Goal: Task Accomplishment & Management: Use online tool/utility

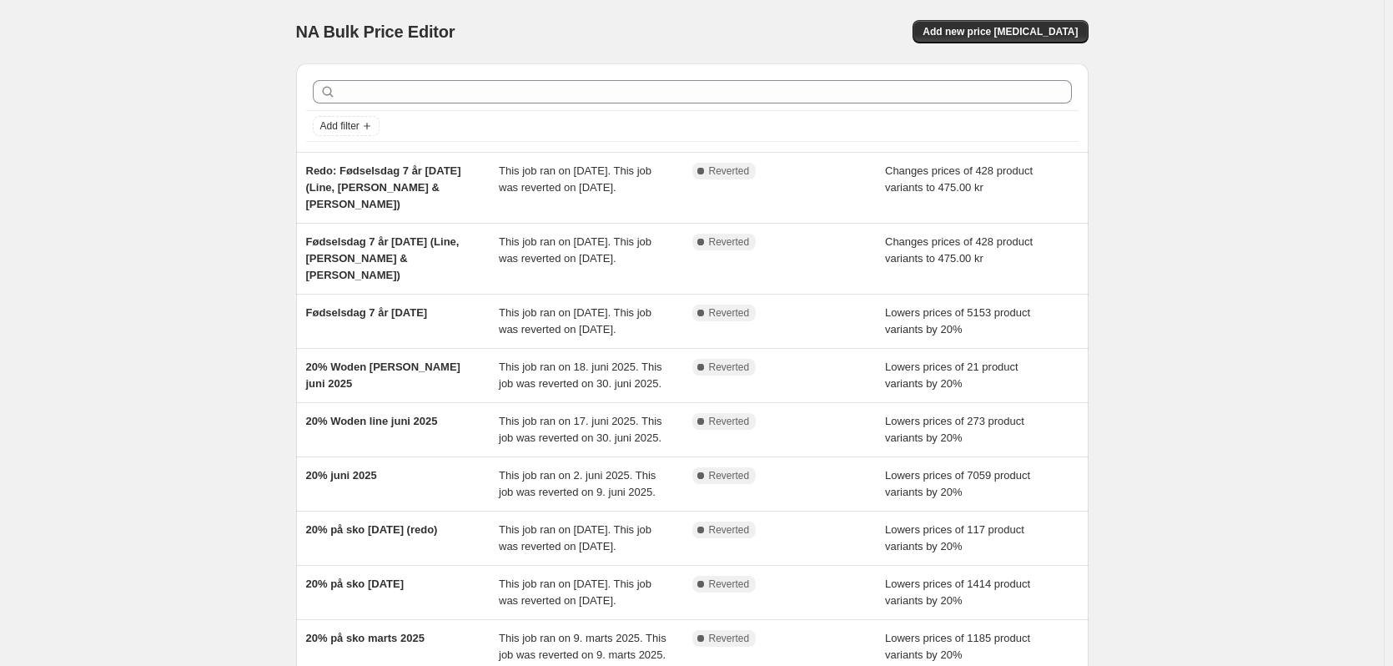
click at [146, 199] on div "NA Bulk Price Editor. This page is ready NA Bulk Price Editor Add new price cha…" at bounding box center [692, 446] width 1384 height 893
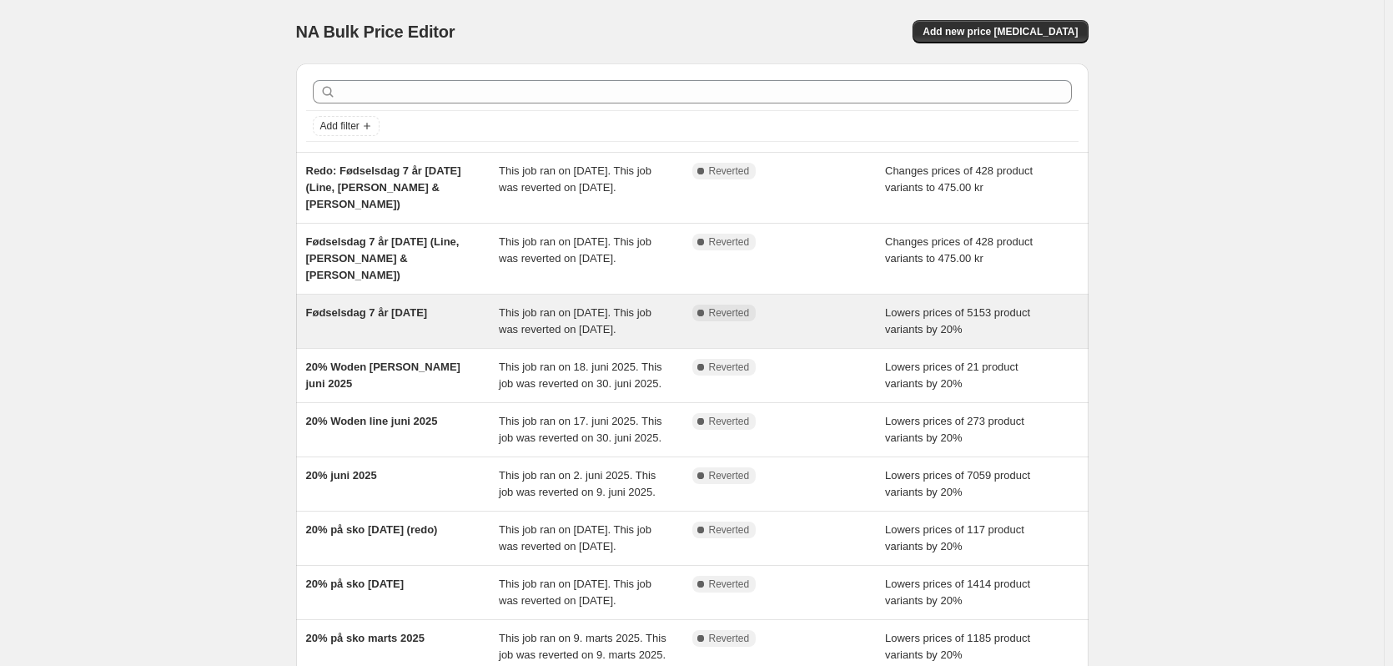
click at [353, 314] on span "Fødselsdag 7 år [DATE]" at bounding box center [367, 312] width 122 height 13
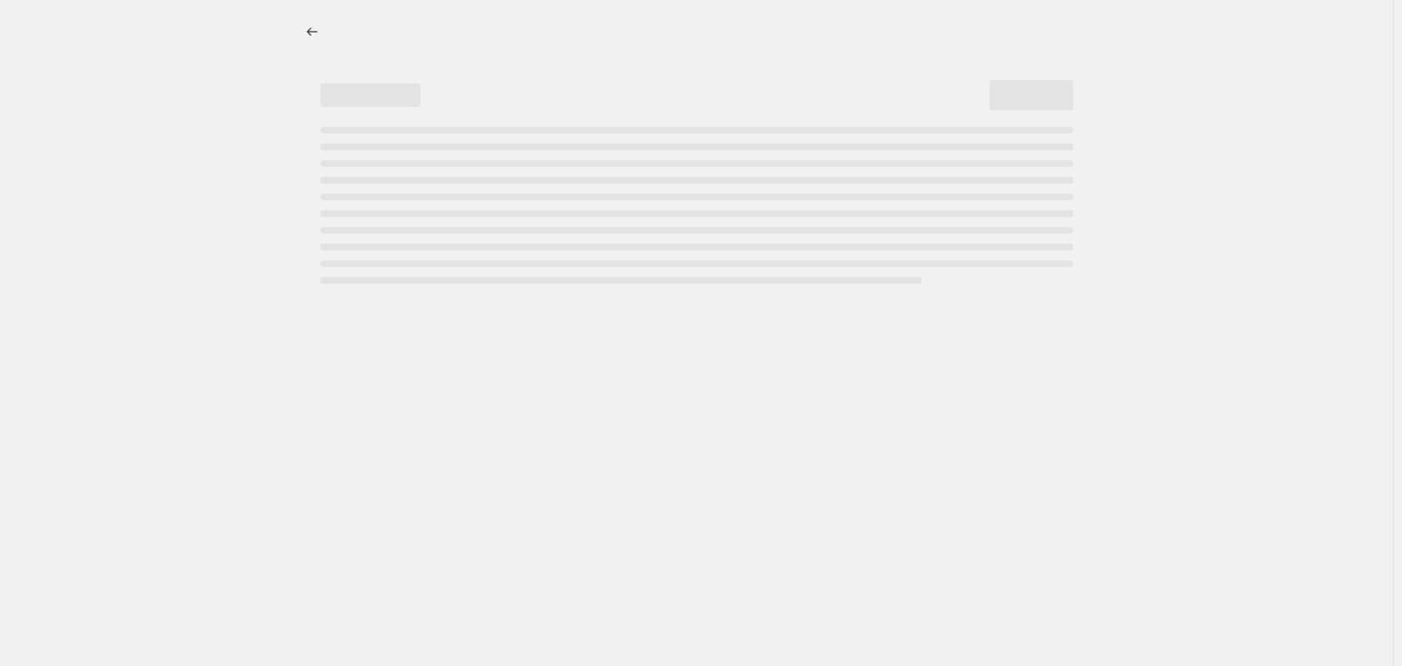
select select "percentage"
select select "collection"
select select "not_equal"
select select "collection"
select select "not_equal"
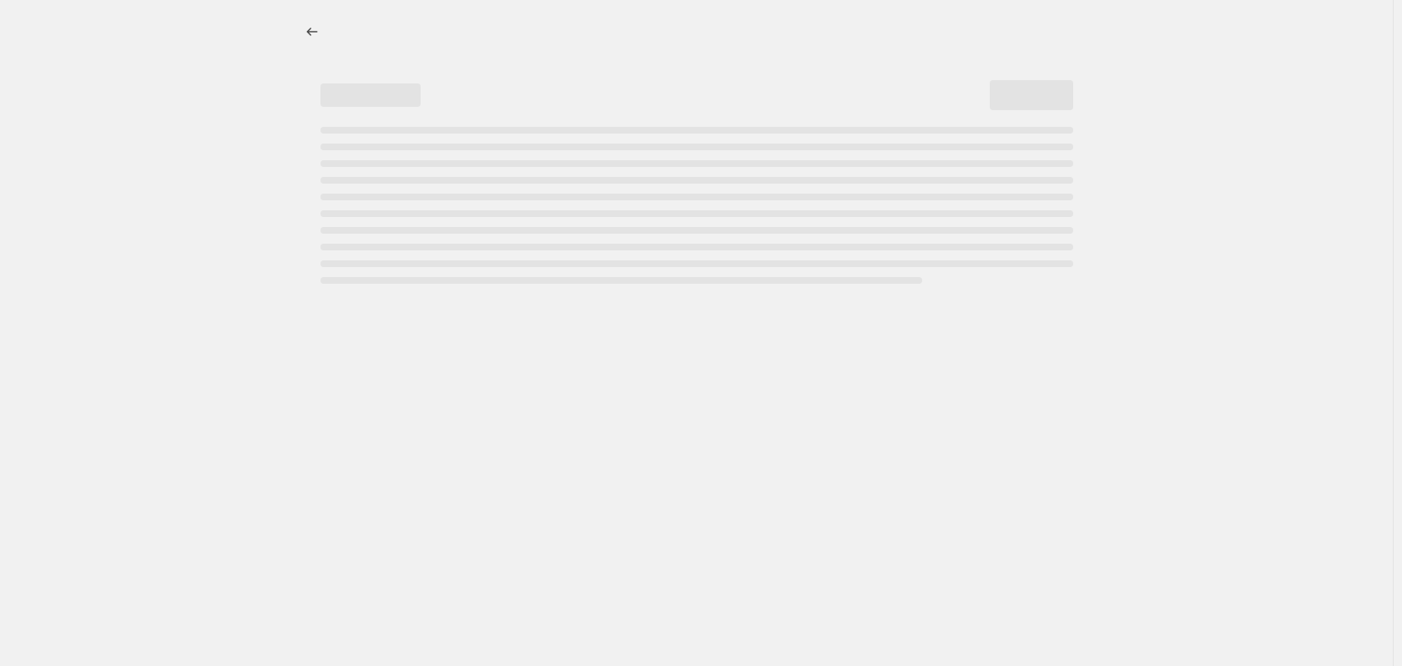
select select "collection"
select select "not_equal"
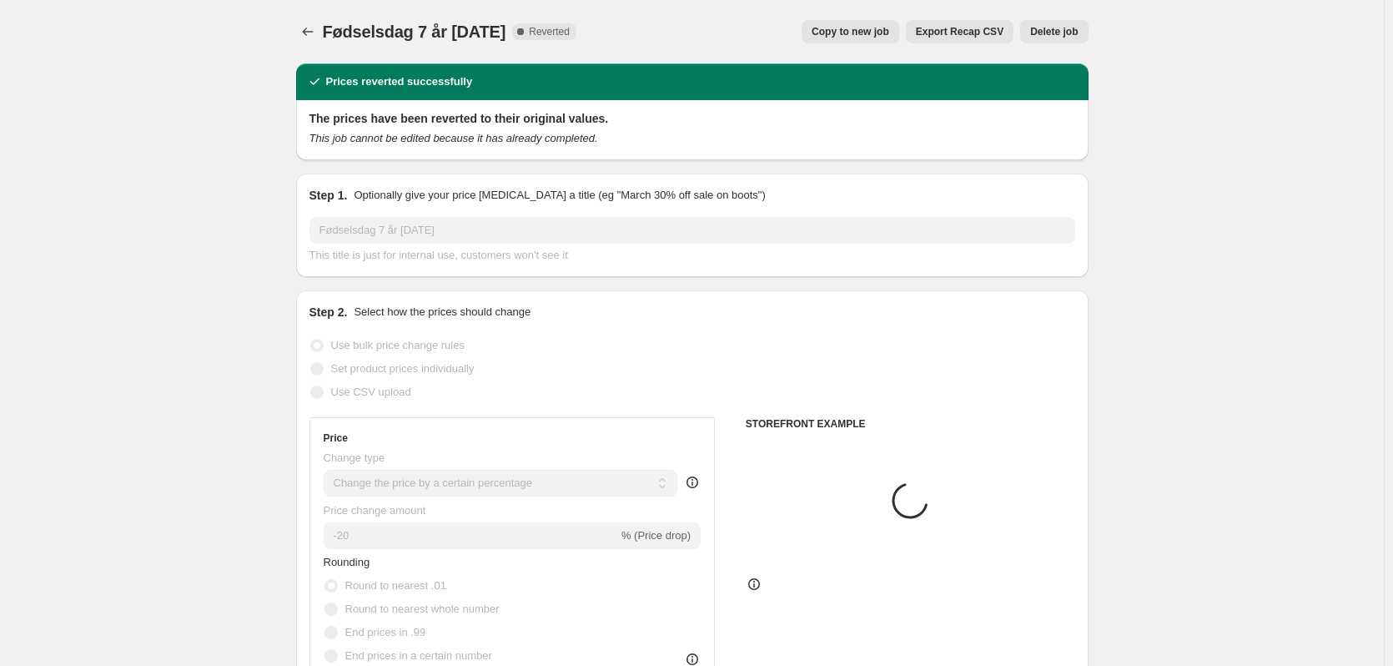
click at [843, 35] on span "Copy to new job" at bounding box center [851, 31] width 78 height 13
select select "percentage"
select select "collection"
select select "not_equal"
select select "collection"
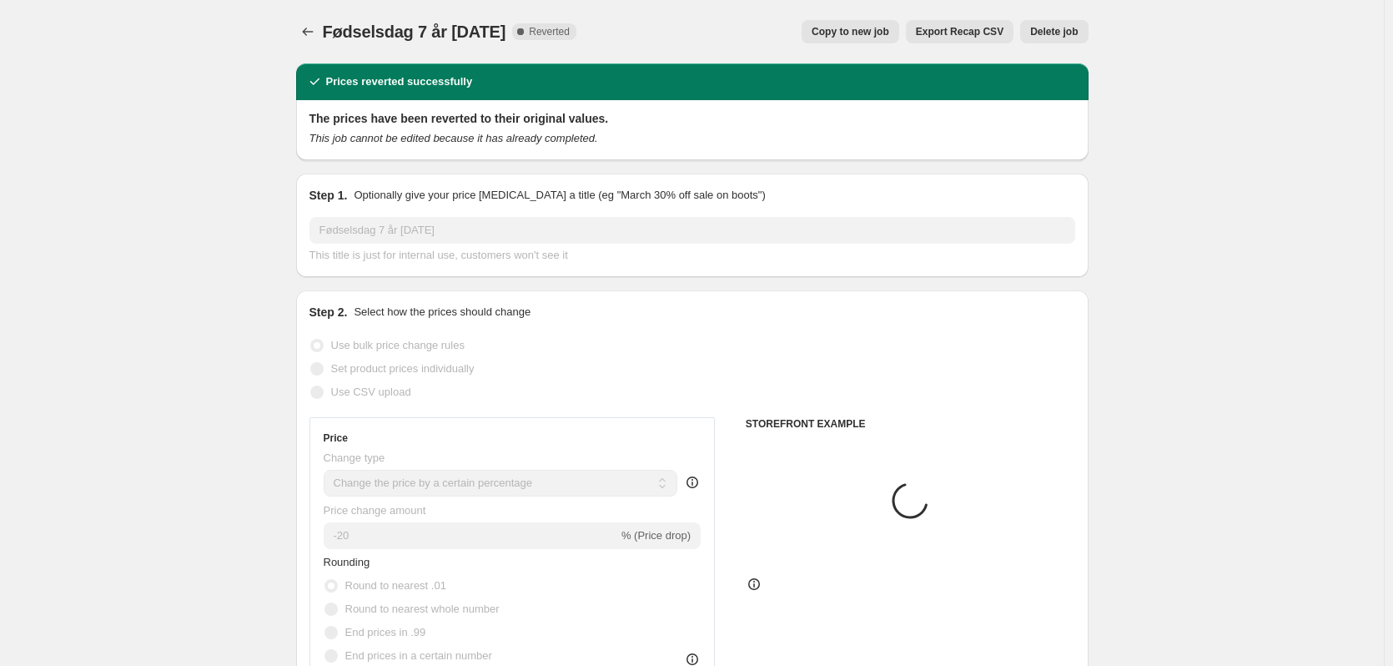
select select "not_equal"
select select "collection"
select select "not_equal"
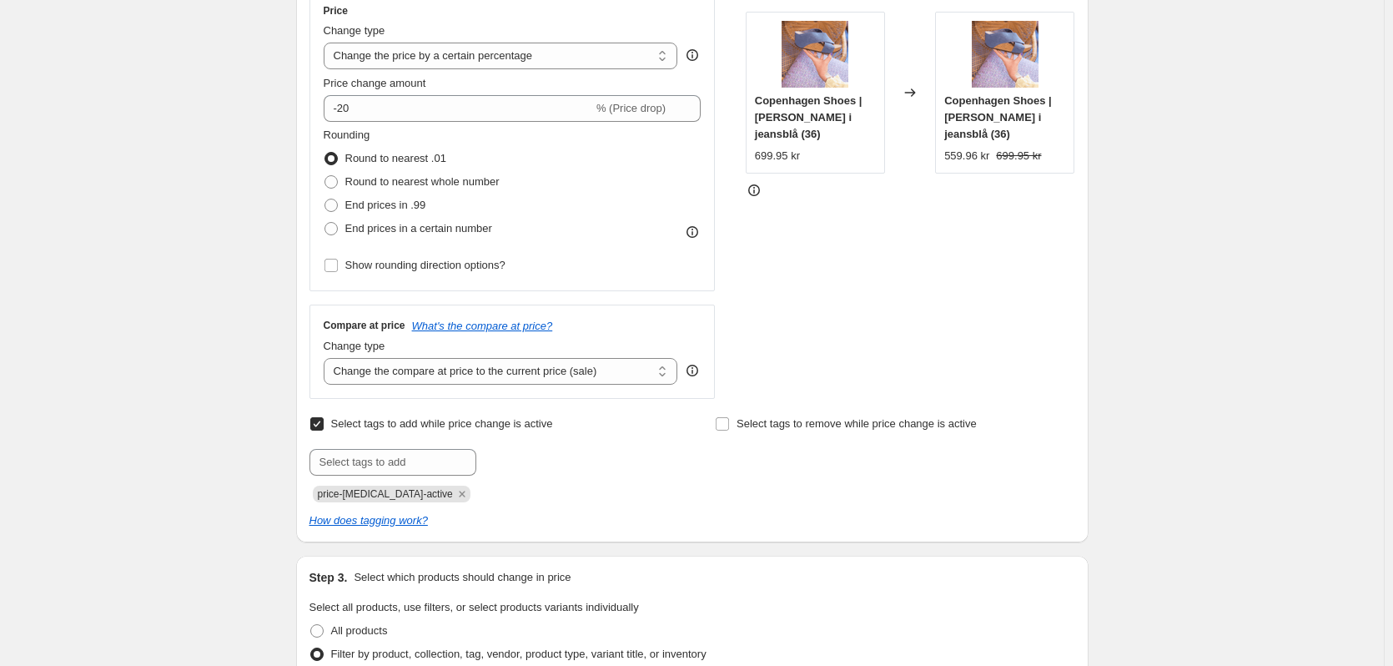
scroll to position [334, 0]
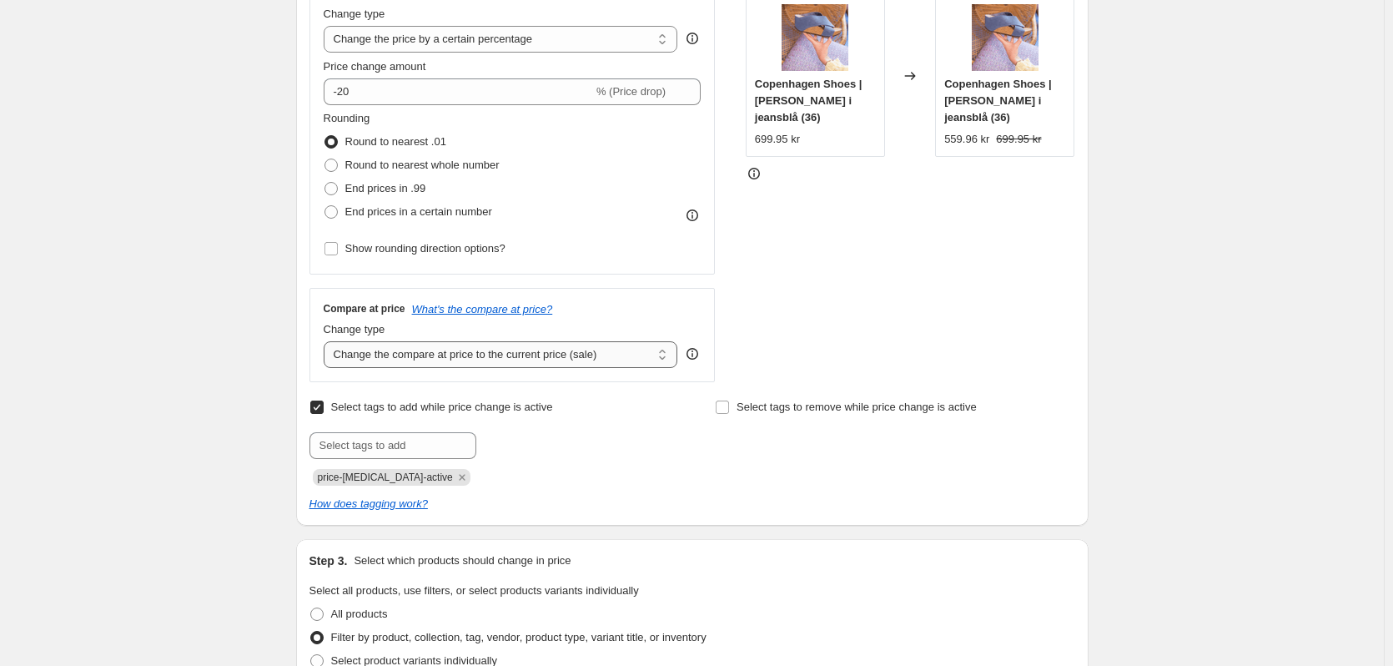
click at [384, 365] on select "Change the compare at price to the current price (sale) Change the compare at p…" at bounding box center [501, 354] width 355 height 27
click at [382, 355] on select "Change the compare at price to the current price (sale) Change the compare at p…" at bounding box center [501, 354] width 355 height 27
click at [359, 442] on input "text" at bounding box center [393, 445] width 167 height 27
paste input "støtbrysterne"
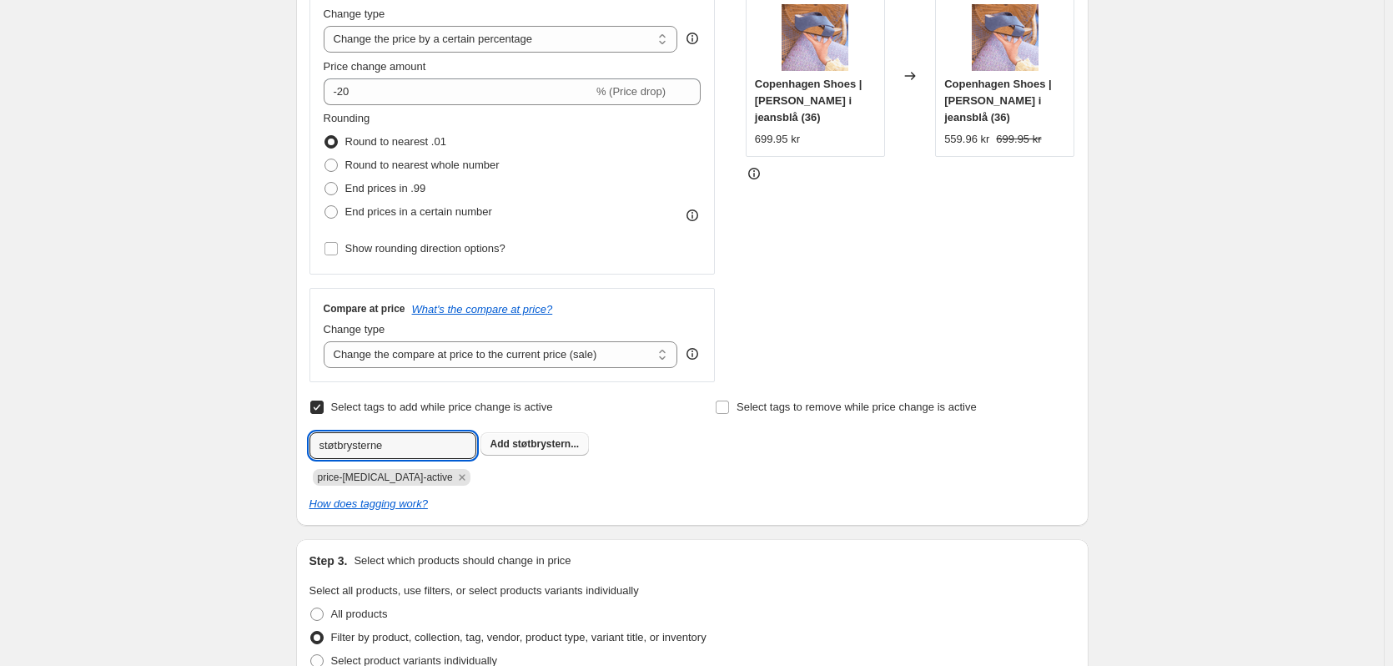
type input "støtbrysterne"
click at [517, 446] on span "støtbrystern..." at bounding box center [545, 444] width 67 height 12
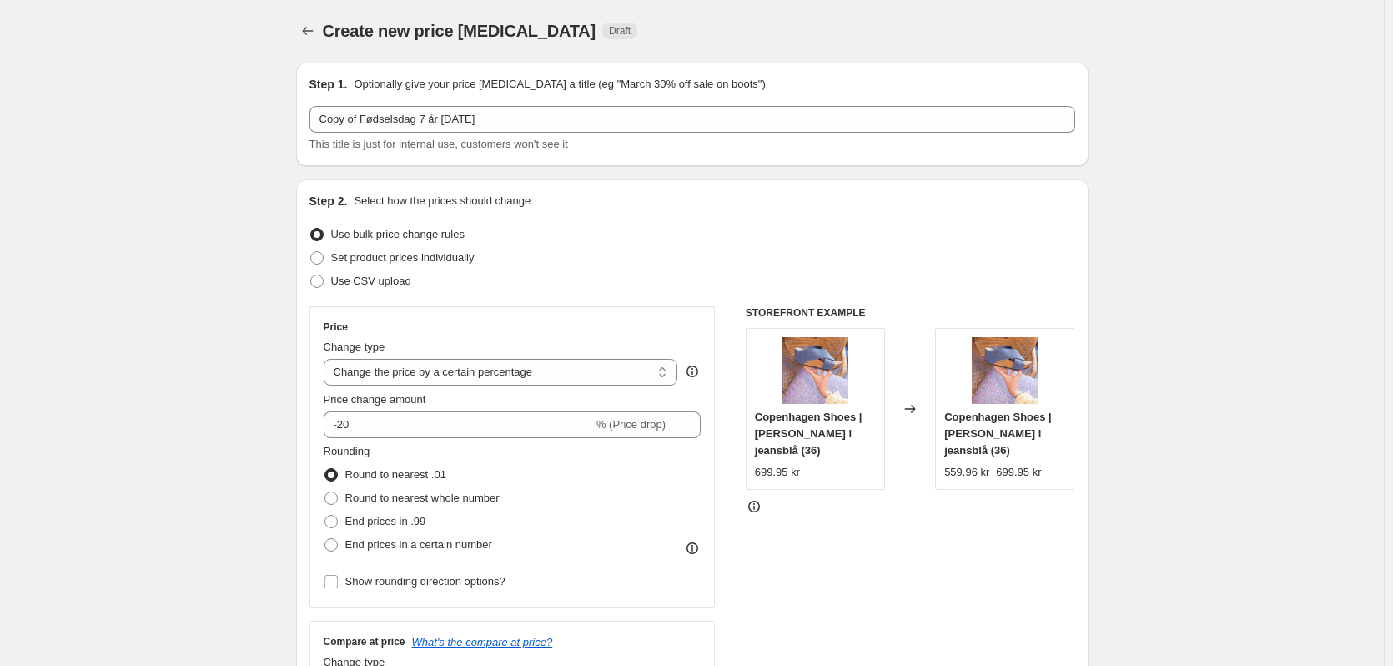
scroll to position [0, 0]
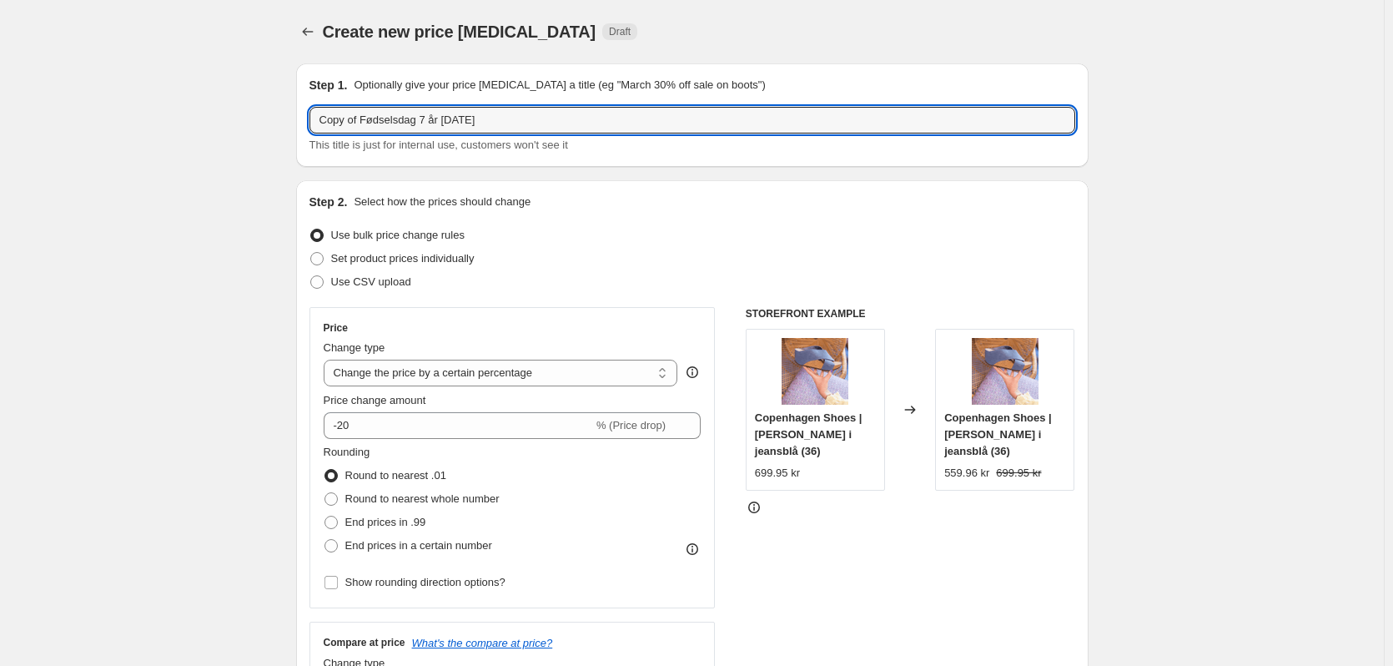
drag, startPoint x: 506, startPoint y: 125, endPoint x: 283, endPoint y: 116, distance: 222.9
type input "Lyserød lørdag okt 2025"
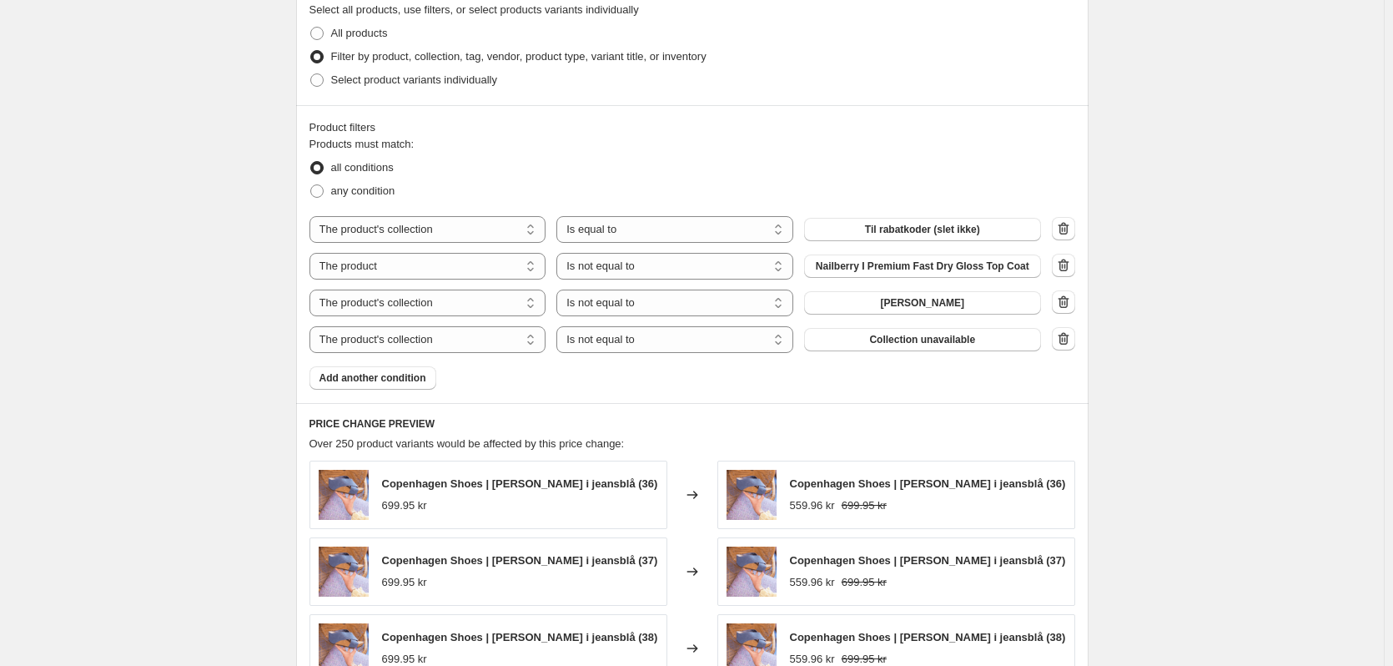
scroll to position [918, 0]
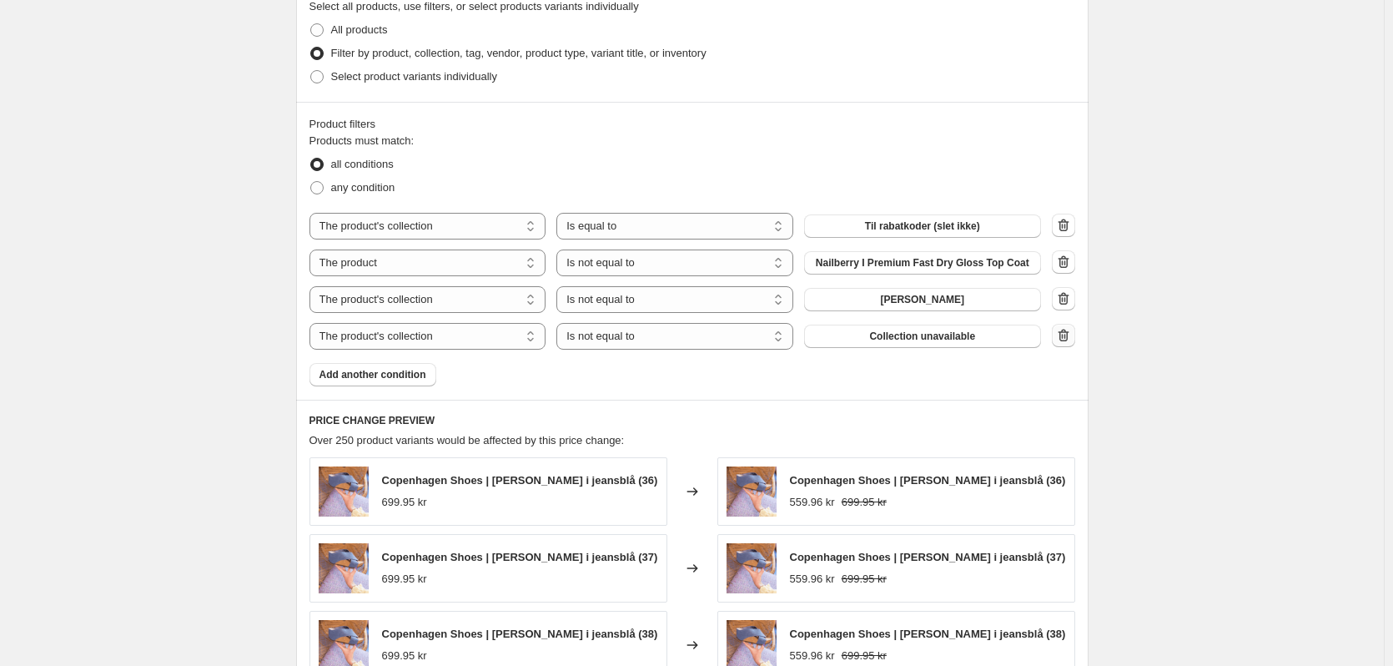
click at [1065, 335] on icon "button" at bounding box center [1063, 335] width 17 height 17
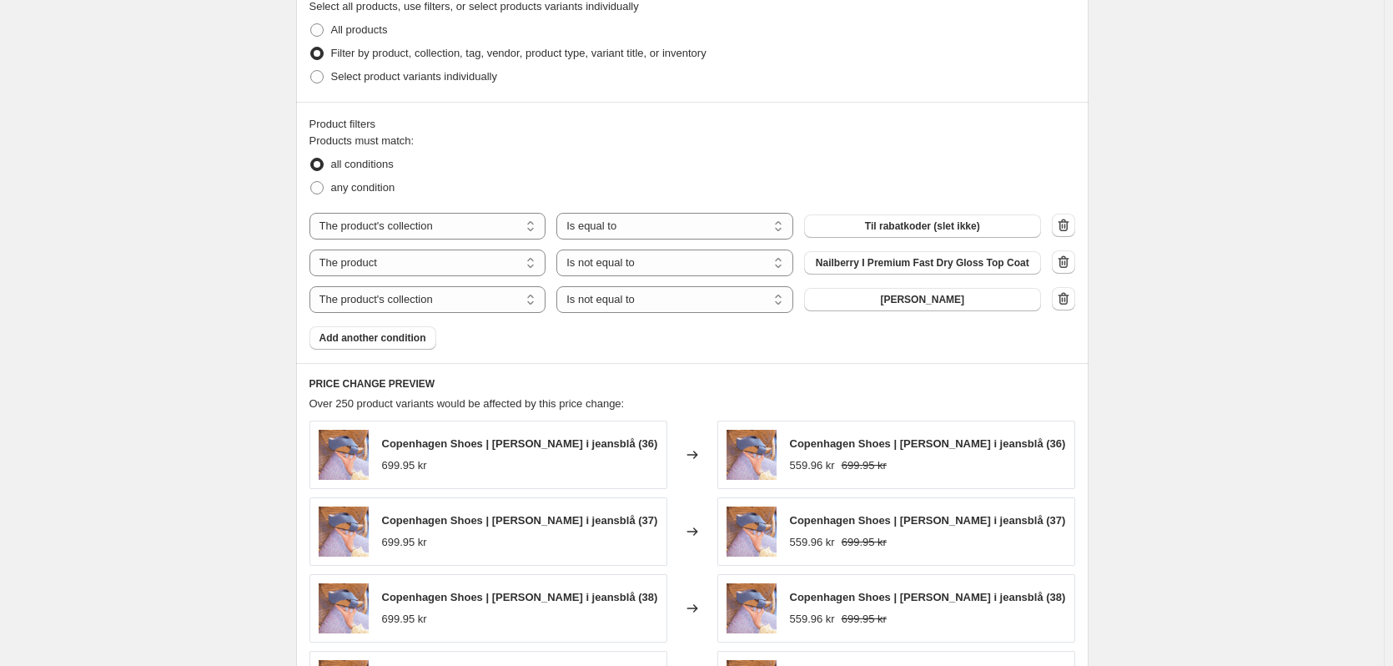
click at [1070, 303] on icon "button" at bounding box center [1063, 298] width 17 height 17
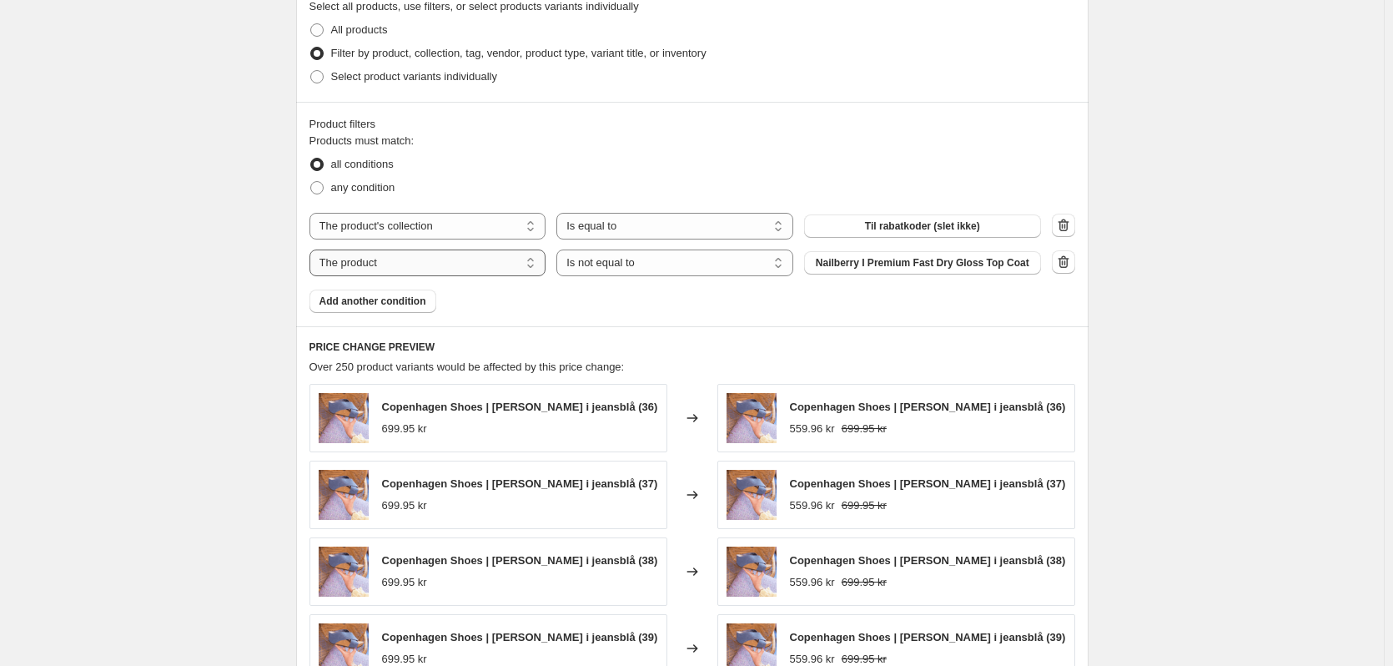
click at [461, 260] on select "The product The product's collection The product's tag The product's vendor The…" at bounding box center [428, 262] width 237 height 27
select select "collection"
click at [726, 265] on select "Is equal to Is not equal to" at bounding box center [674, 262] width 237 height 27
click at [634, 265] on select "Is equal to Is not equal to" at bounding box center [674, 262] width 237 height 27
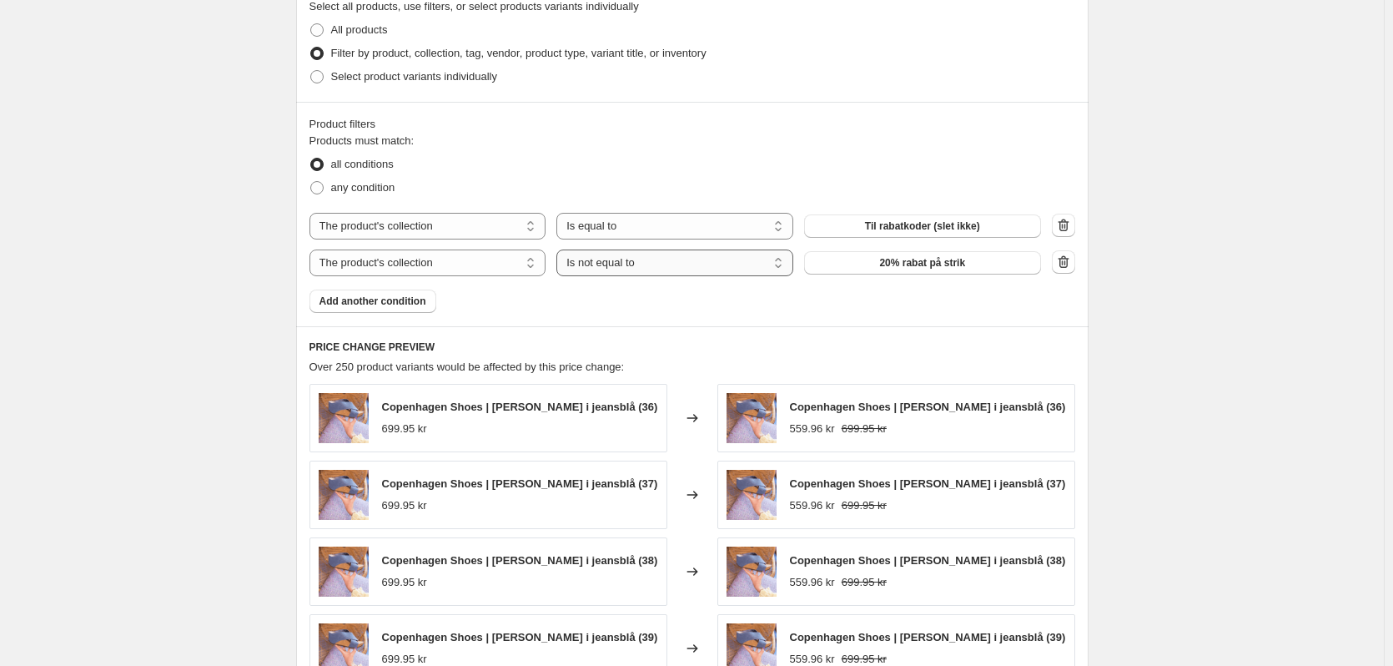
select select "equal"
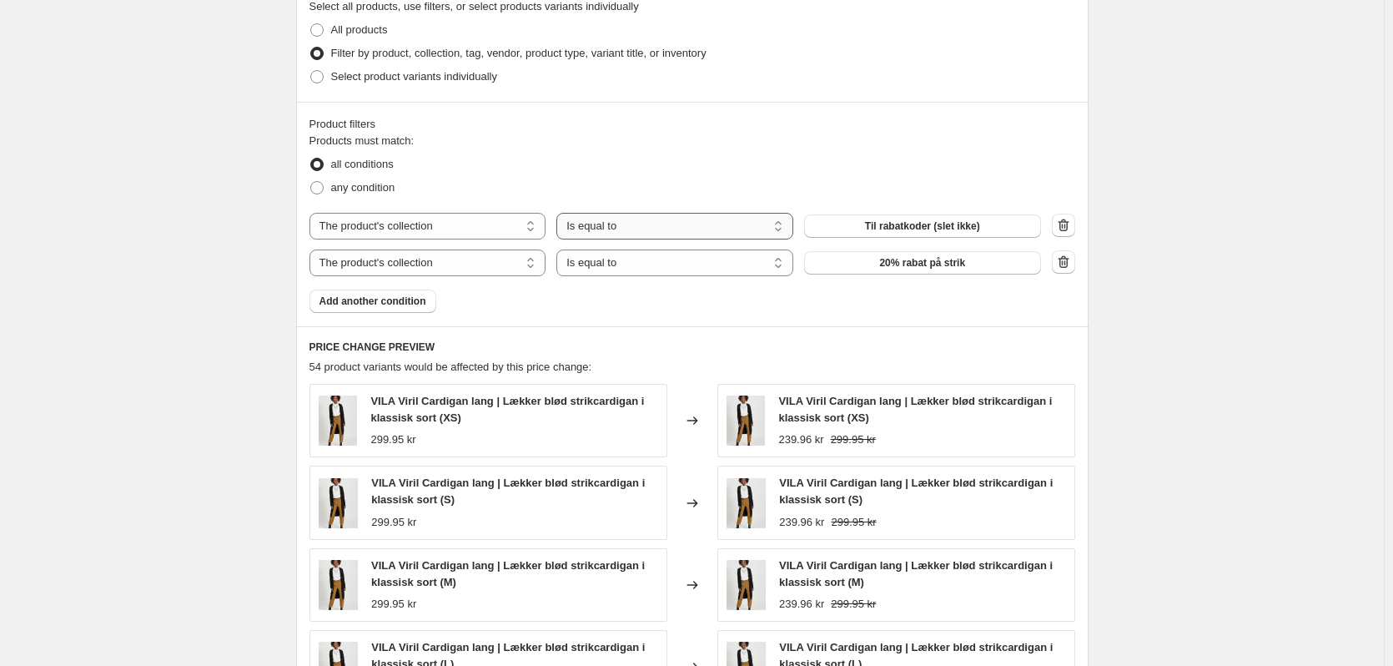
click at [662, 220] on select "Is equal to Is not equal to" at bounding box center [674, 226] width 237 height 27
select select "not_equal"
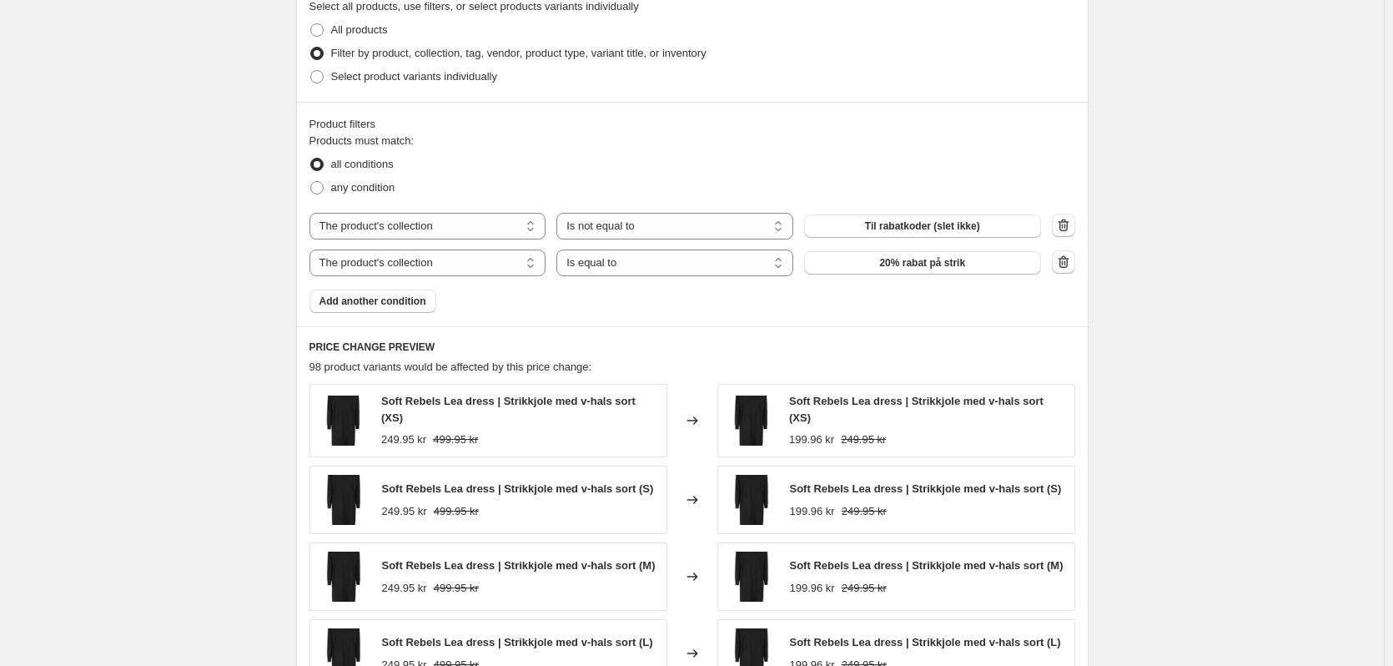
click at [969, 274] on button "20% rabat på strik" at bounding box center [922, 262] width 237 height 23
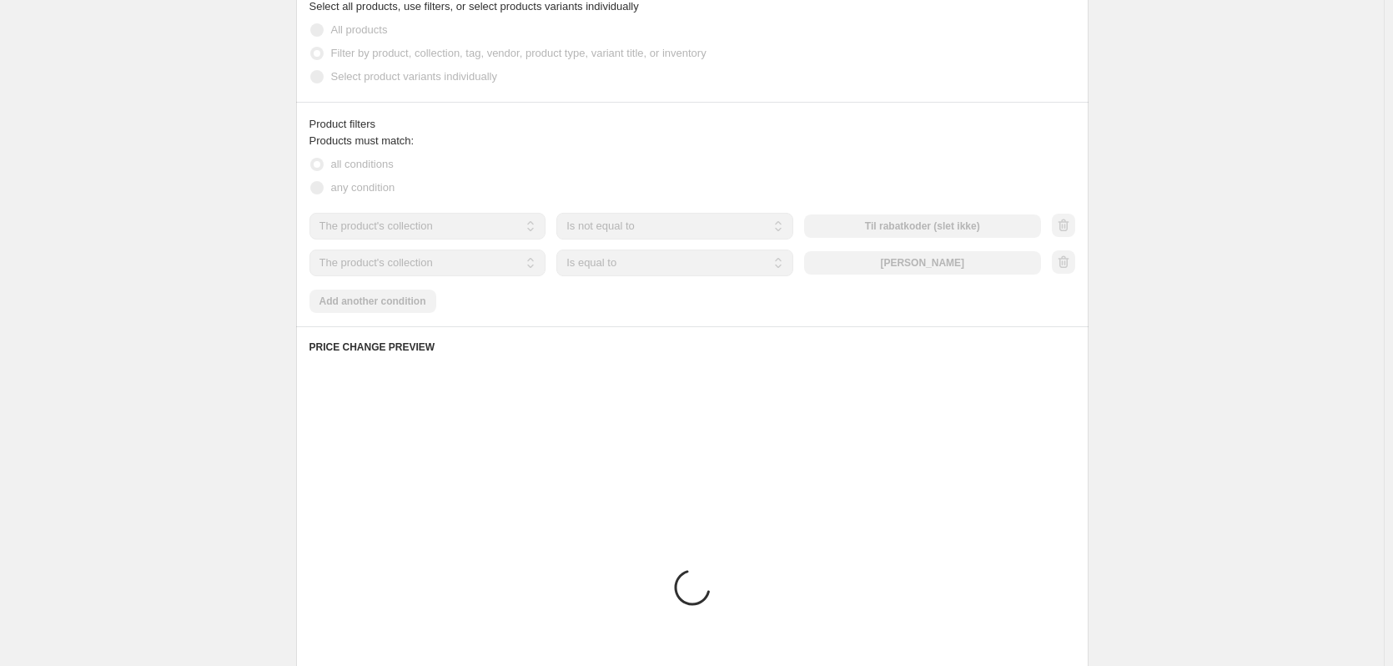
click at [233, 362] on div "Create new price change job. This page is ready Create new price change job Dra…" at bounding box center [692, 75] width 1384 height 1986
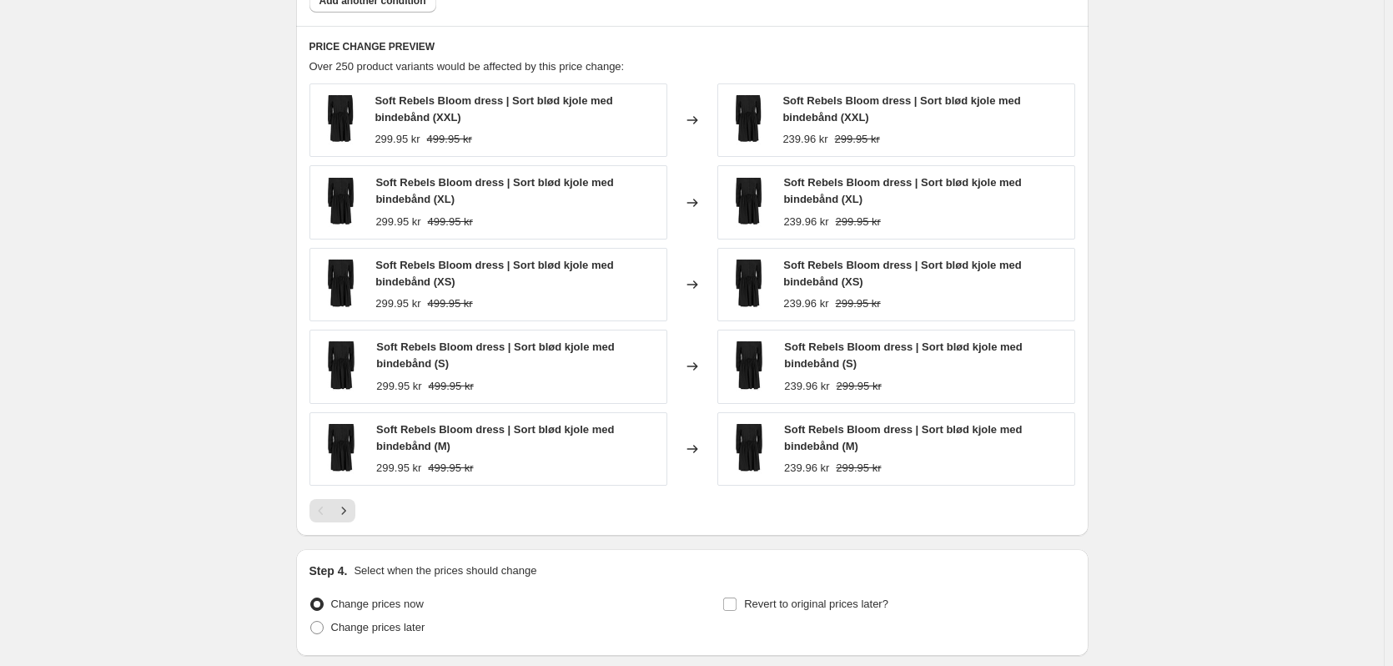
scroll to position [1347, 0]
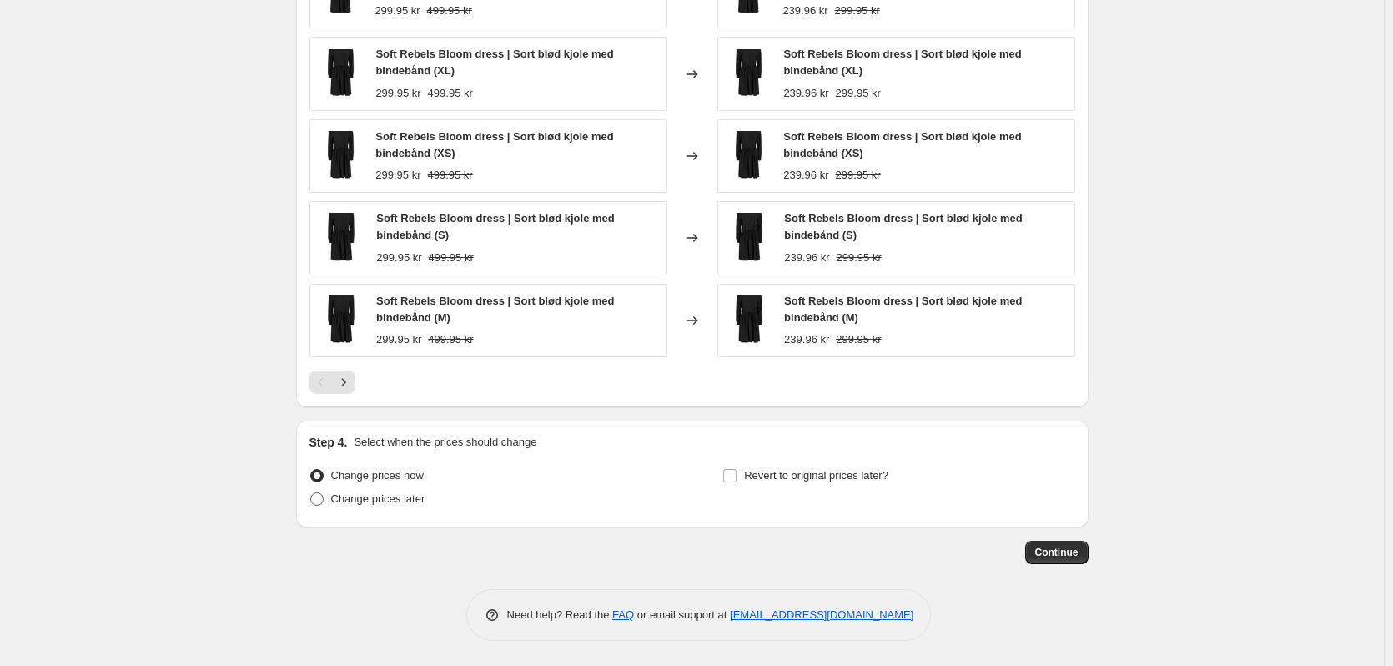
click at [393, 502] on span "Change prices later" at bounding box center [378, 498] width 94 height 13
click at [311, 493] on input "Change prices later" at bounding box center [310, 492] width 1 height 1
radio input "true"
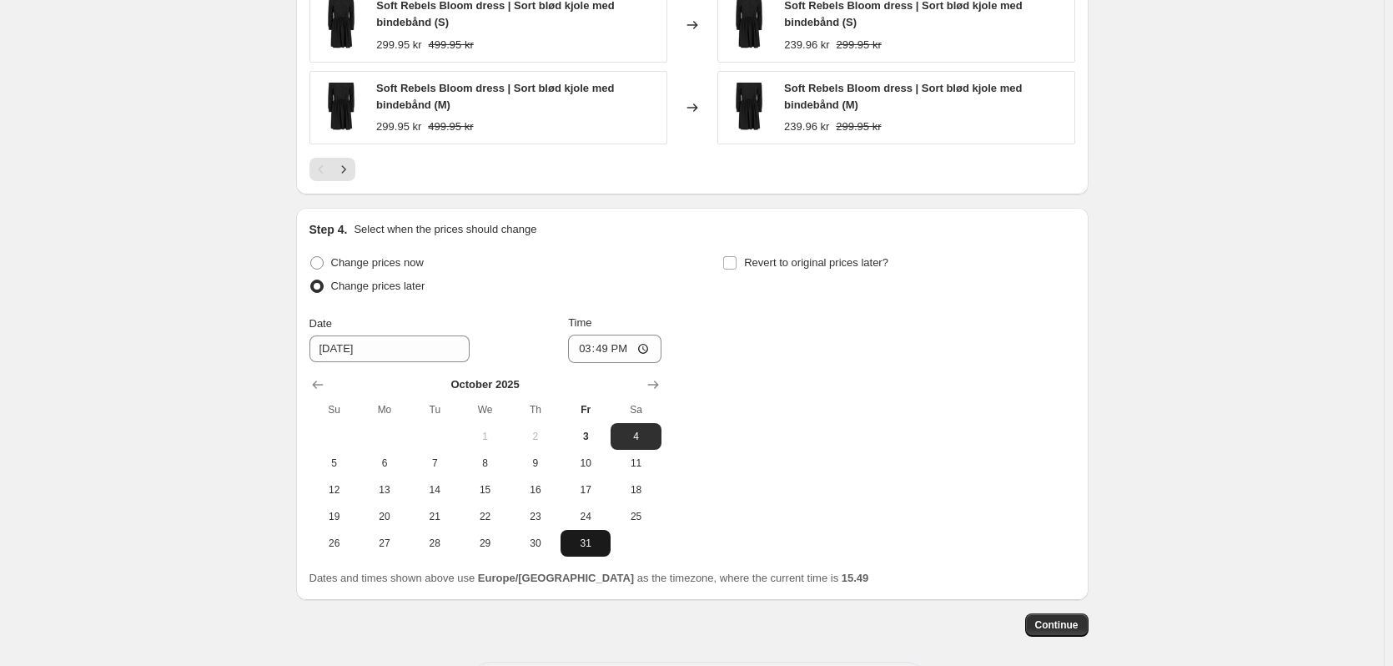
scroll to position [1598, 0]
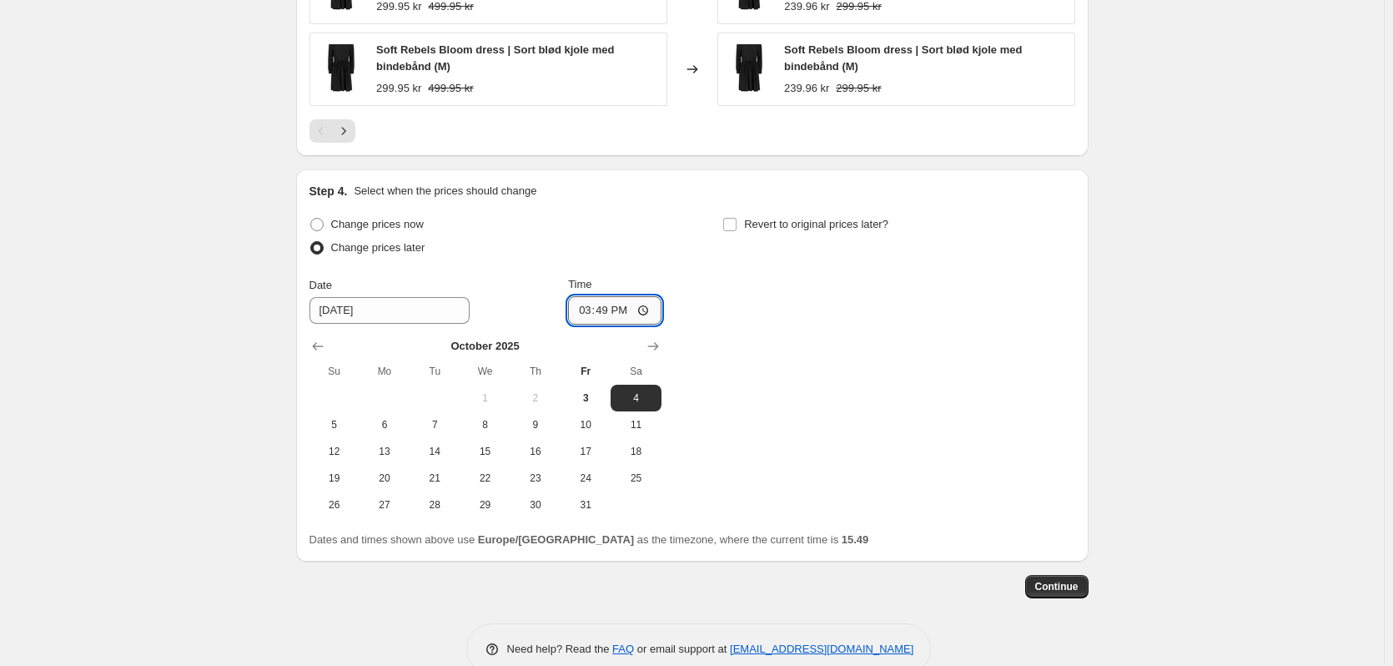
click at [616, 310] on input "15:49" at bounding box center [614, 310] width 93 height 28
type input "05:30"
click at [736, 345] on div "Change prices now Change prices later Date 10/4/2025 Time 05:30 October 2025 Su…" at bounding box center [693, 365] width 766 height 305
click at [736, 227] on input "Revert to original prices later?" at bounding box center [729, 224] width 13 height 13
checkbox input "true"
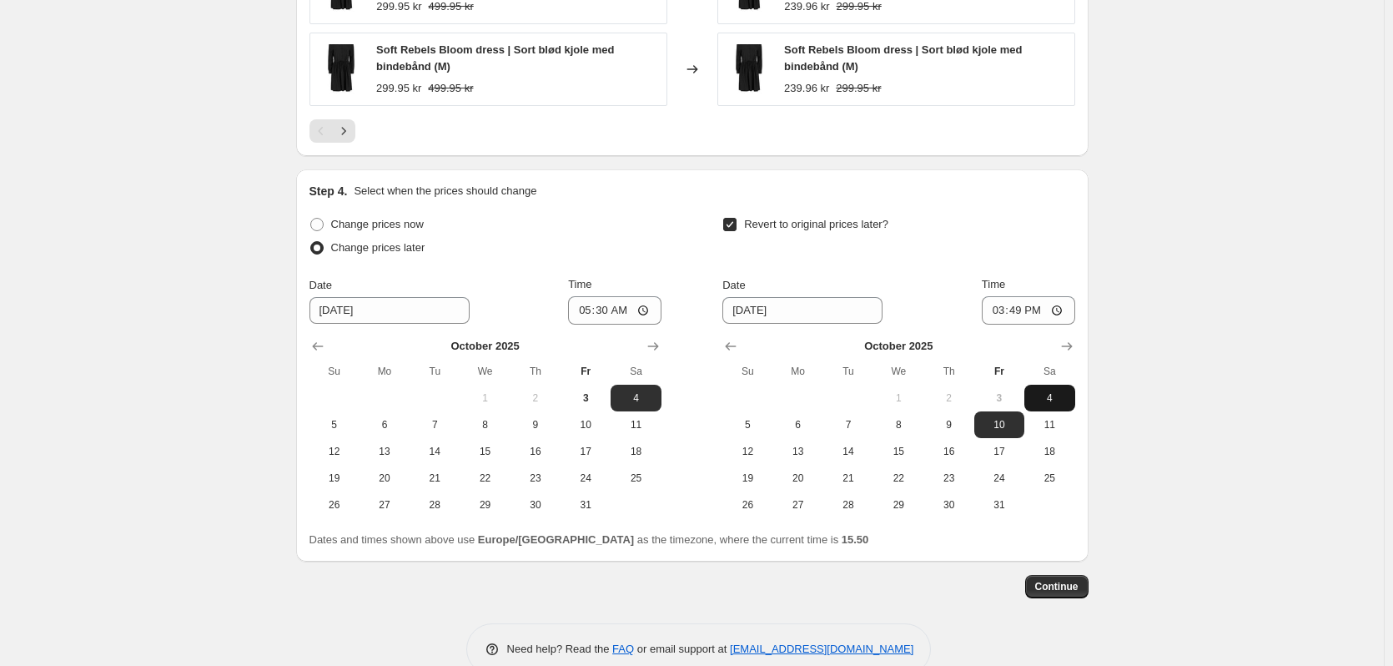
click at [1061, 400] on span "4" at bounding box center [1049, 397] width 37 height 13
type input "[DATE]"
click at [1025, 315] on input "15:49" at bounding box center [1028, 310] width 93 height 28
type input "23:59"
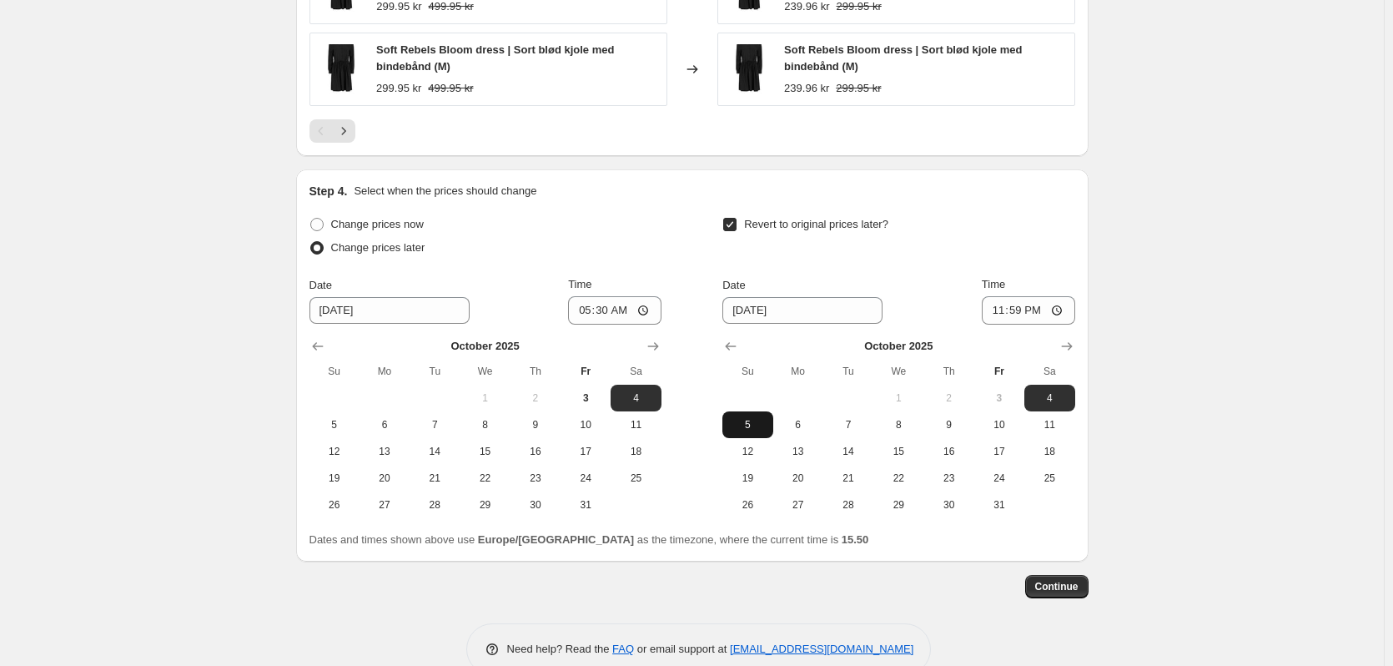
click at [765, 422] on span "5" at bounding box center [747, 424] width 37 height 13
type input "[DATE]"
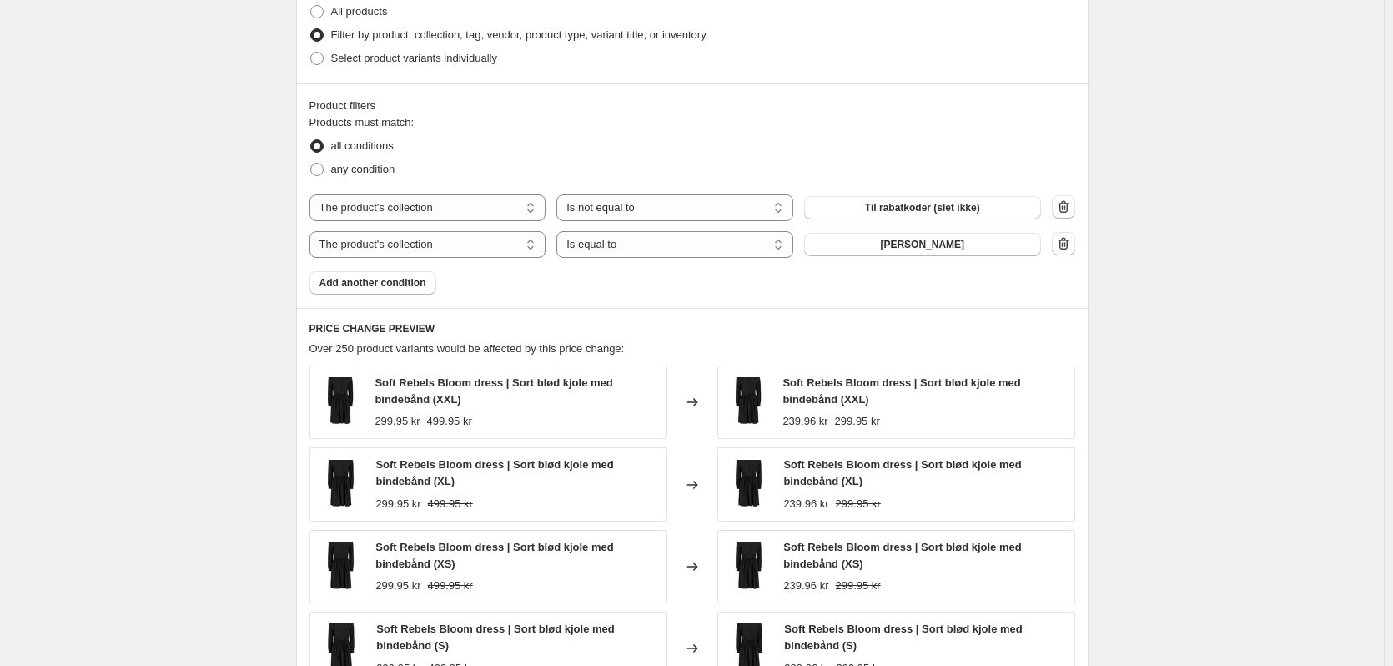
scroll to position [930, 0]
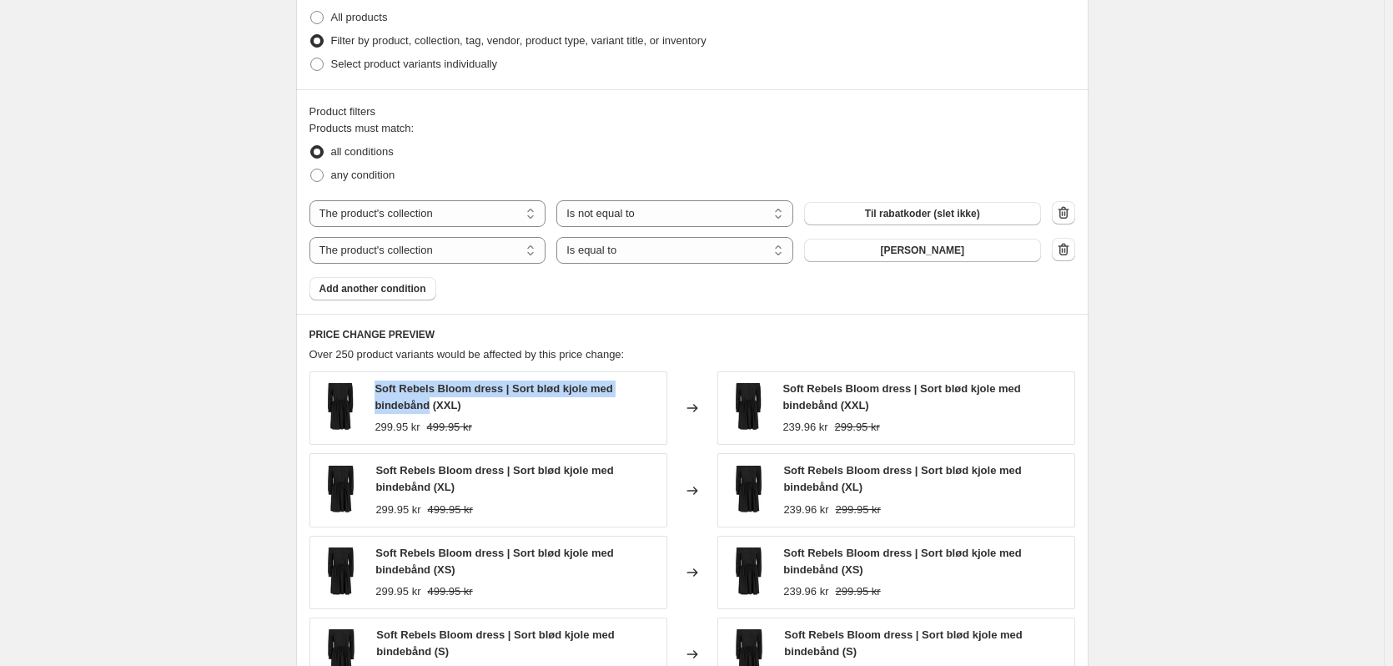
drag, startPoint x: 377, startPoint y: 387, endPoint x: 433, endPoint y: 404, distance: 58.3
click at [433, 404] on div "Soft Rebels Bloom dress | Sort blød kjole med bindebånd (XXL) 299.95 kr 499.95 …" at bounding box center [489, 407] width 358 height 73
copy span "Soft Rebels Bloom dress | Sort blød kjole med bindebånd"
click at [1135, 345] on div "Create new price change job. This page is ready Create new price change job Dra…" at bounding box center [692, 219] width 1384 height 2298
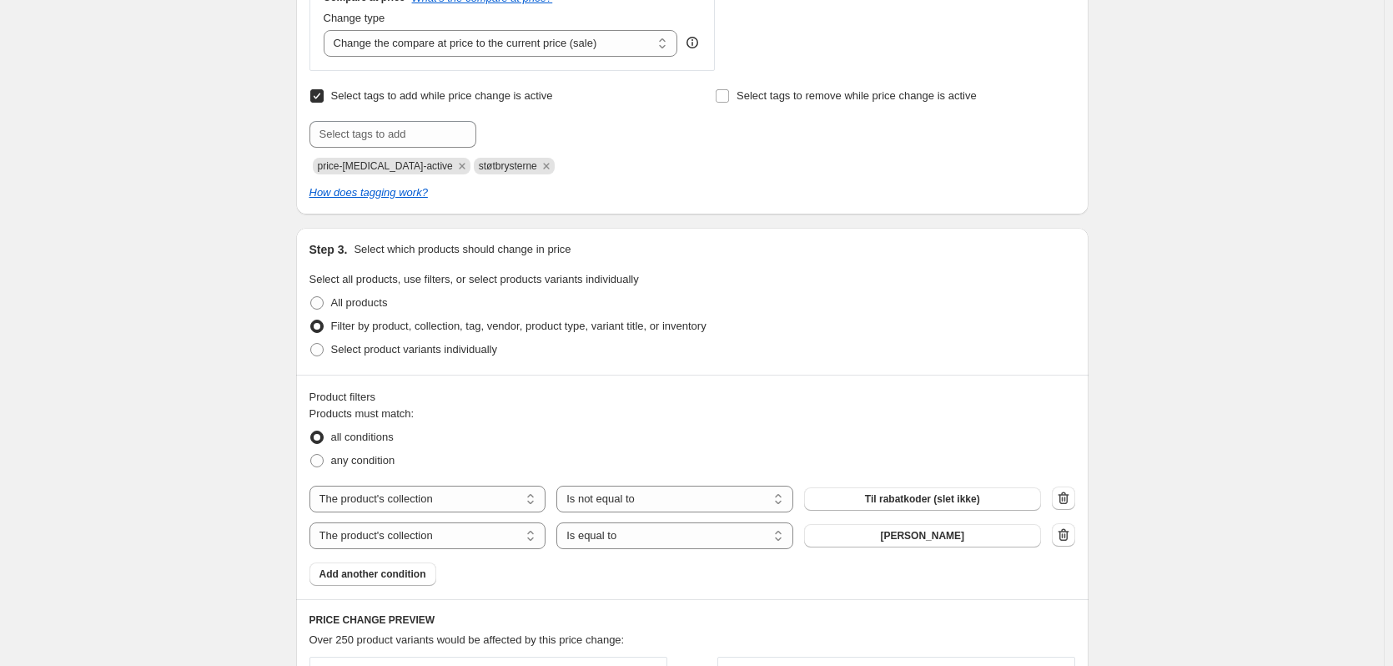
scroll to position [597, 0]
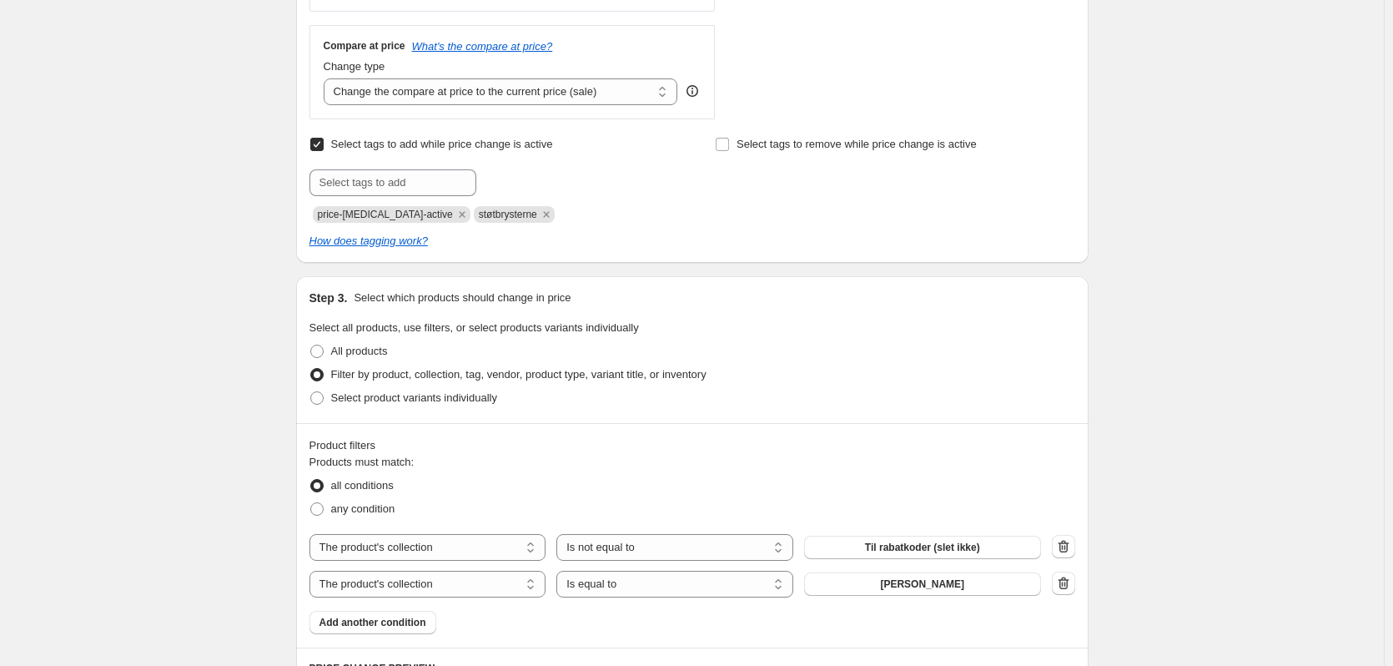
click at [221, 334] on div "Create new price change job. This page is ready Create new price change job Dra…" at bounding box center [692, 552] width 1384 height 2298
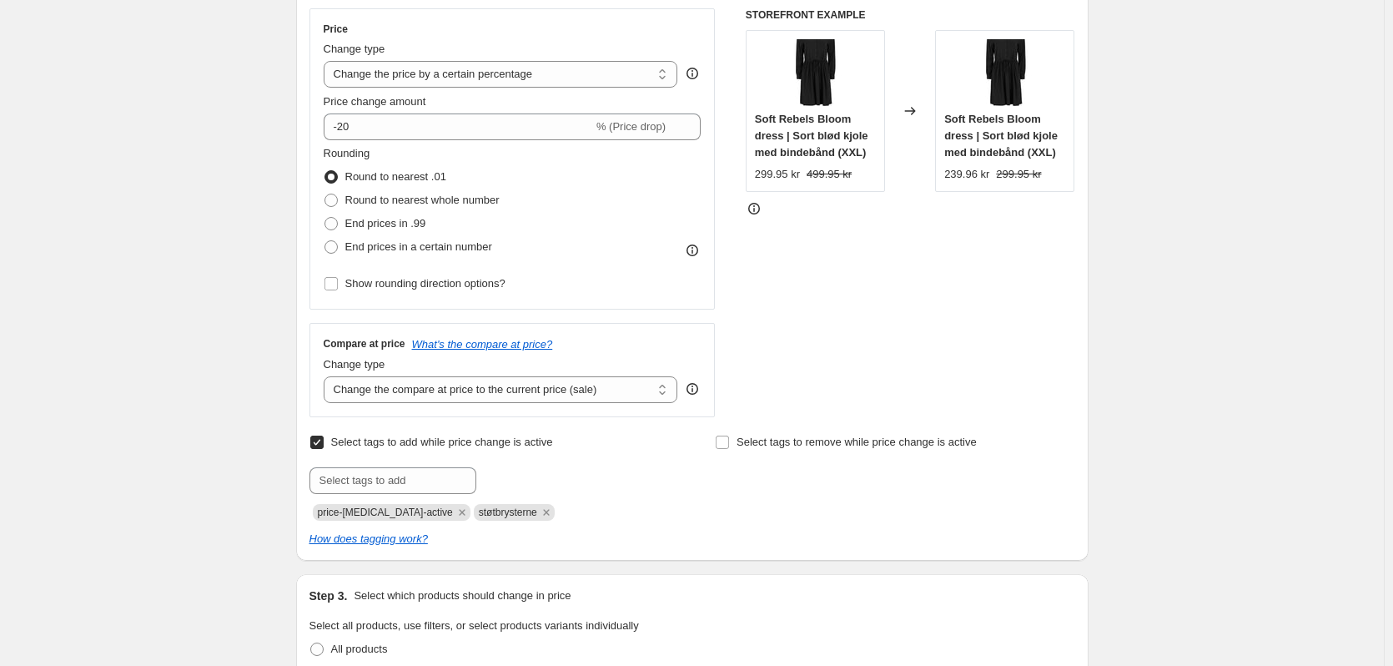
scroll to position [263, 0]
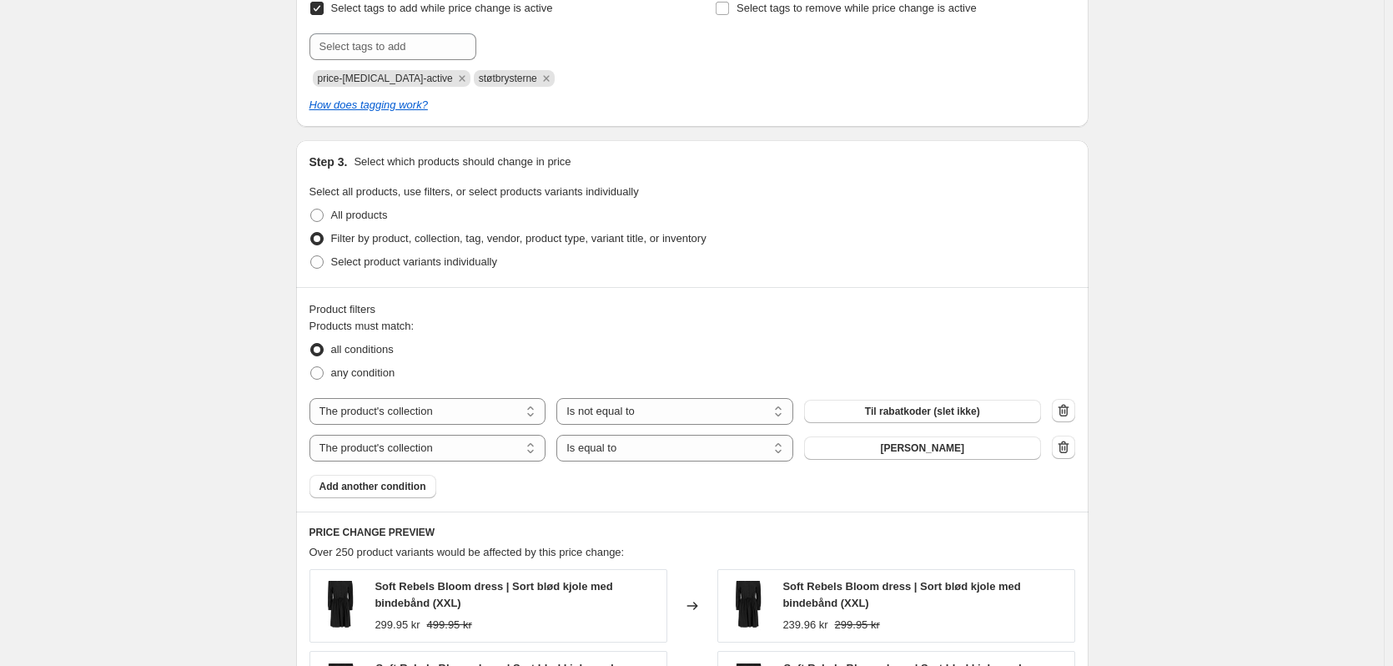
scroll to position [763, 0]
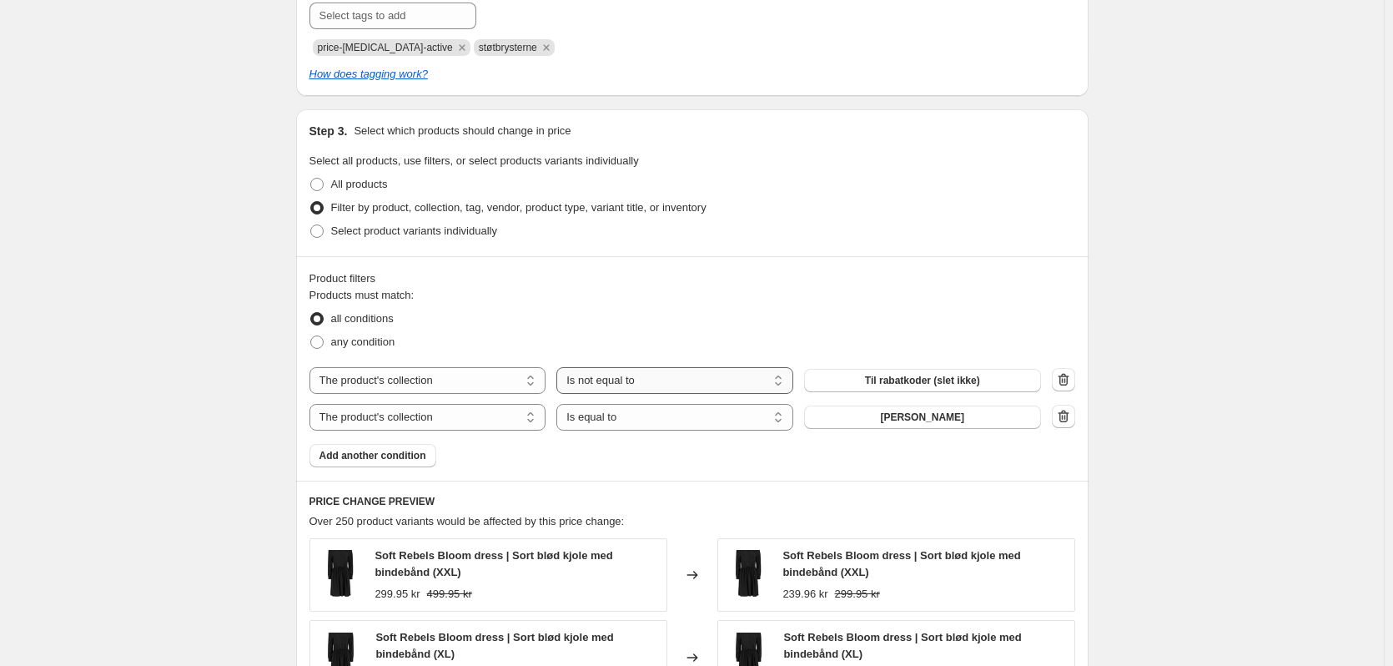
click at [629, 387] on select "Is equal to Is not equal to" at bounding box center [674, 380] width 237 height 27
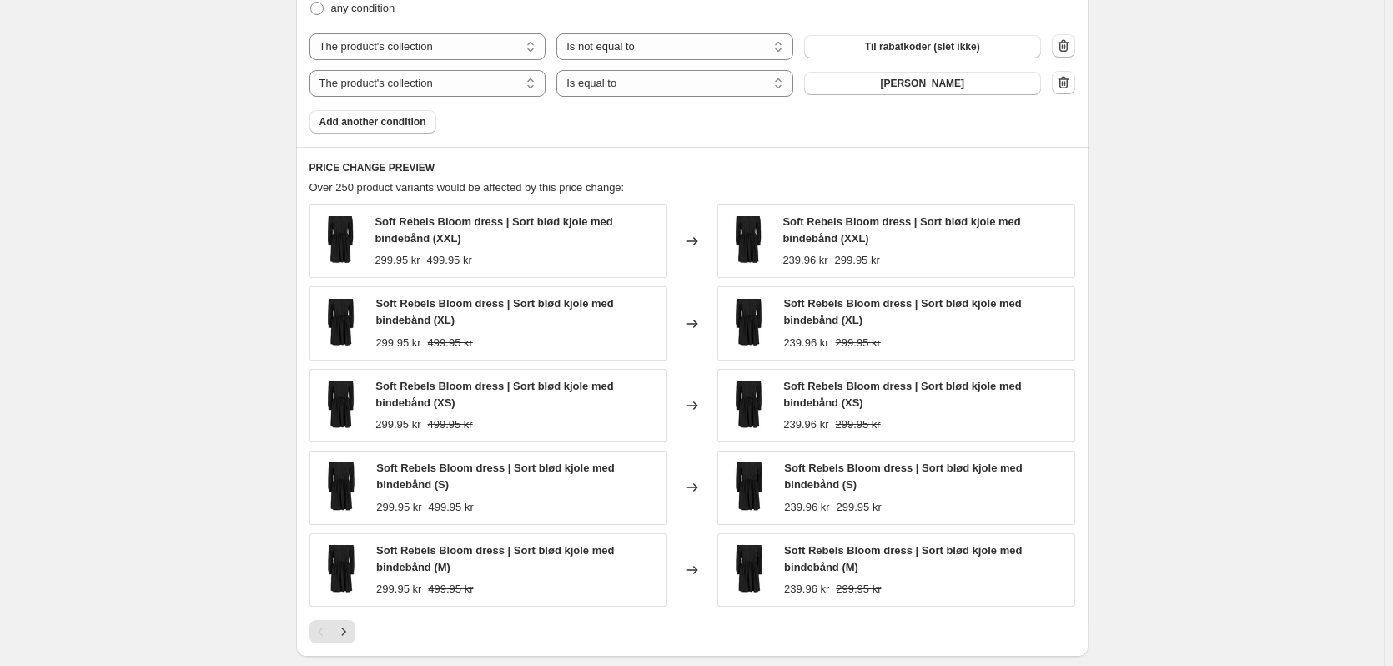
scroll to position [1598, 0]
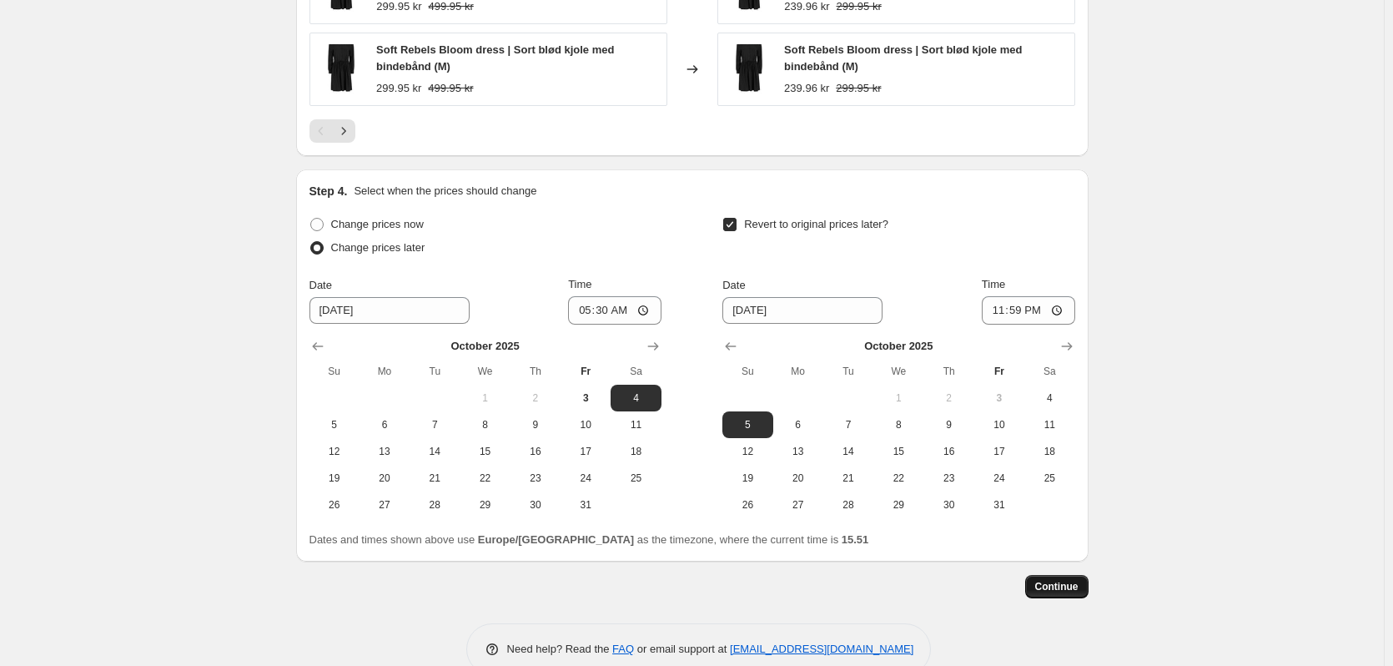
click at [1075, 593] on span "Continue" at bounding box center [1056, 586] width 43 height 13
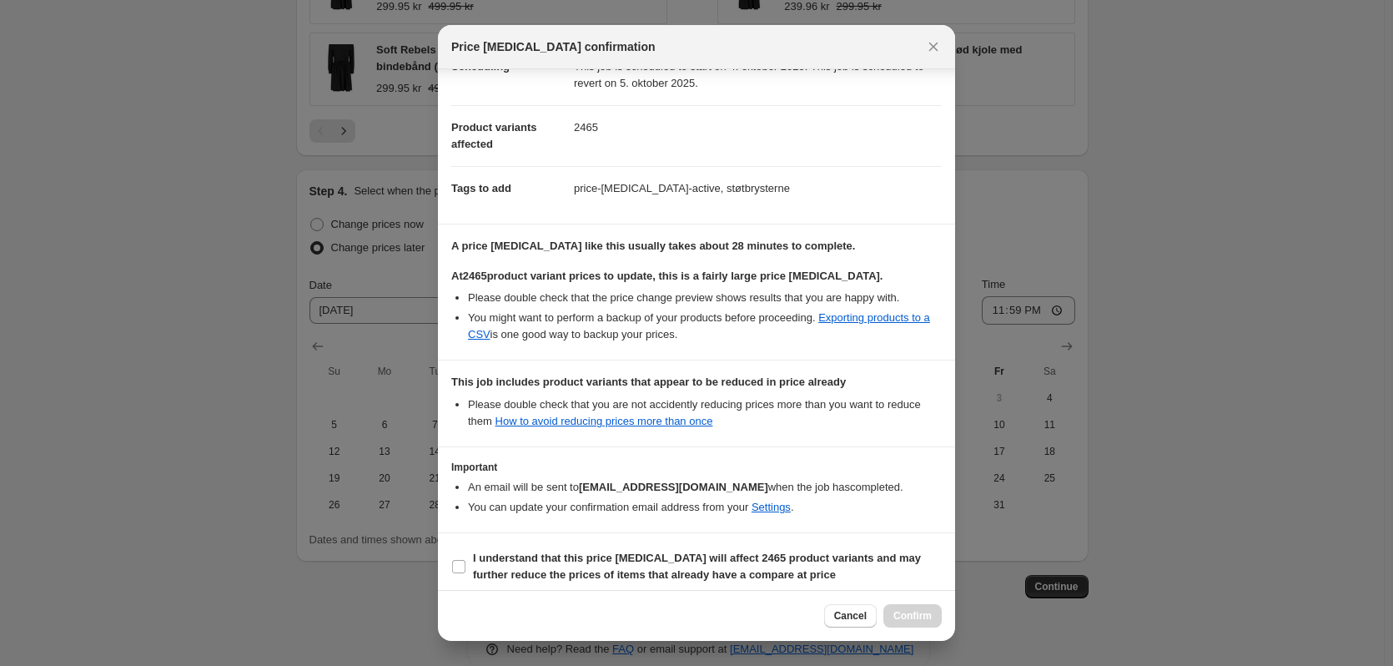
scroll to position [169, 0]
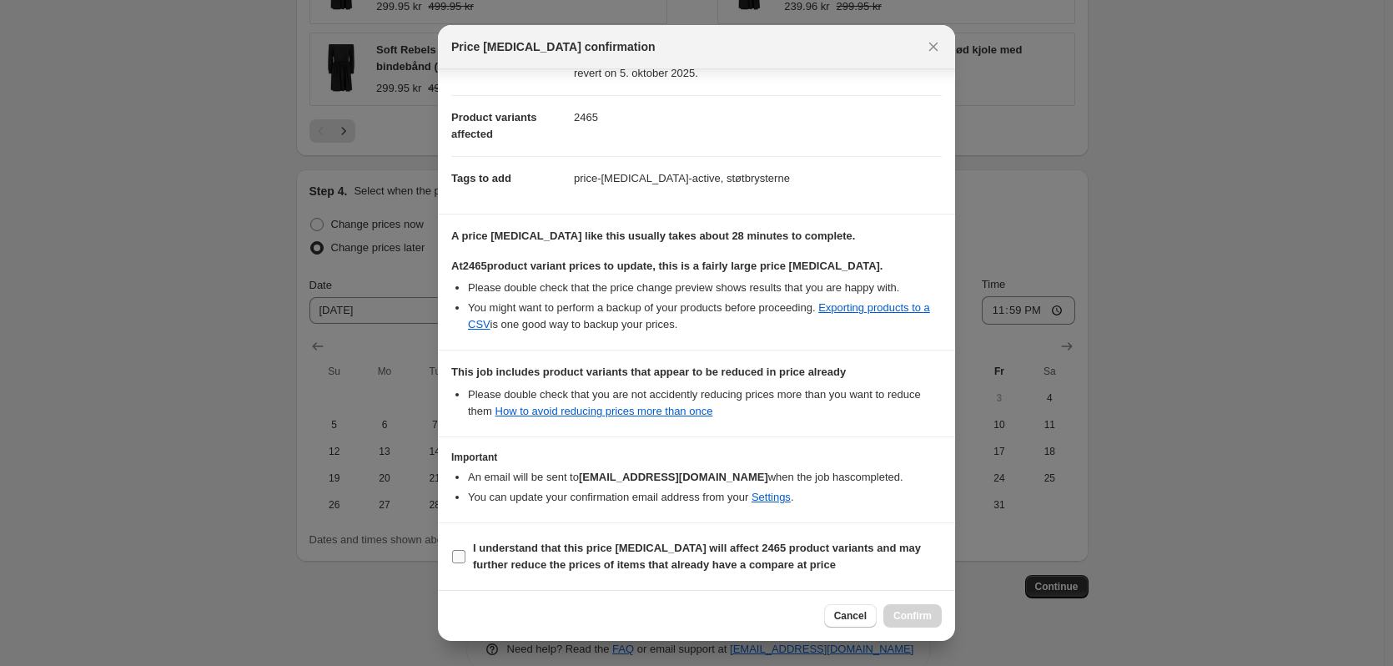
click at [458, 560] on input "I understand that this price change job will affect 2465 product variants and m…" at bounding box center [458, 556] width 13 height 13
checkbox input "true"
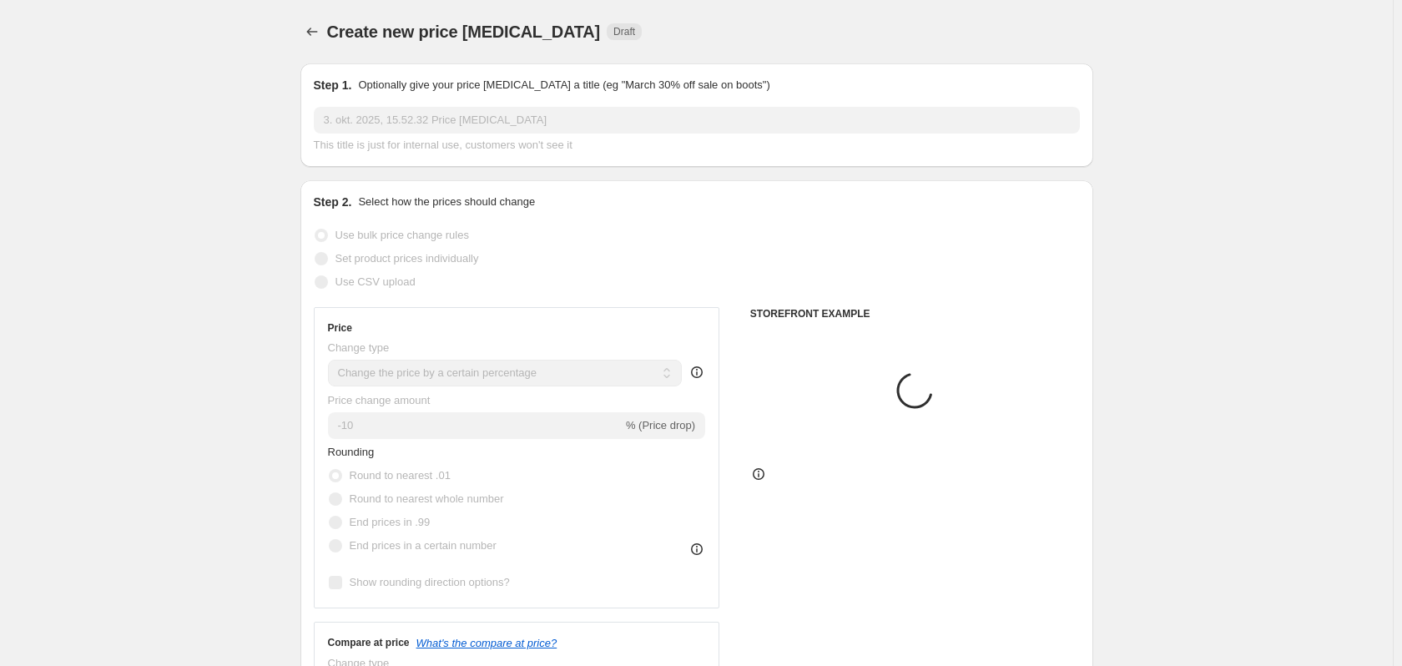
select select "percentage"
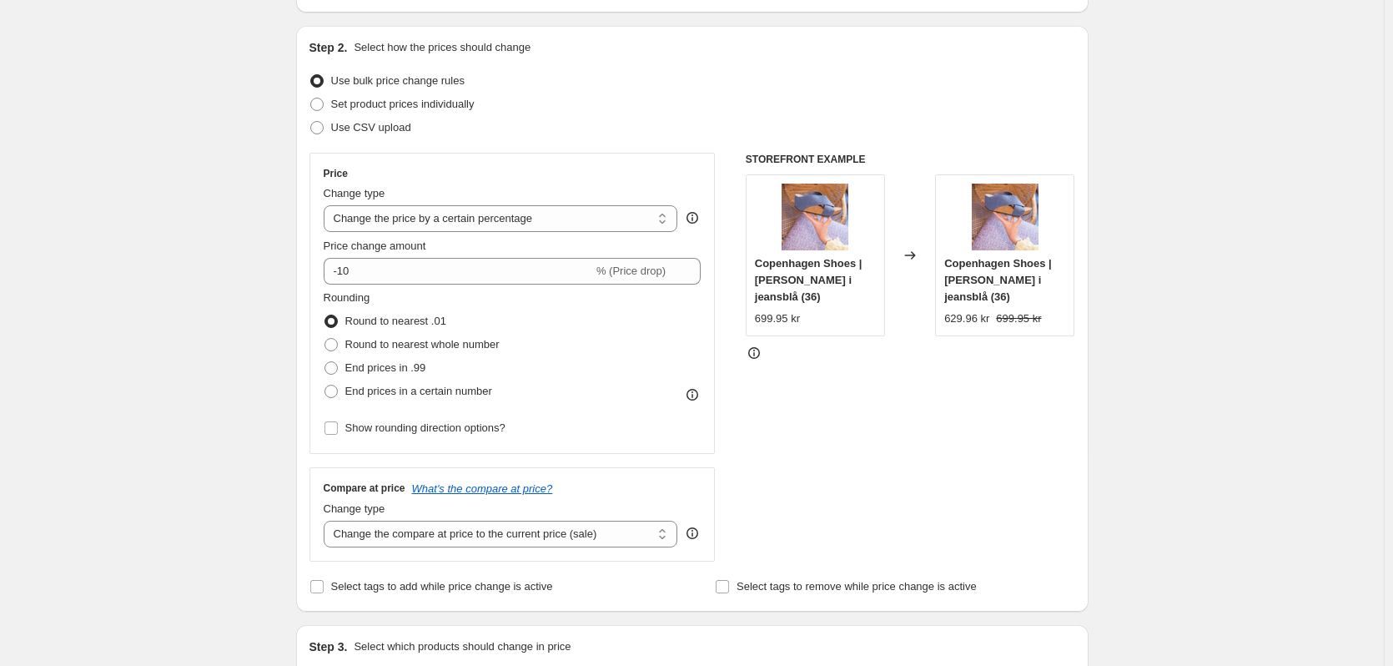
scroll to position [167, 0]
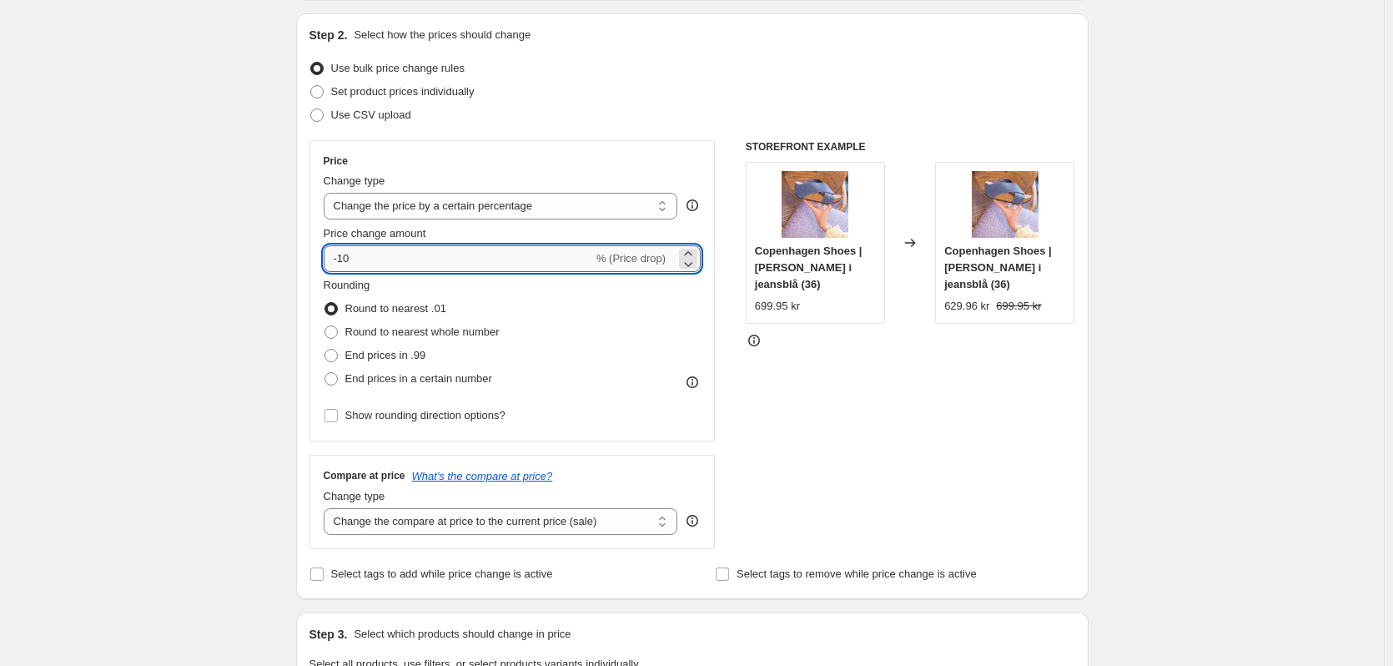
drag, startPoint x: 360, startPoint y: 259, endPoint x: 350, endPoint y: 264, distance: 11.6
click at [350, 264] on input "-10" at bounding box center [458, 258] width 269 height 27
click at [348, 261] on input "-10" at bounding box center [458, 258] width 269 height 27
click at [344, 260] on input "-10" at bounding box center [458, 258] width 269 height 27
type input "-20"
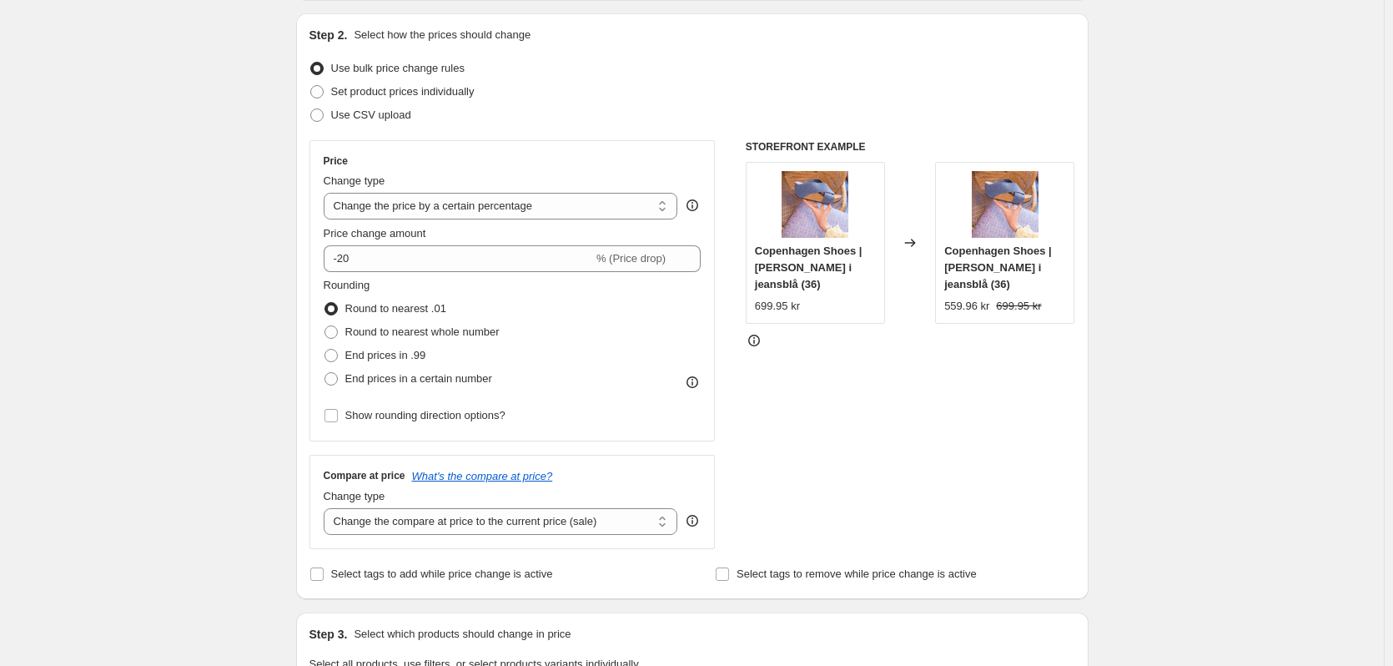
click at [252, 255] on div "Create new price change job. This page is ready Create new price change job Dra…" at bounding box center [692, 667] width 1384 height 1668
click at [465, 209] on select "Change the price to a certain amount Change the price by a certain amount Chang…" at bounding box center [501, 206] width 355 height 27
click at [231, 207] on div "Create new price change job. This page is ready Create new price change job Dra…" at bounding box center [692, 667] width 1384 height 1668
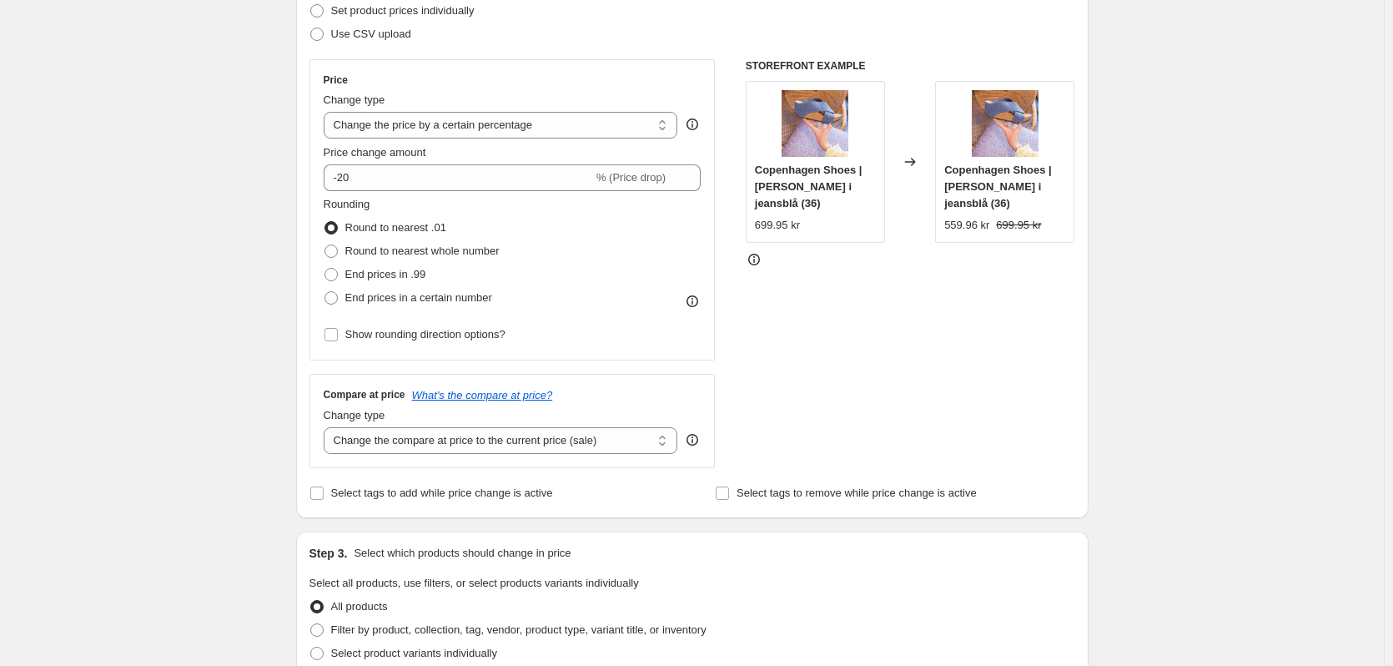
scroll to position [250, 0]
click at [288, 223] on div "Step 1. Optionally give your price change job a title (eg "March 30% off sale o…" at bounding box center [686, 558] width 806 height 1516
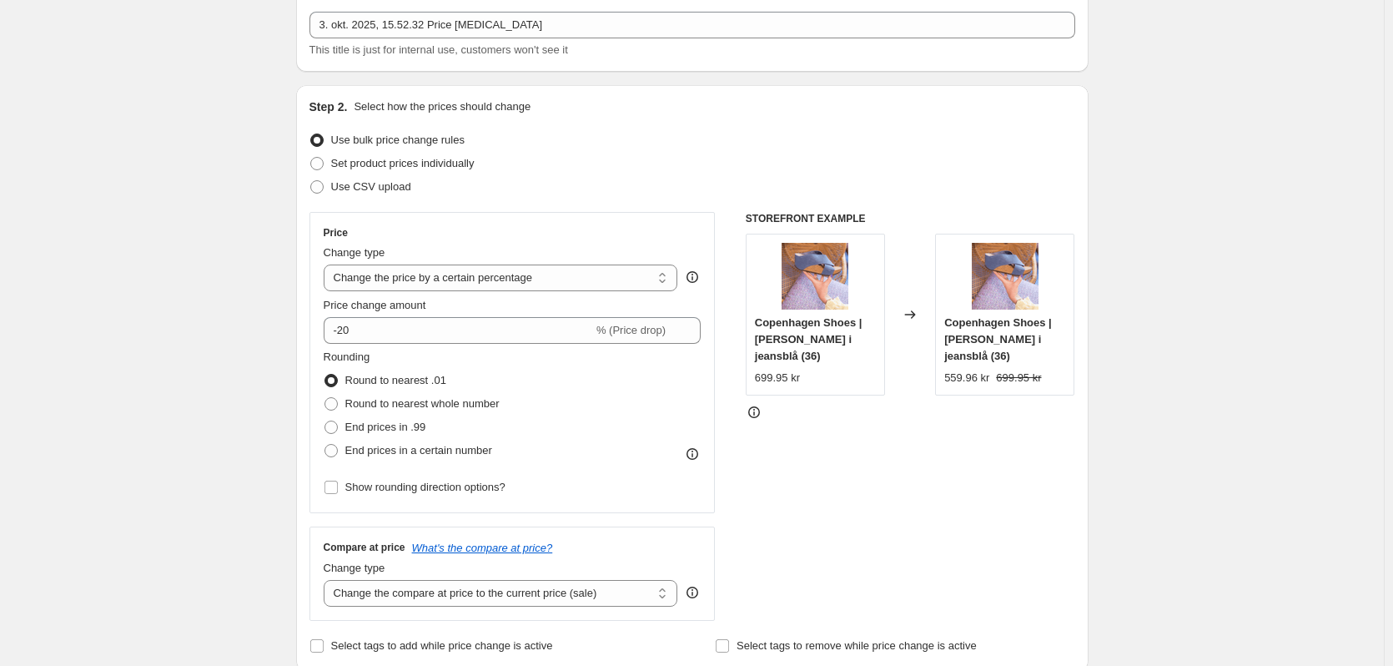
scroll to position [85, 0]
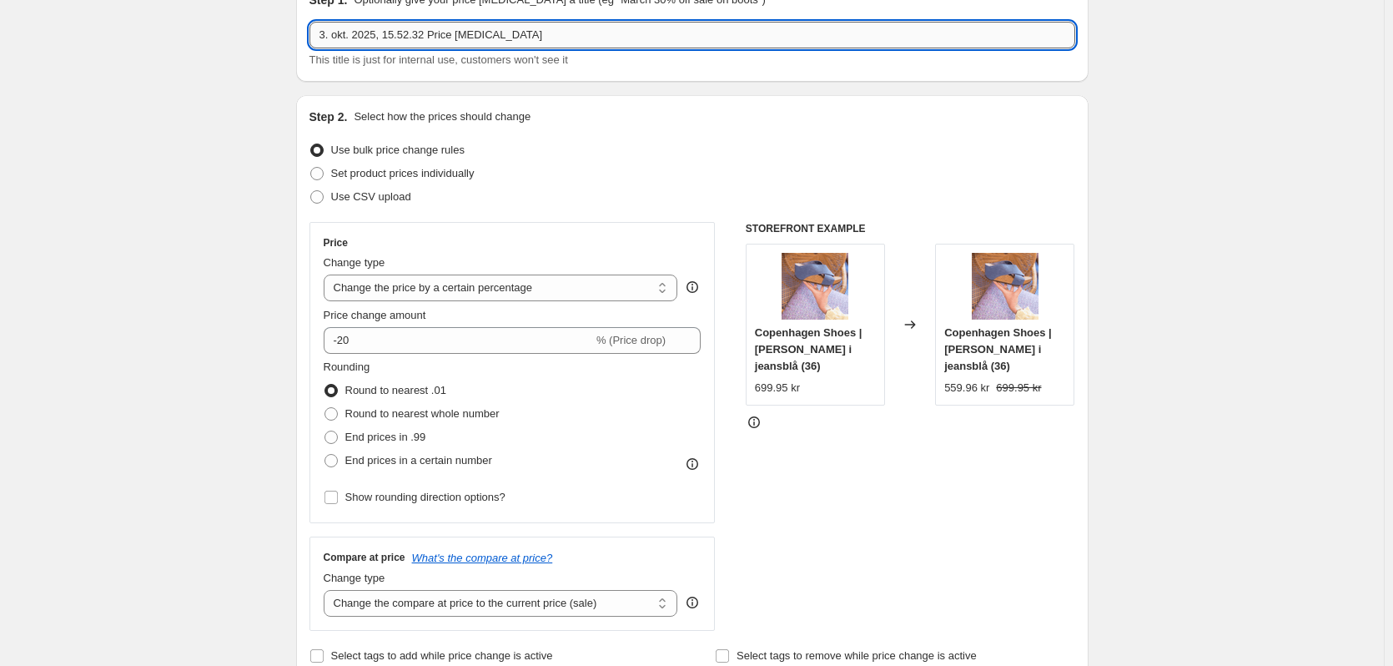
drag, startPoint x: 594, startPoint y: 39, endPoint x: 314, endPoint y: 46, distance: 280.4
click at [314, 46] on input "3. okt. 2025, 15.52.32 Price change job" at bounding box center [693, 35] width 766 height 27
type input "Lyserød lørdag okt 2025"
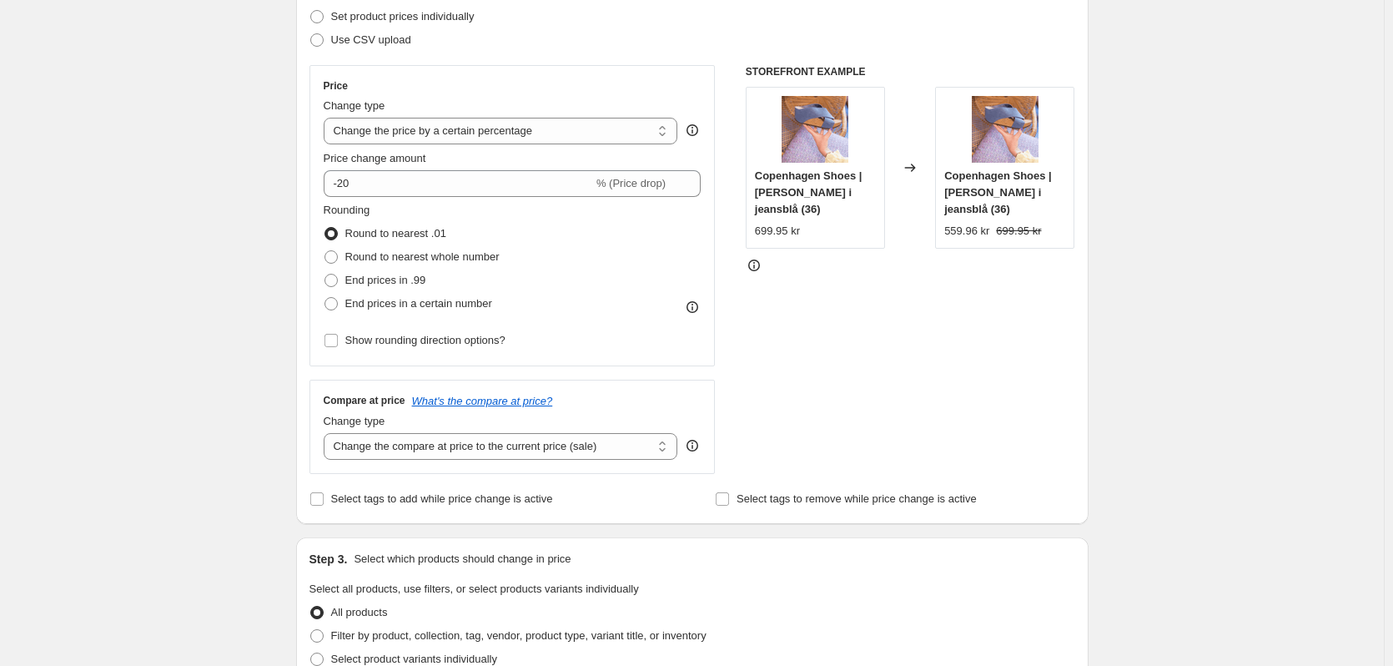
scroll to position [252, 0]
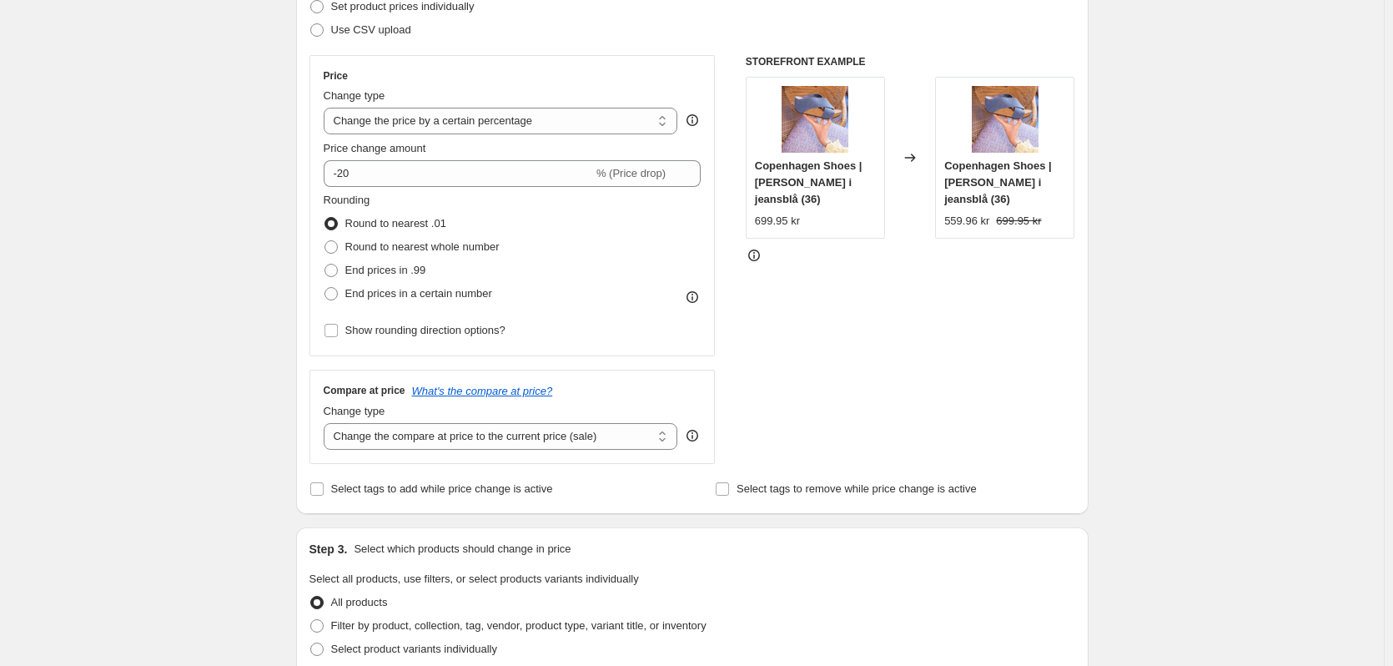
click at [264, 229] on div "Create new price change job. This page is ready Create new price change job Dra…" at bounding box center [692, 582] width 1384 height 1668
click at [336, 493] on span "Select tags to add while price change is active" at bounding box center [442, 488] width 222 height 13
click at [324, 493] on input "Select tags to add while price change is active" at bounding box center [316, 488] width 13 height 13
checkbox input "true"
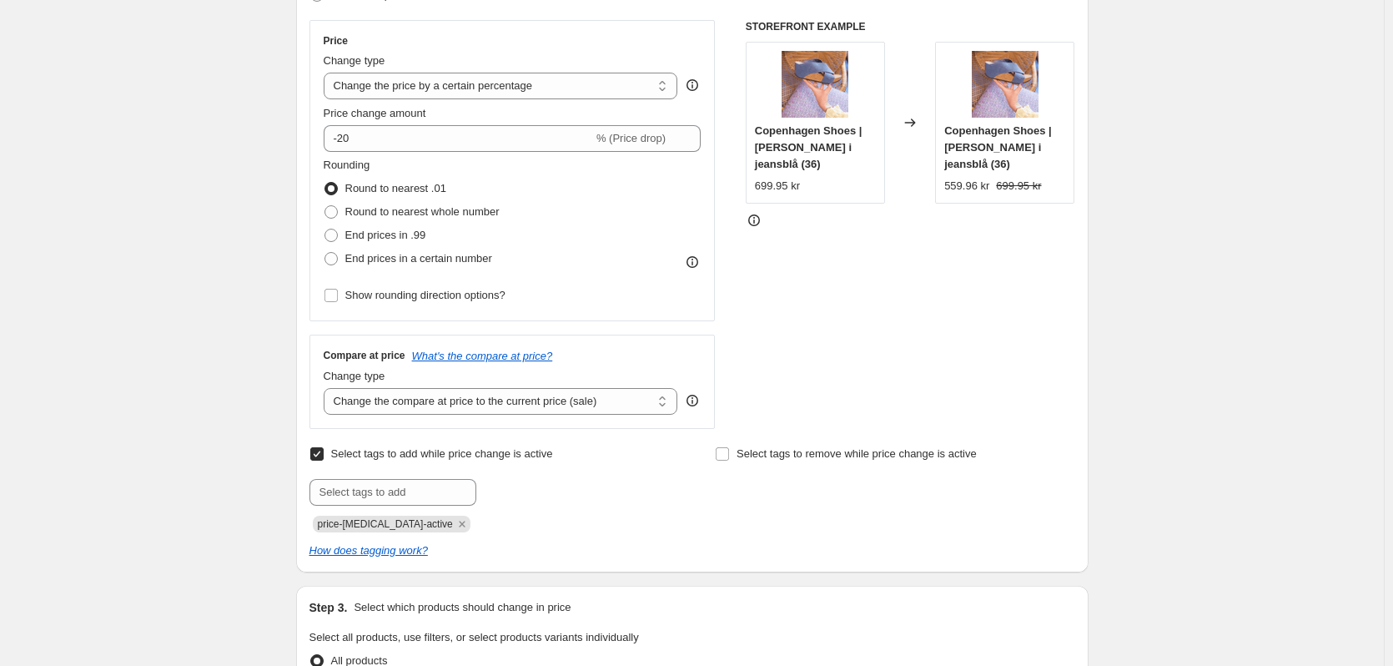
scroll to position [335, 0]
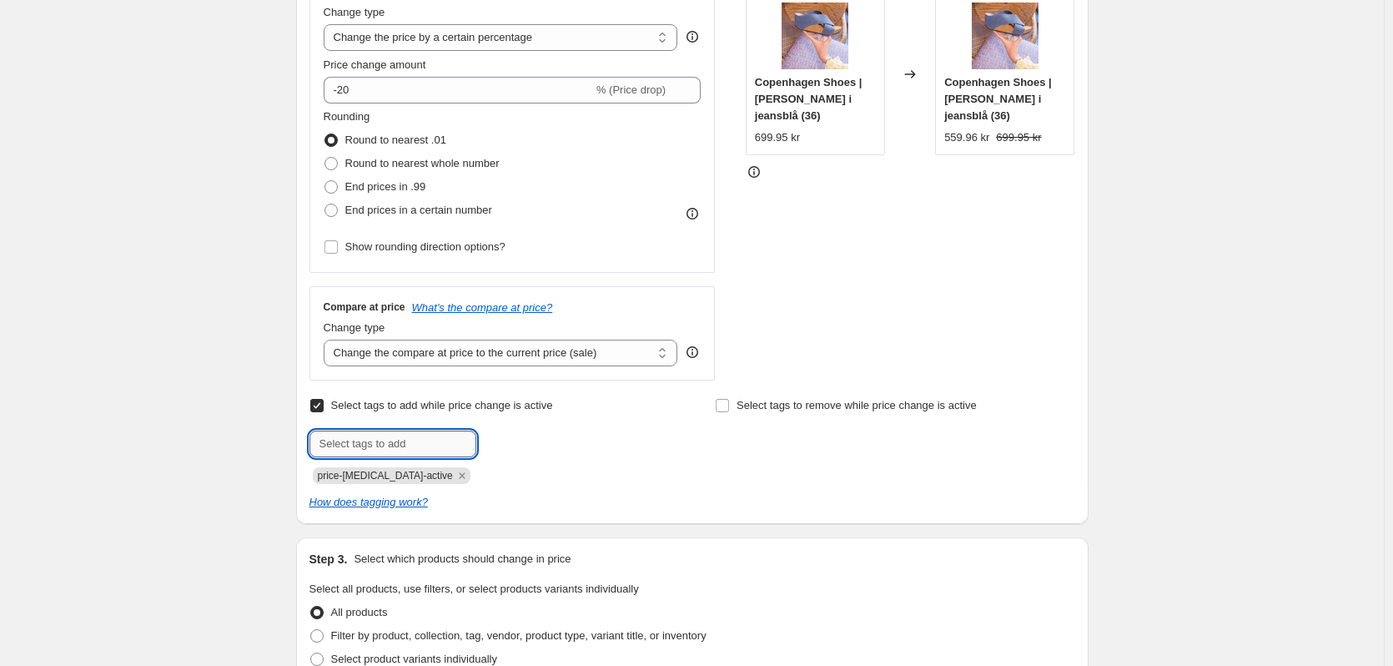
click at [377, 439] on input "text" at bounding box center [393, 443] width 167 height 27
paste input "207"
type input "207"
type input "støtbrysterne"
click at [545, 446] on span "støtbrystern..." at bounding box center [545, 442] width 67 height 12
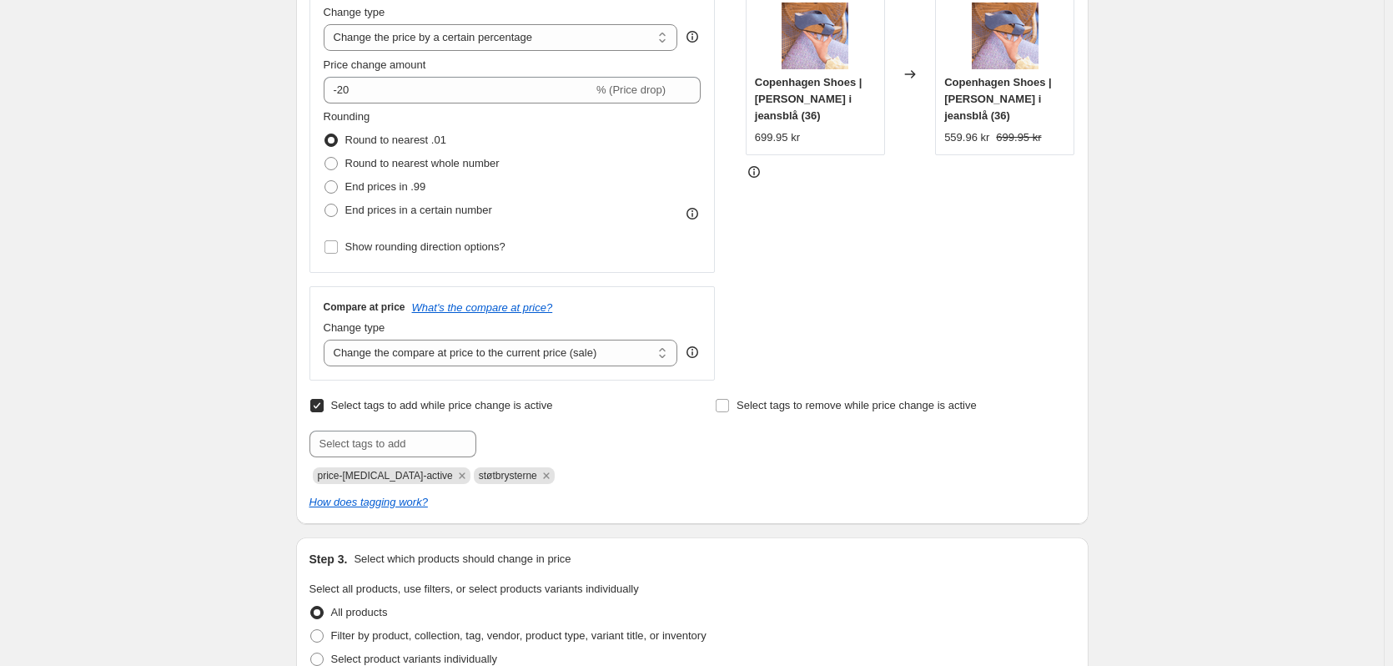
click at [543, 476] on icon "Remove støtbrysterne" at bounding box center [546, 475] width 6 height 6
click at [395, 441] on input "text" at bounding box center [393, 443] width 167 height 27
paste input "støtbrysterne"
type input "støtbrysterne"
click at [548, 435] on button "Add støtbrystern..." at bounding box center [535, 441] width 109 height 23
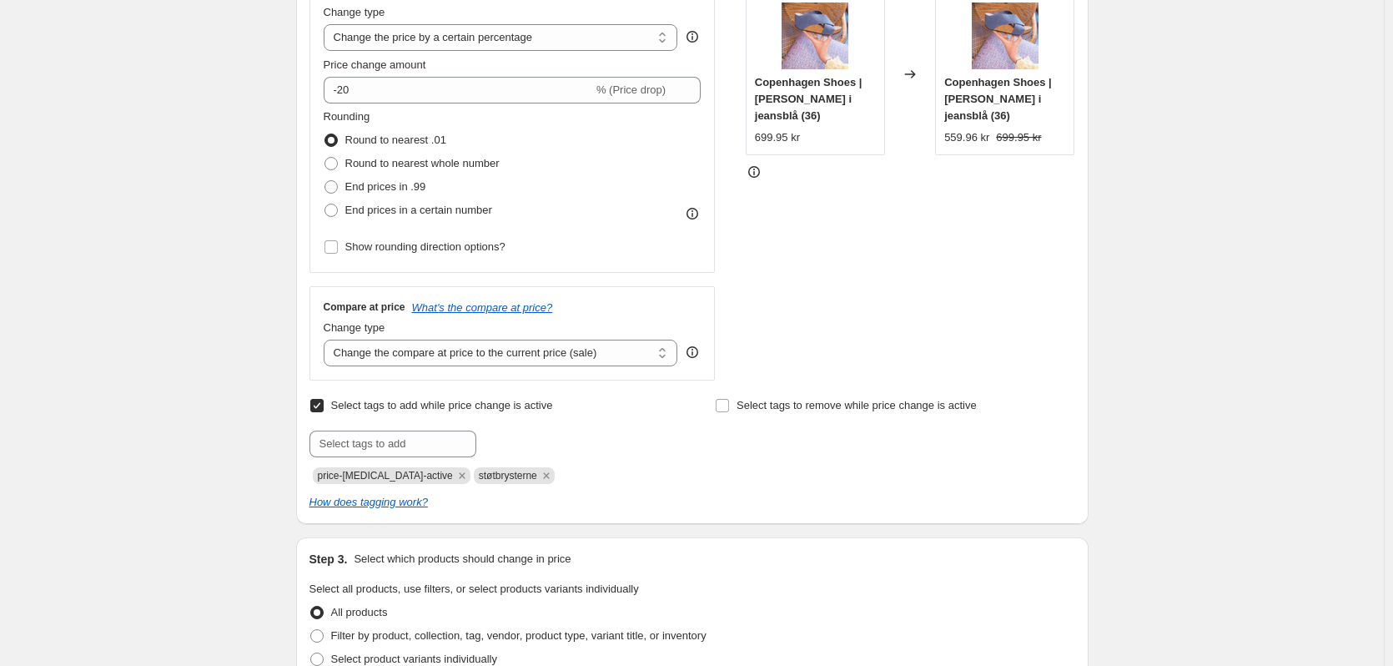
click at [729, 492] on div "Select tags to add while price change is active Submit price-change-job-active …" at bounding box center [693, 452] width 766 height 117
click at [198, 295] on div "Create new price change job. This page is ready Create new price change job Dra…" at bounding box center [692, 545] width 1384 height 1761
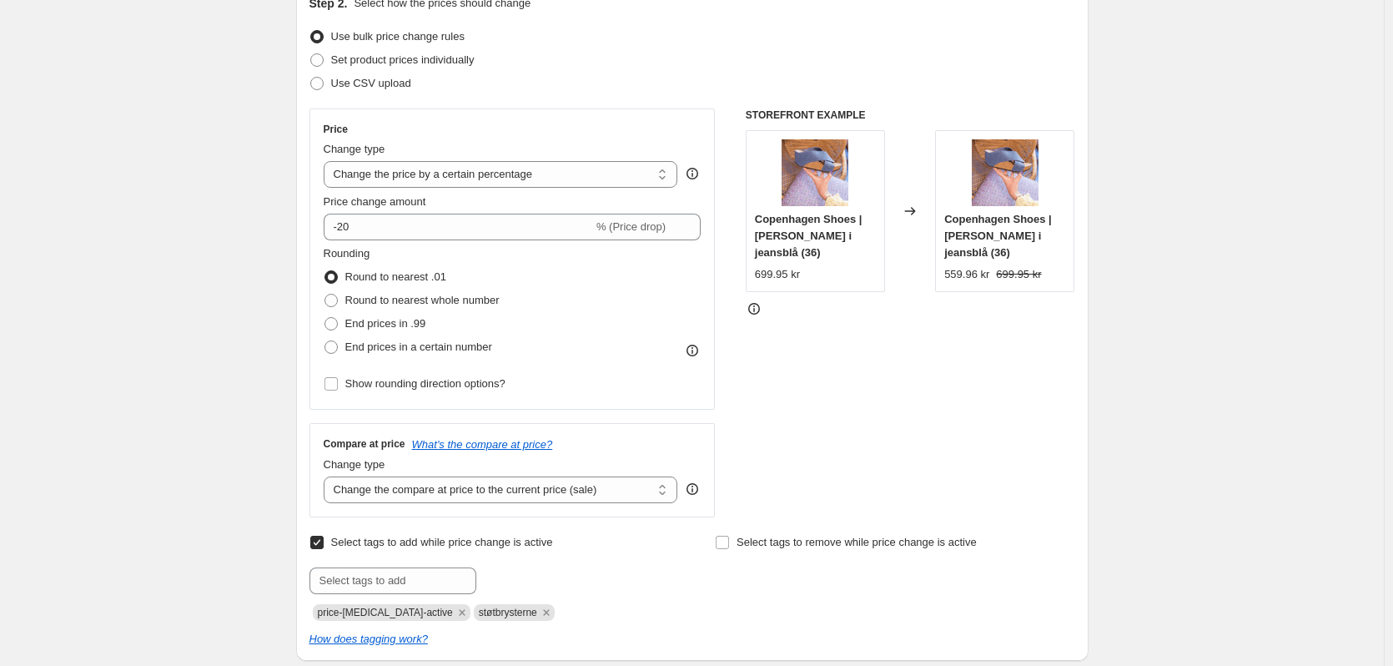
scroll to position [169, 0]
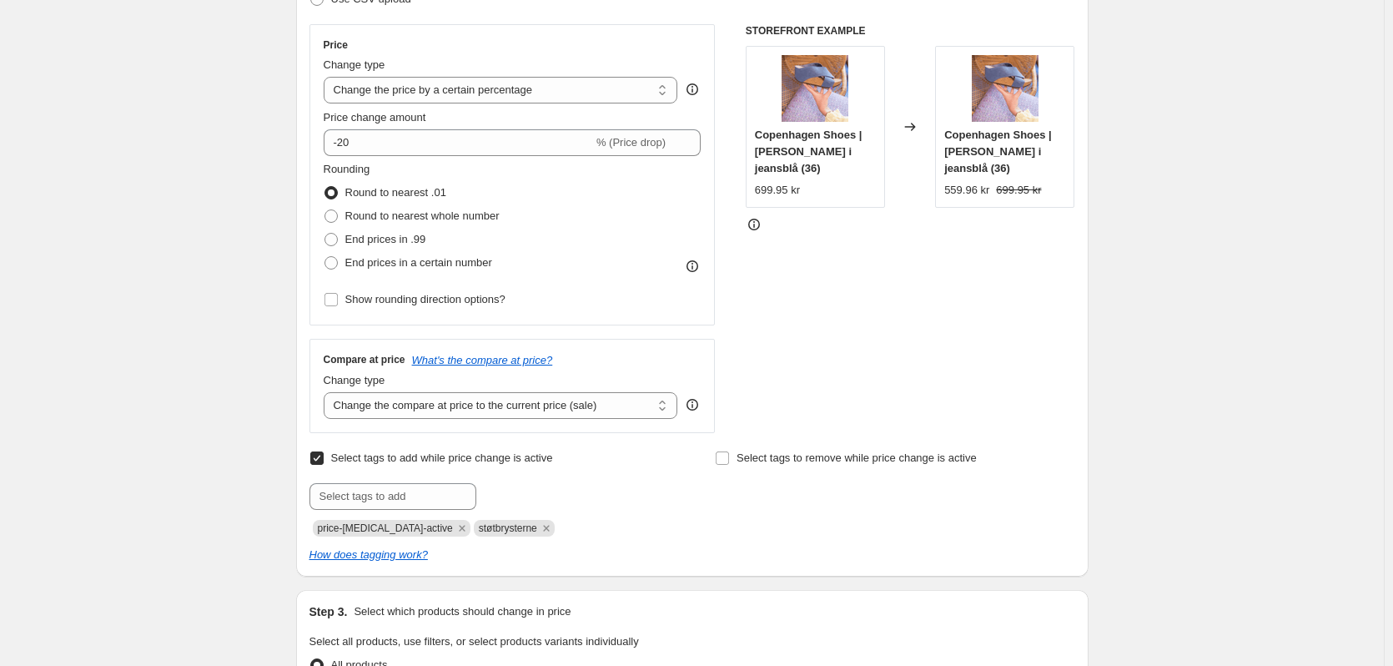
scroll to position [335, 0]
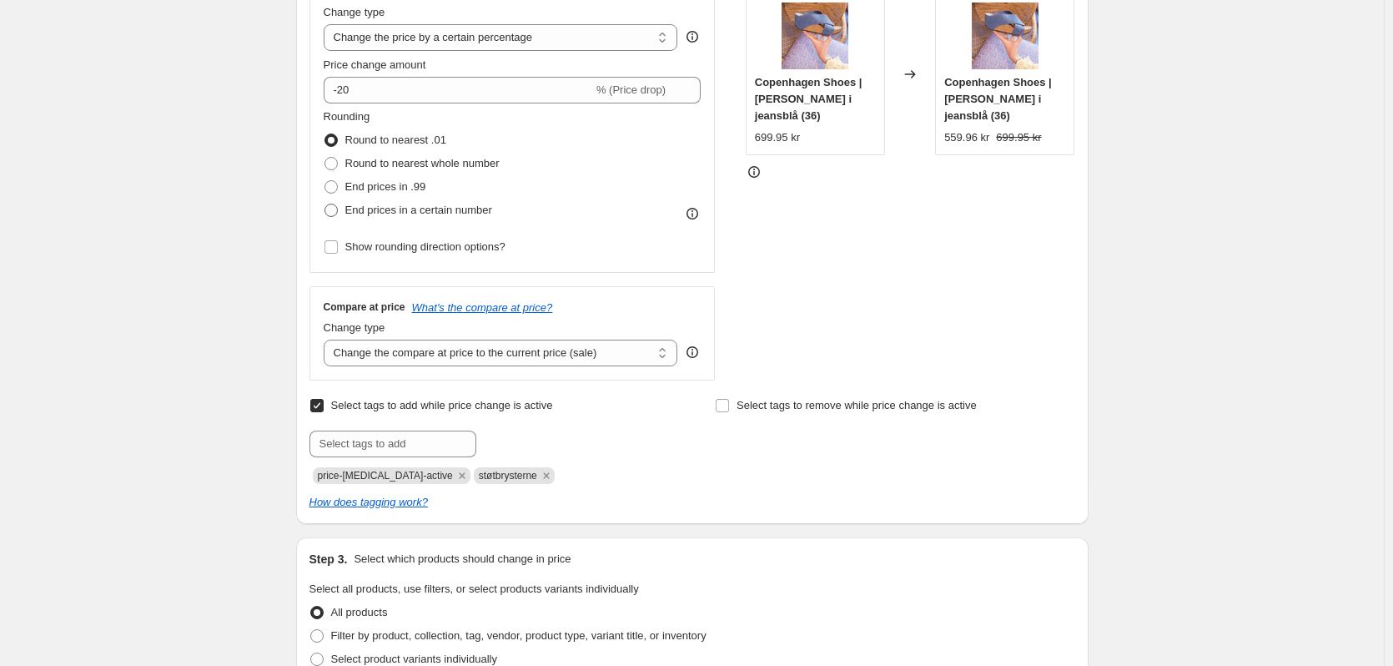
click at [335, 212] on span at bounding box center [331, 210] width 13 height 13
click at [325, 204] on input "End prices in a certain number" at bounding box center [325, 204] width 1 height 1
radio input "true"
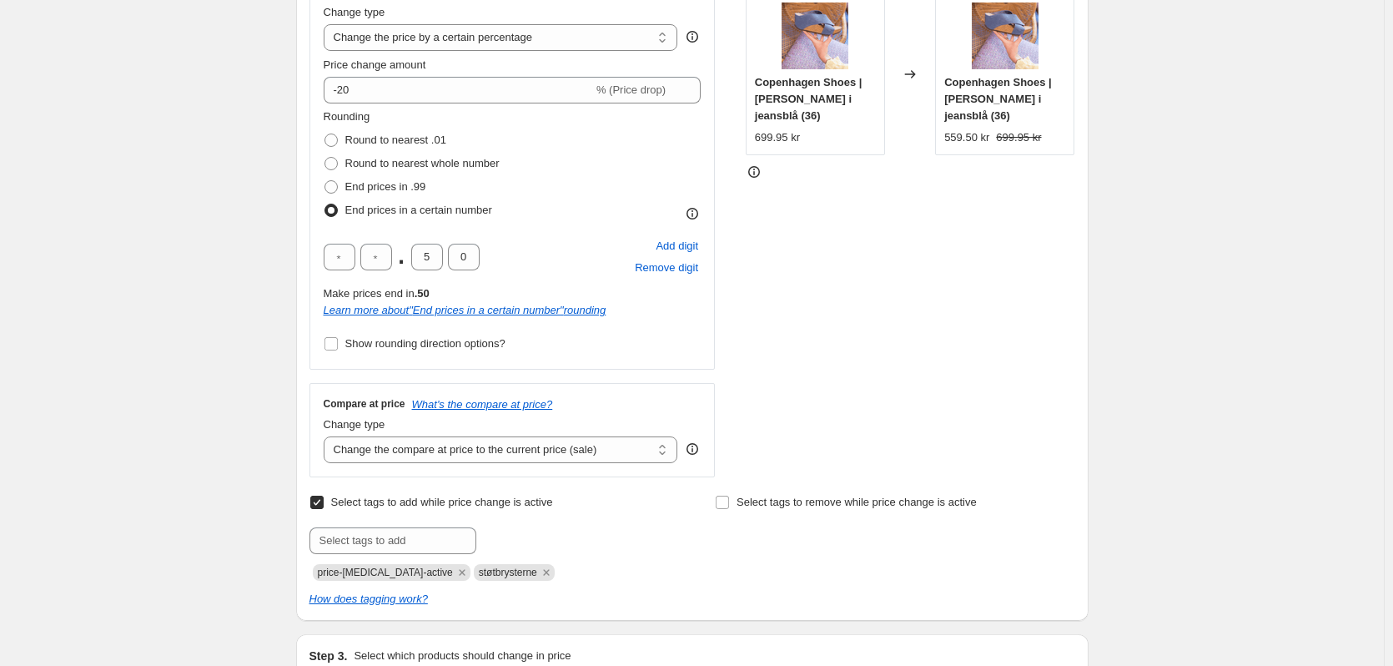
click at [336, 212] on span at bounding box center [331, 210] width 13 height 13
click at [325, 204] on input "End prices in a certain number" at bounding box center [325, 204] width 1 height 1
click at [343, 145] on label "Round to nearest .01" at bounding box center [385, 139] width 123 height 23
click at [325, 134] on input "Round to nearest .01" at bounding box center [325, 133] width 1 height 1
radio input "true"
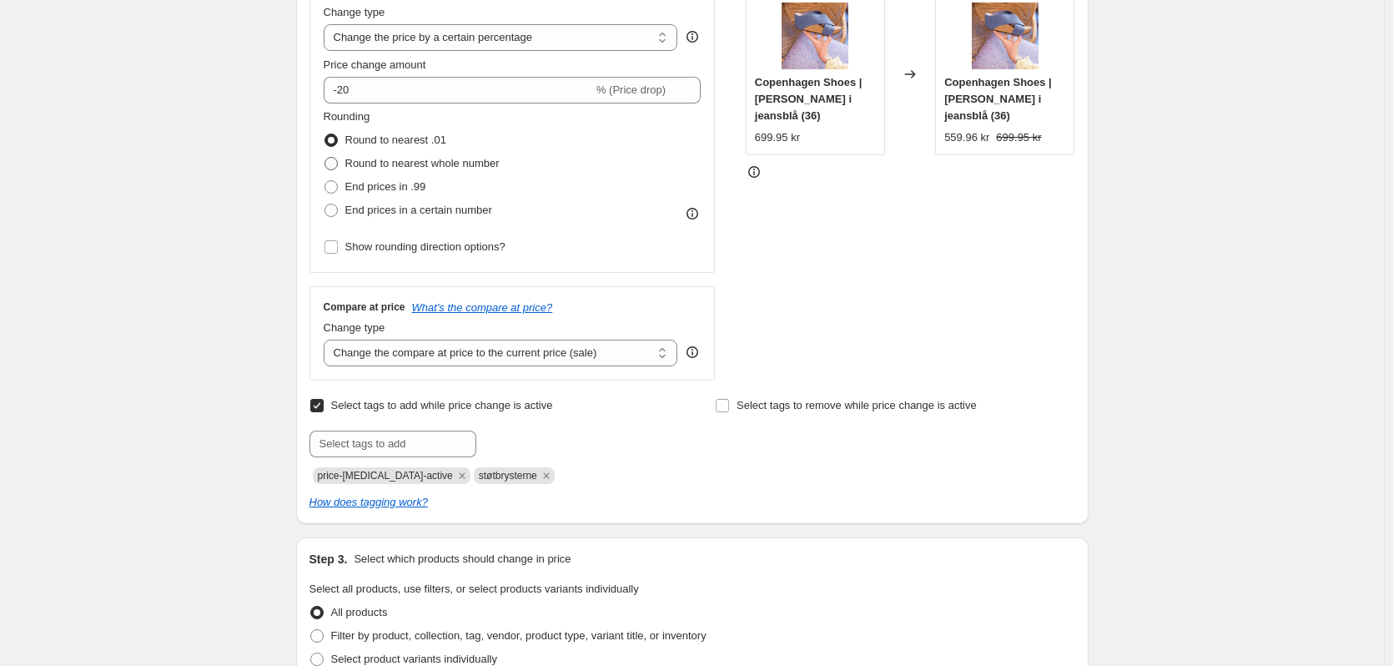
click at [333, 165] on span at bounding box center [331, 163] width 13 height 13
click at [325, 158] on input "Round to nearest whole number" at bounding box center [325, 157] width 1 height 1
radio input "true"
click at [335, 135] on span at bounding box center [331, 139] width 13 height 13
click at [325, 134] on input "Round to nearest .01" at bounding box center [325, 133] width 1 height 1
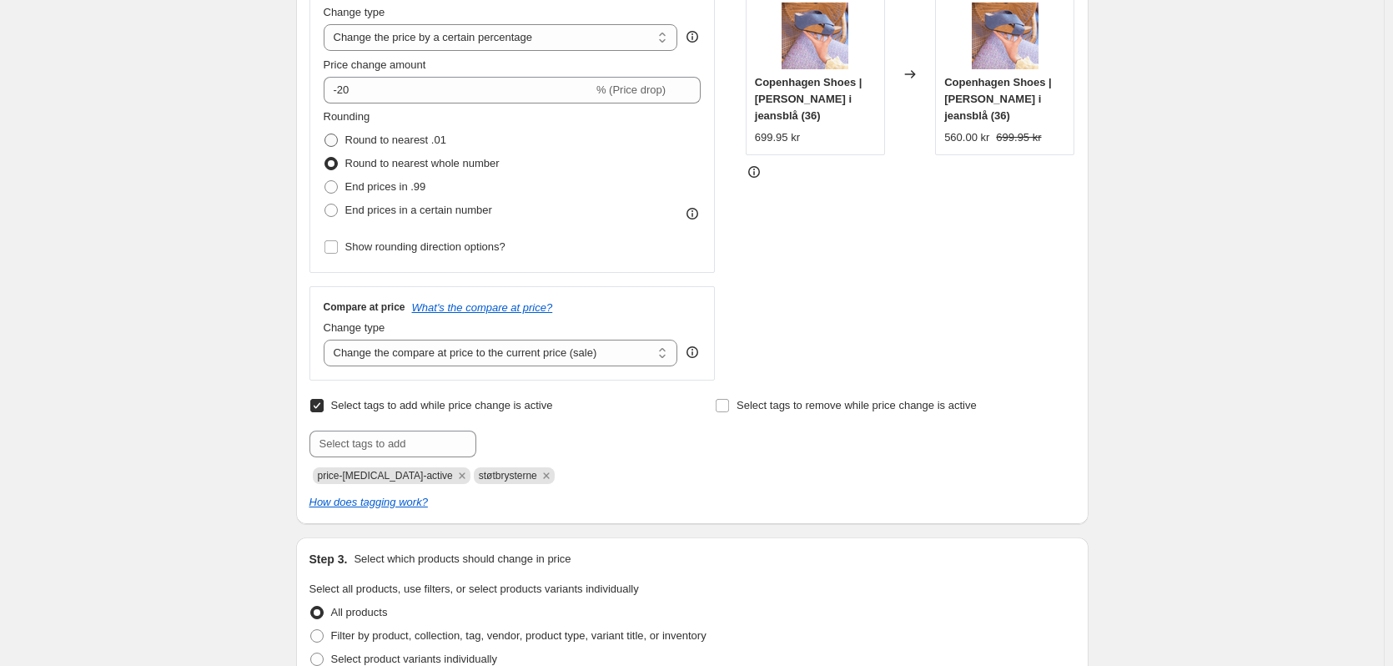
radio input "true"
click at [234, 195] on div "Create new price change job. This page is ready Create new price change job Dra…" at bounding box center [692, 545] width 1384 height 1761
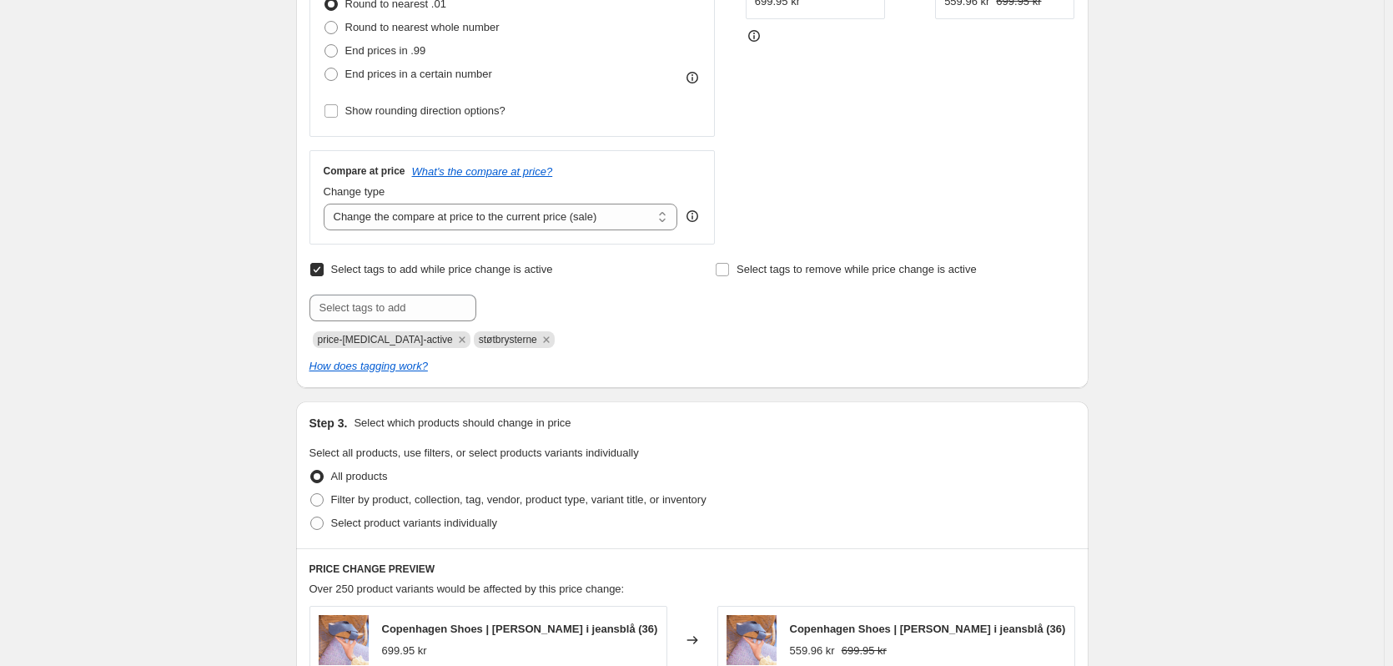
scroll to position [502, 0]
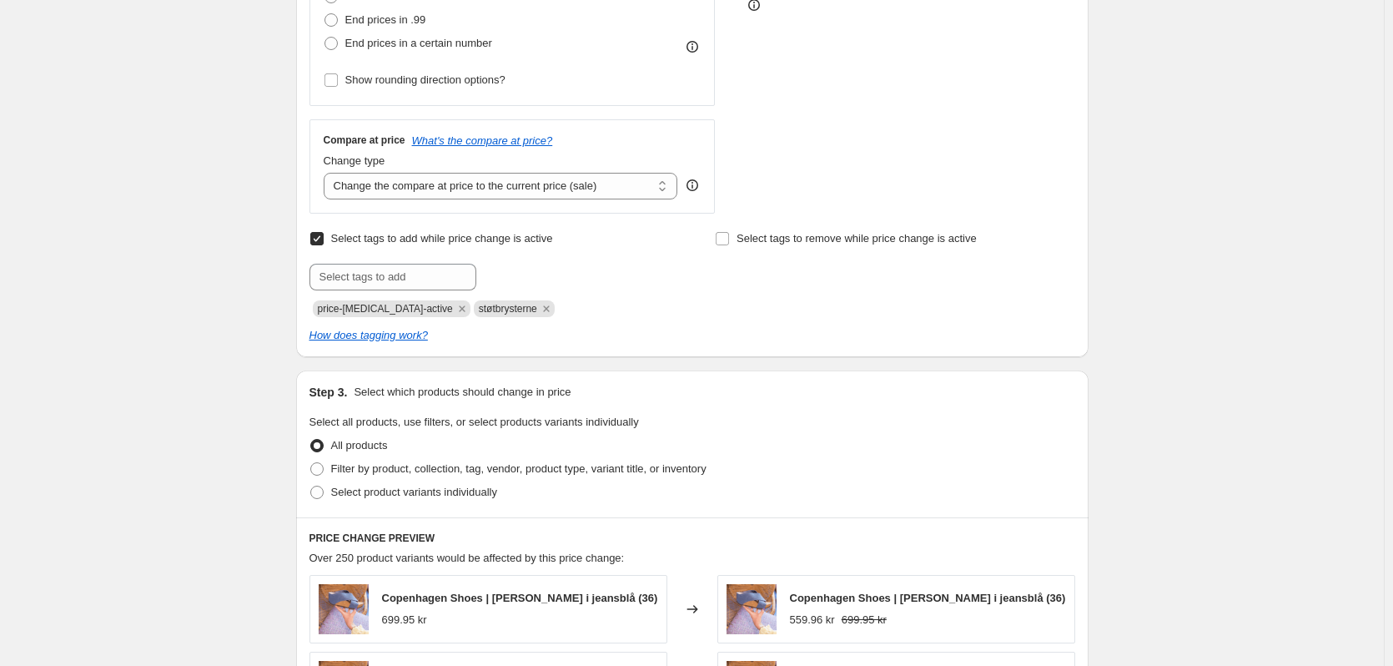
click at [189, 425] on div "Create new price change job. This page is ready Create new price change job Dra…" at bounding box center [692, 378] width 1384 height 1761
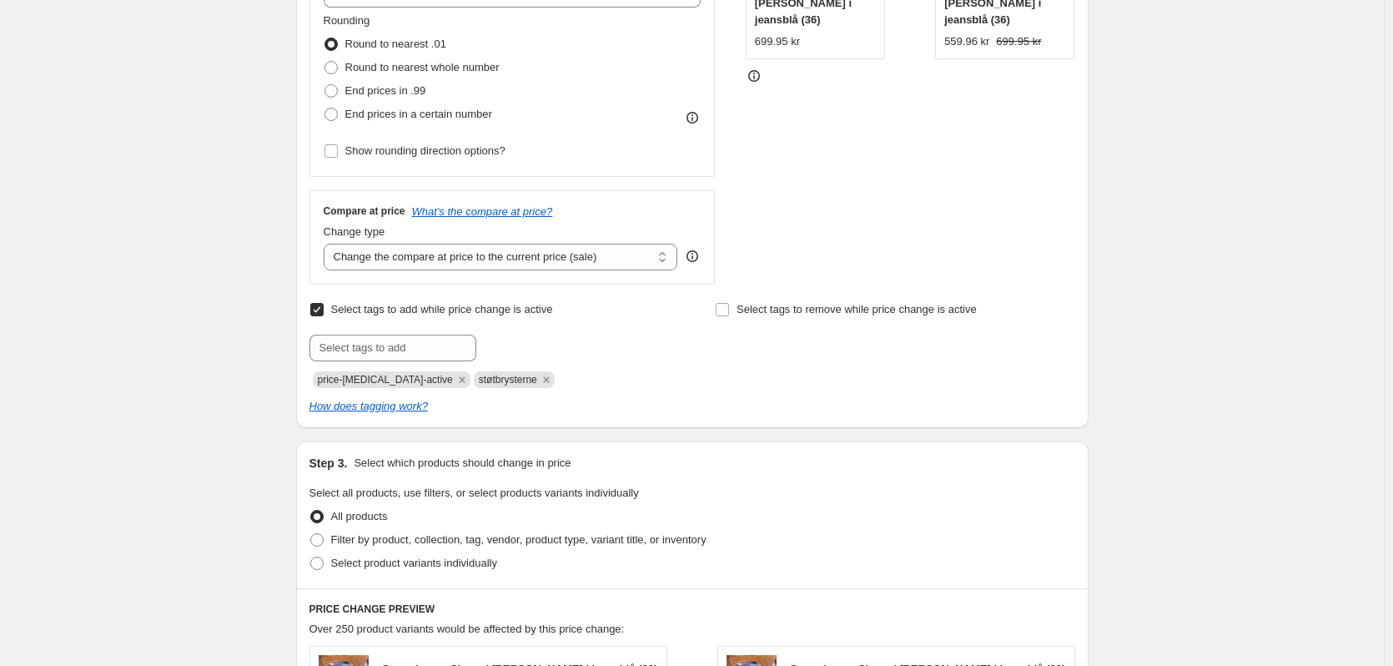
scroll to position [429, 0]
click at [201, 494] on div "Create new price change job. This page is ready Create new price change job Dra…" at bounding box center [692, 451] width 1384 height 1761
click at [365, 544] on span "Filter by product, collection, tag, vendor, product type, variant title, or inv…" at bounding box center [518, 542] width 375 height 13
click at [311, 536] on input "Filter by product, collection, tag, vendor, product type, variant title, or inv…" at bounding box center [310, 536] width 1 height 1
radio input "true"
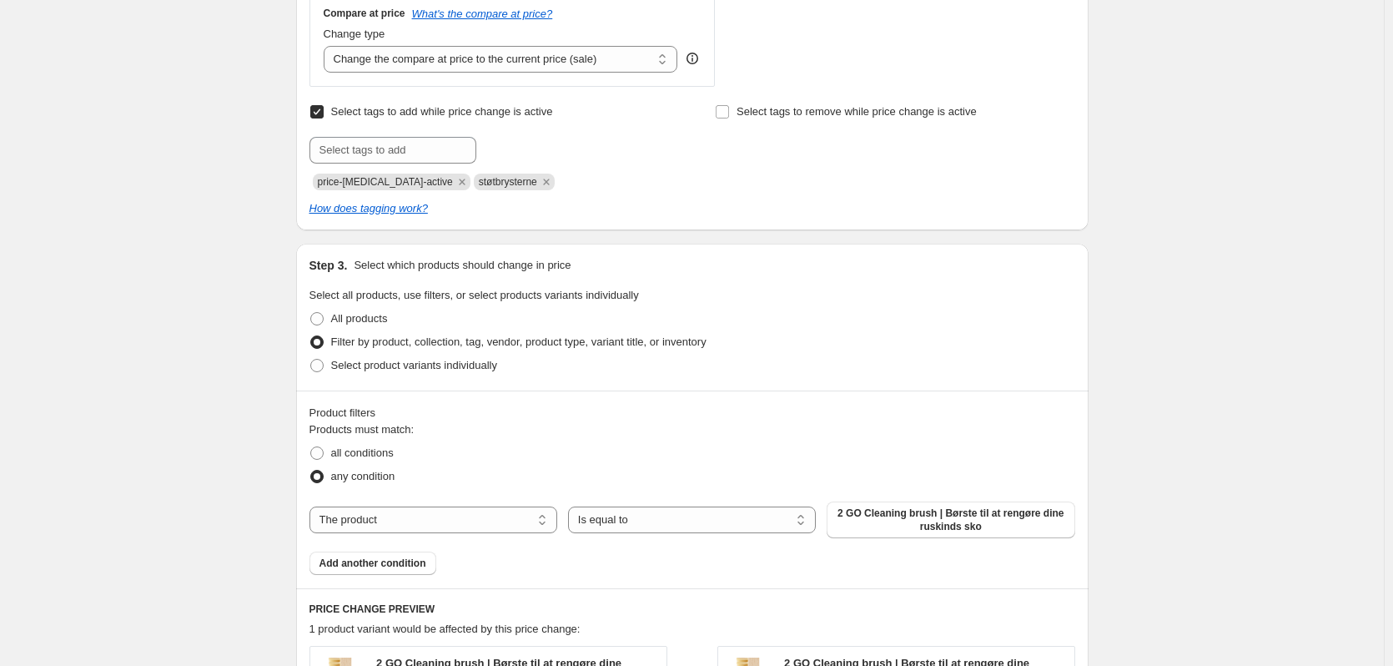
scroll to position [763, 0]
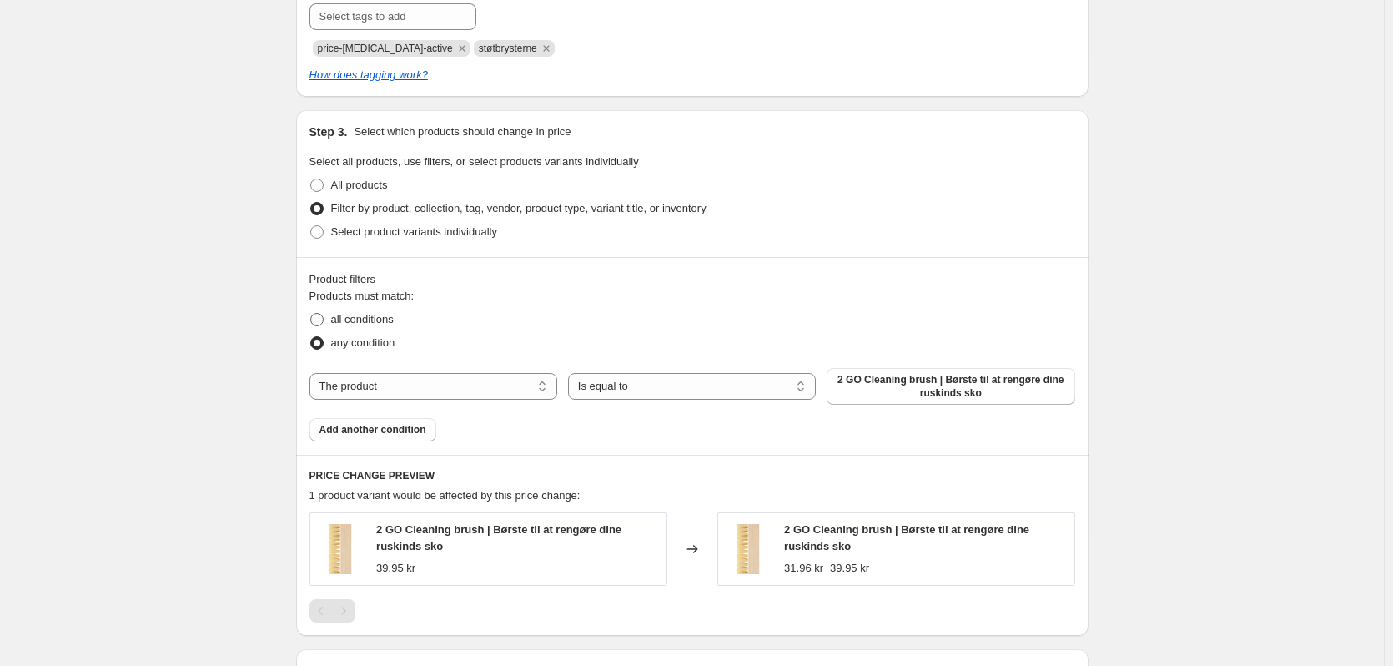
click at [373, 316] on span "all conditions" at bounding box center [362, 319] width 63 height 13
click at [311, 314] on input "all conditions" at bounding box center [310, 313] width 1 height 1
radio input "true"
click at [445, 390] on select "The product The product's collection The product's tag The product's vendor The…" at bounding box center [434, 386] width 248 height 27
select select "collection"
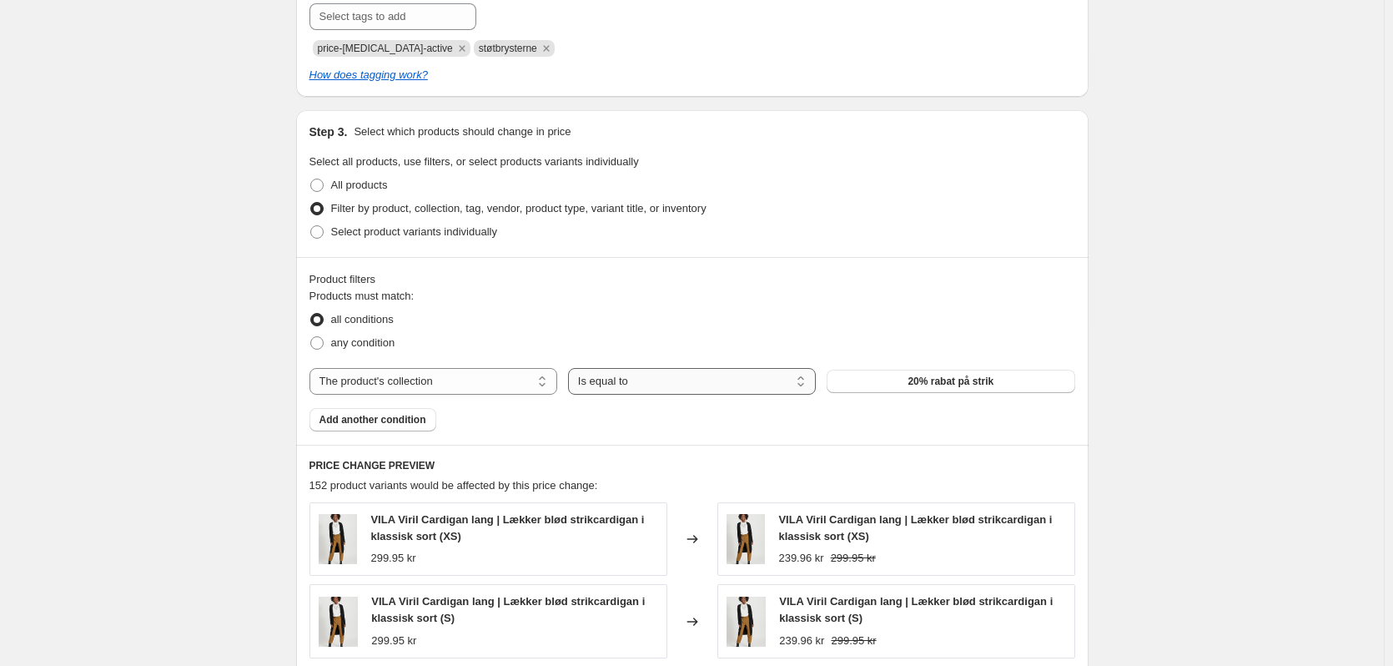
click at [689, 381] on select "Is equal to Is not equal to" at bounding box center [692, 381] width 248 height 27
select select "not_equal"
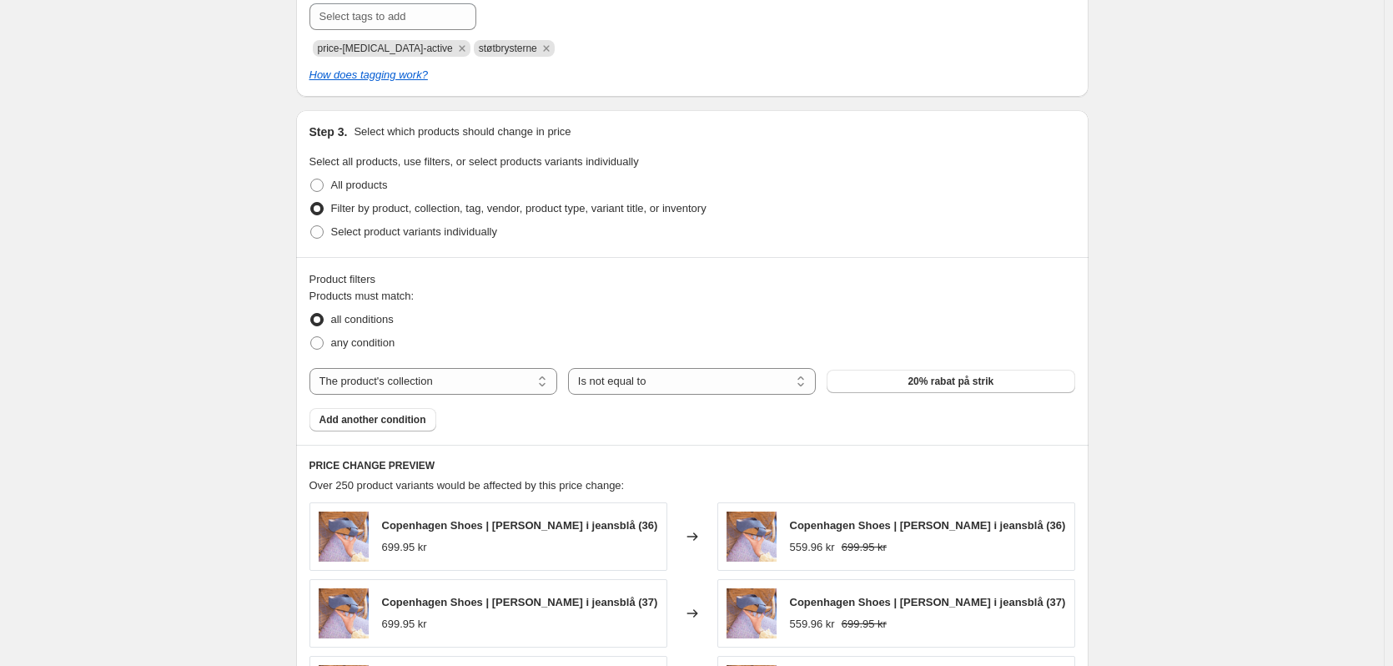
click at [932, 388] on span "20% rabat på strik" at bounding box center [951, 381] width 86 height 13
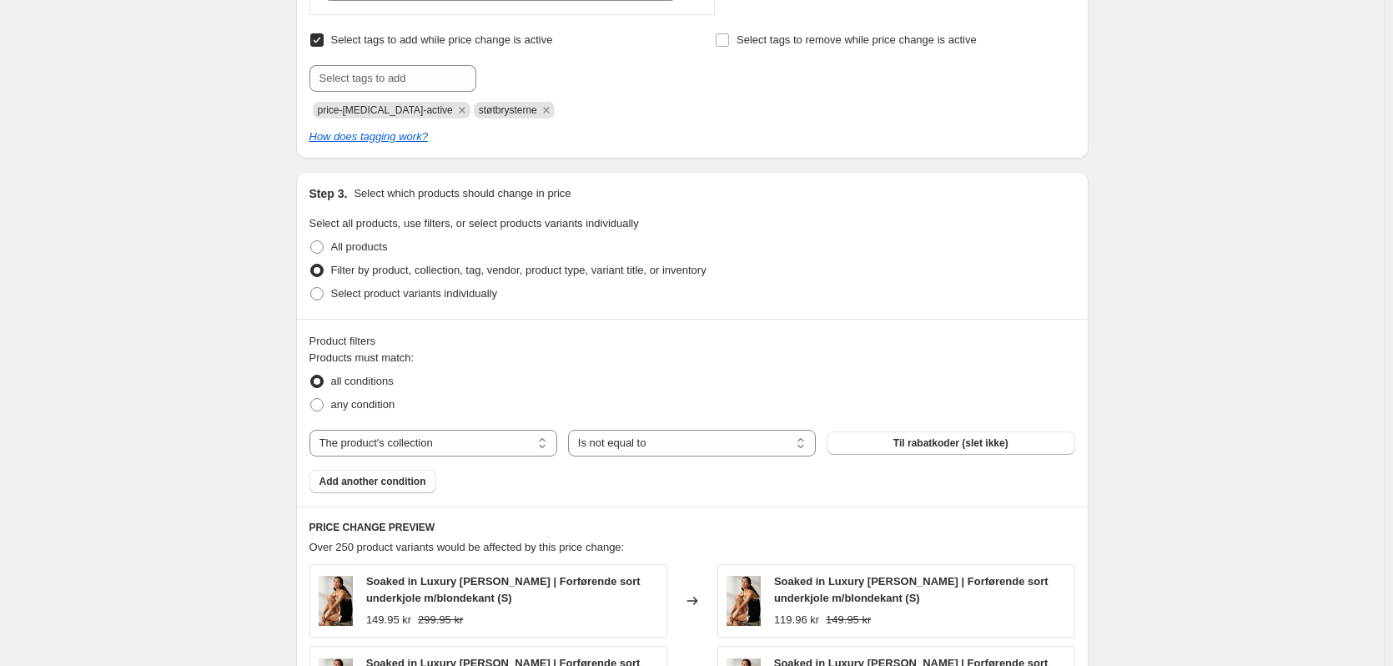
scroll to position [751, 0]
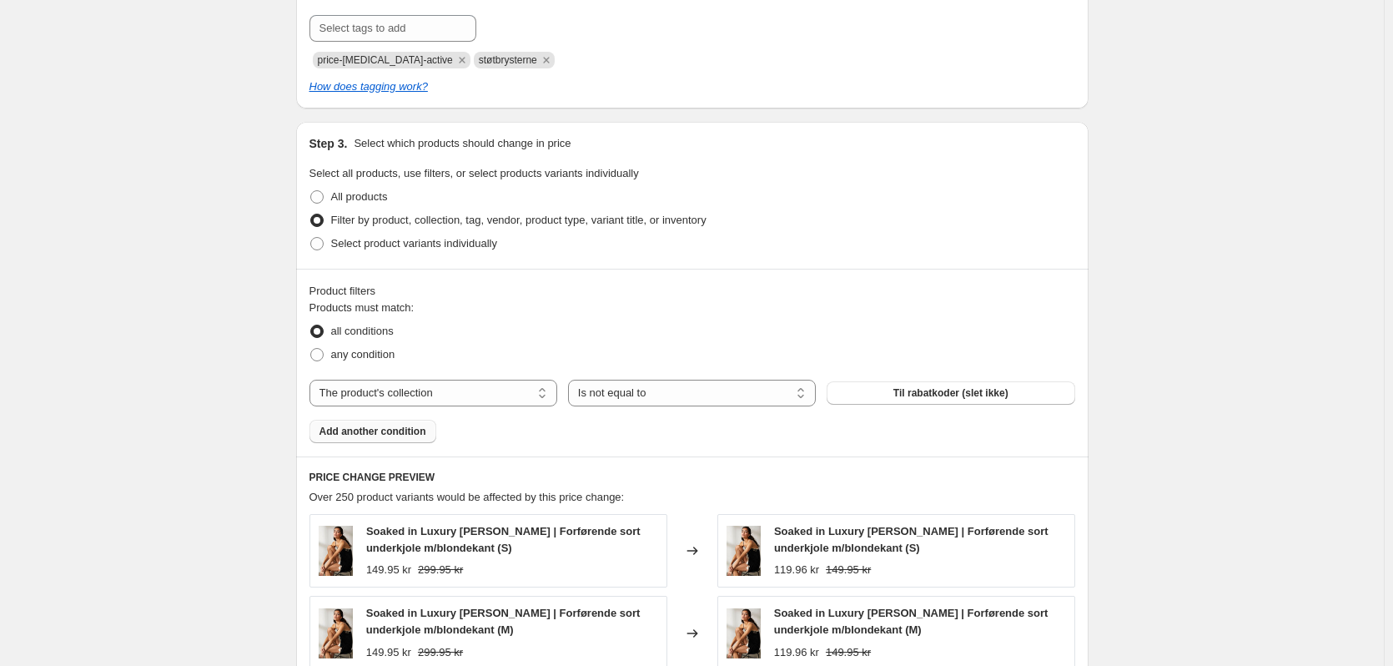
click at [367, 442] on button "Add another condition" at bounding box center [373, 431] width 127 height 23
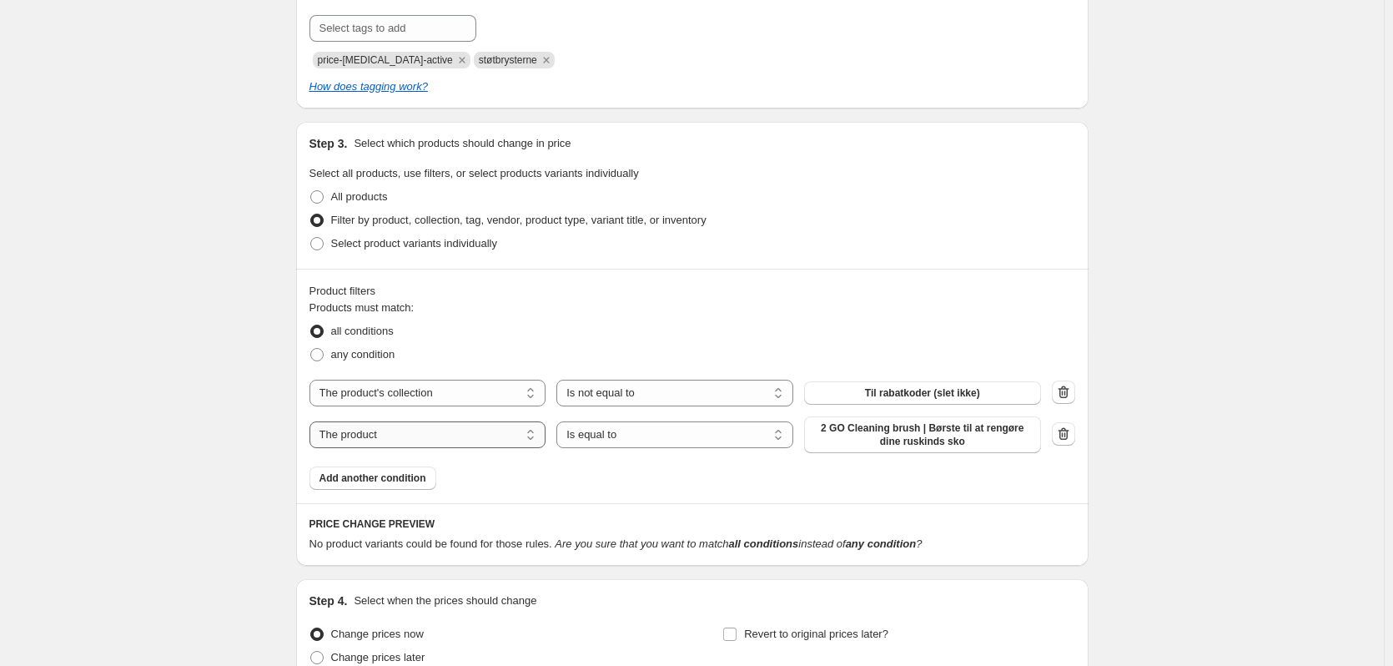
click at [410, 432] on select "The product The product's collection The product's tag The product's vendor The…" at bounding box center [428, 434] width 237 height 27
select select "collection"
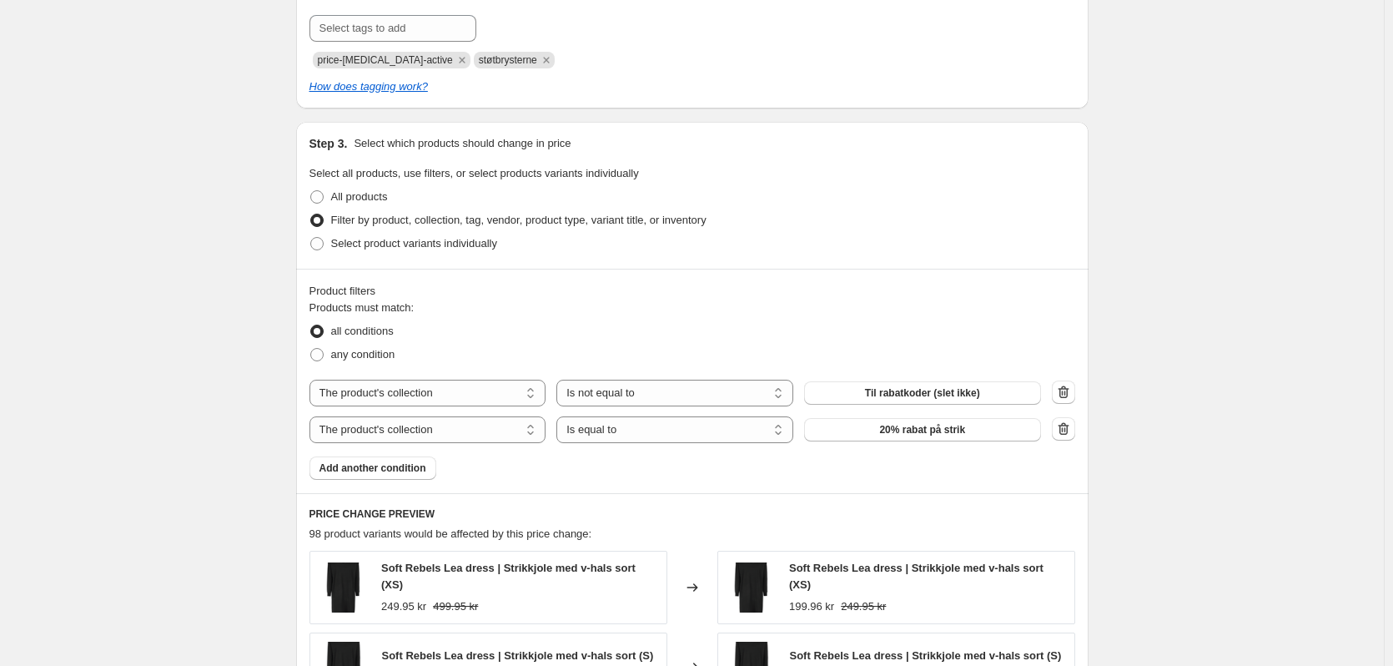
click at [952, 435] on span "20% rabat på strik" at bounding box center [922, 429] width 86 height 13
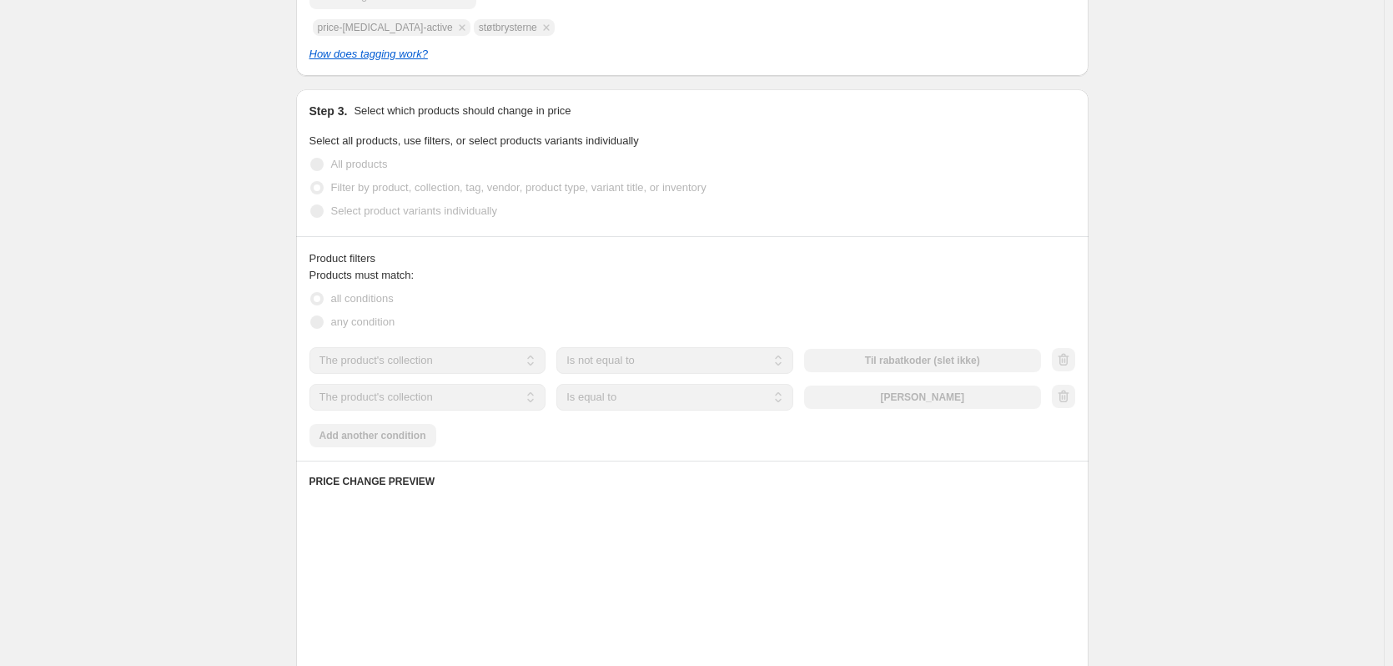
scroll to position [918, 0]
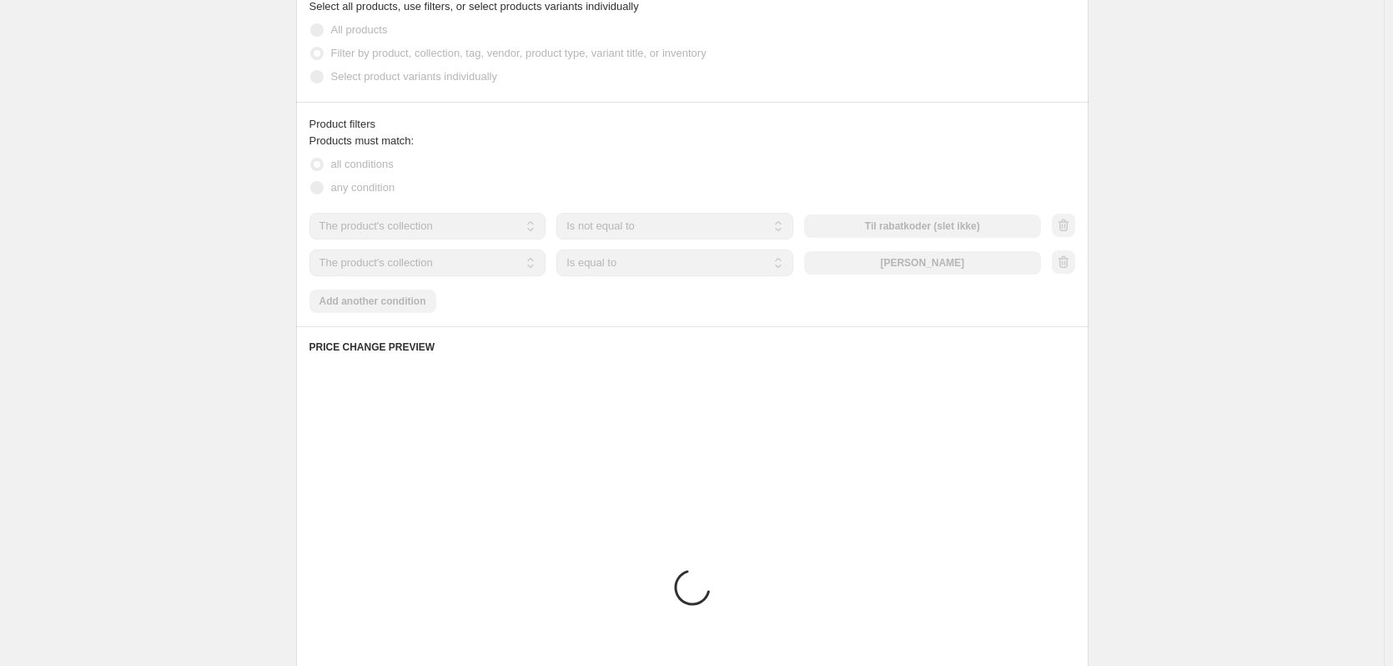
click at [189, 314] on div "Create new price change job. This page is ready Create new price change job Dra…" at bounding box center [692, 75] width 1384 height 1986
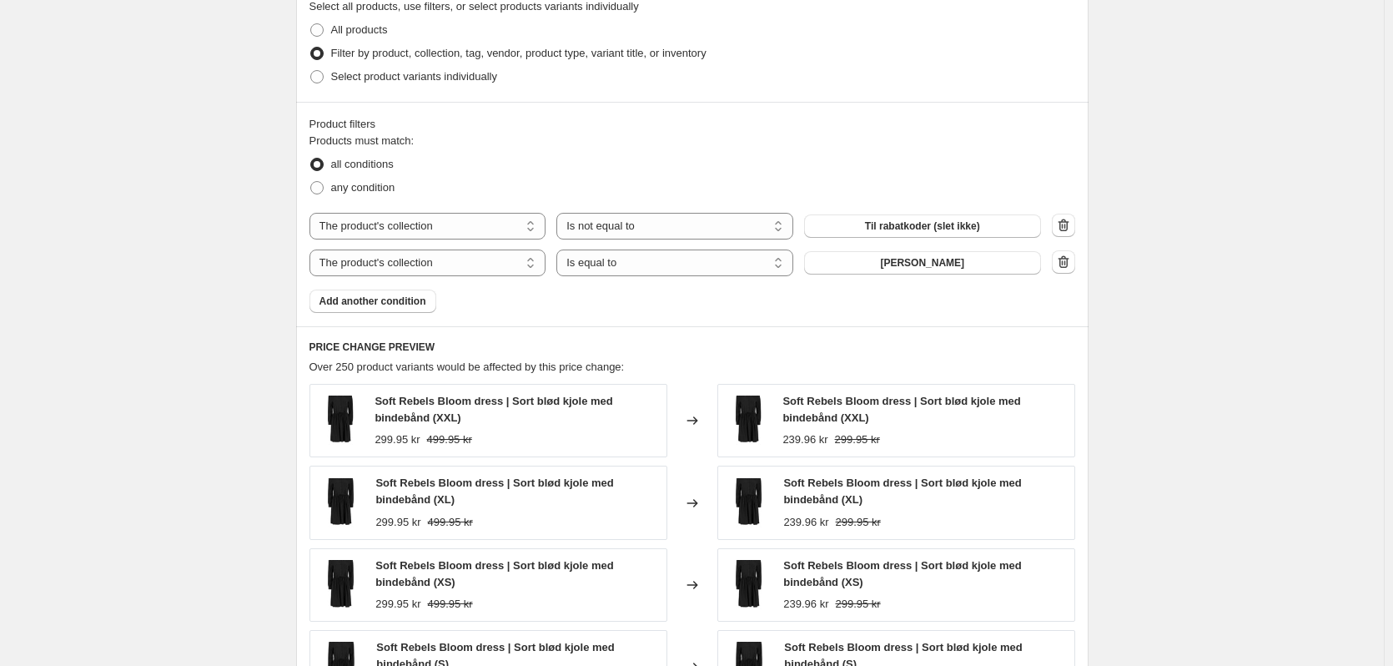
click at [103, 214] on div "Create new price change job. This page is ready Create new price change job Dra…" at bounding box center [692, 88] width 1384 height 2012
click at [102, 213] on div "Create new price change job. This page is ready Create new price change job Dra…" at bounding box center [692, 88] width 1384 height 2012
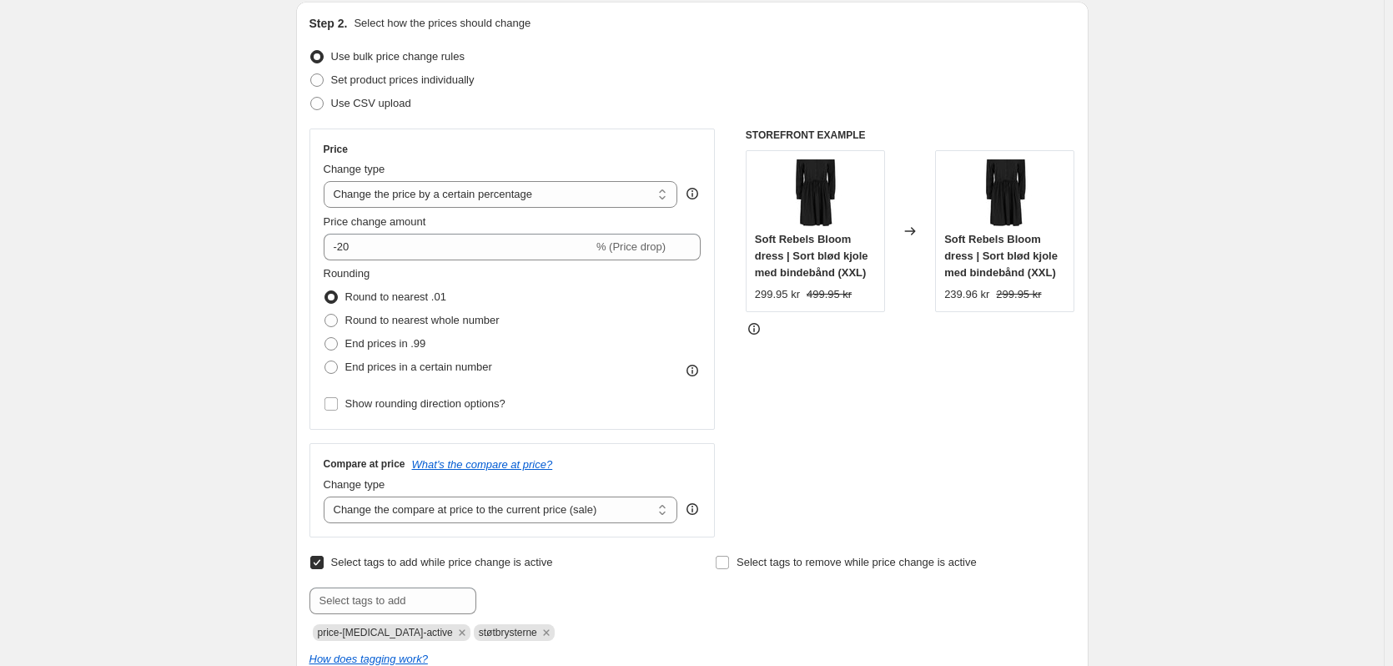
scroll to position [167, 0]
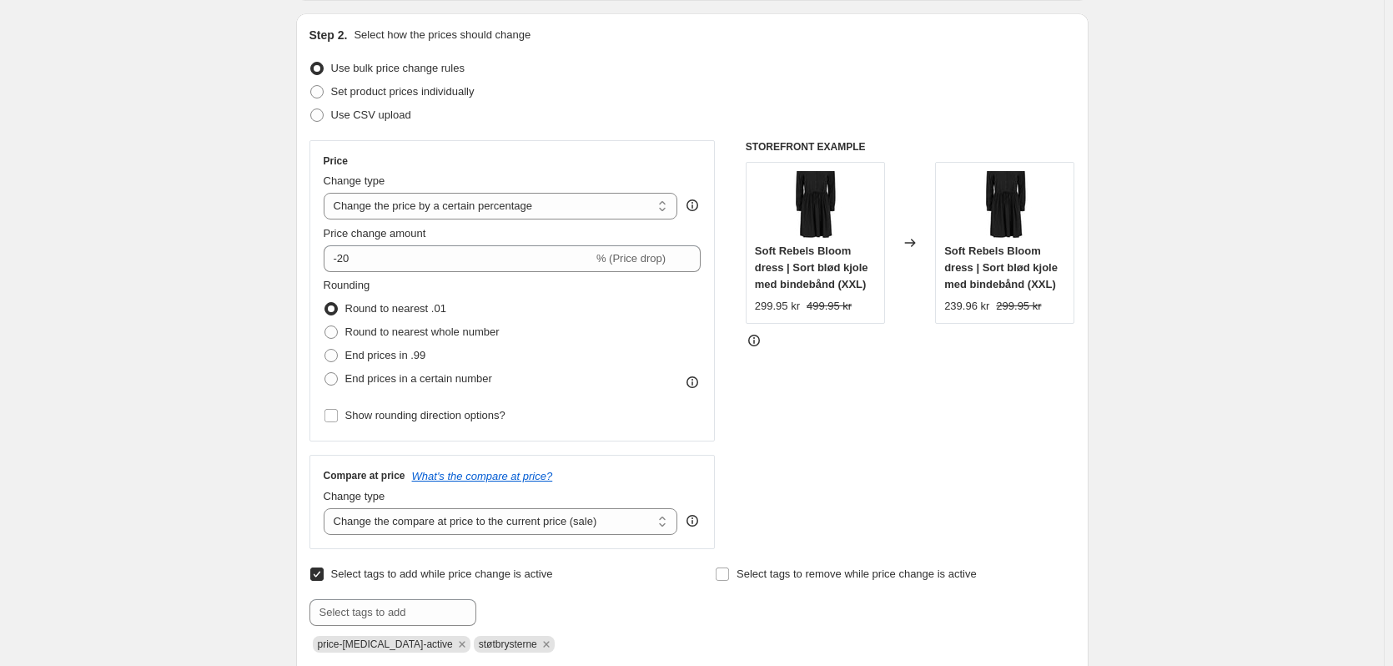
click at [552, 203] on select "Change the price to a certain amount Change the price by a certain amount Chang…" at bounding box center [501, 206] width 355 height 27
drag, startPoint x: 145, startPoint y: 169, endPoint x: 156, endPoint y: 162, distance: 12.7
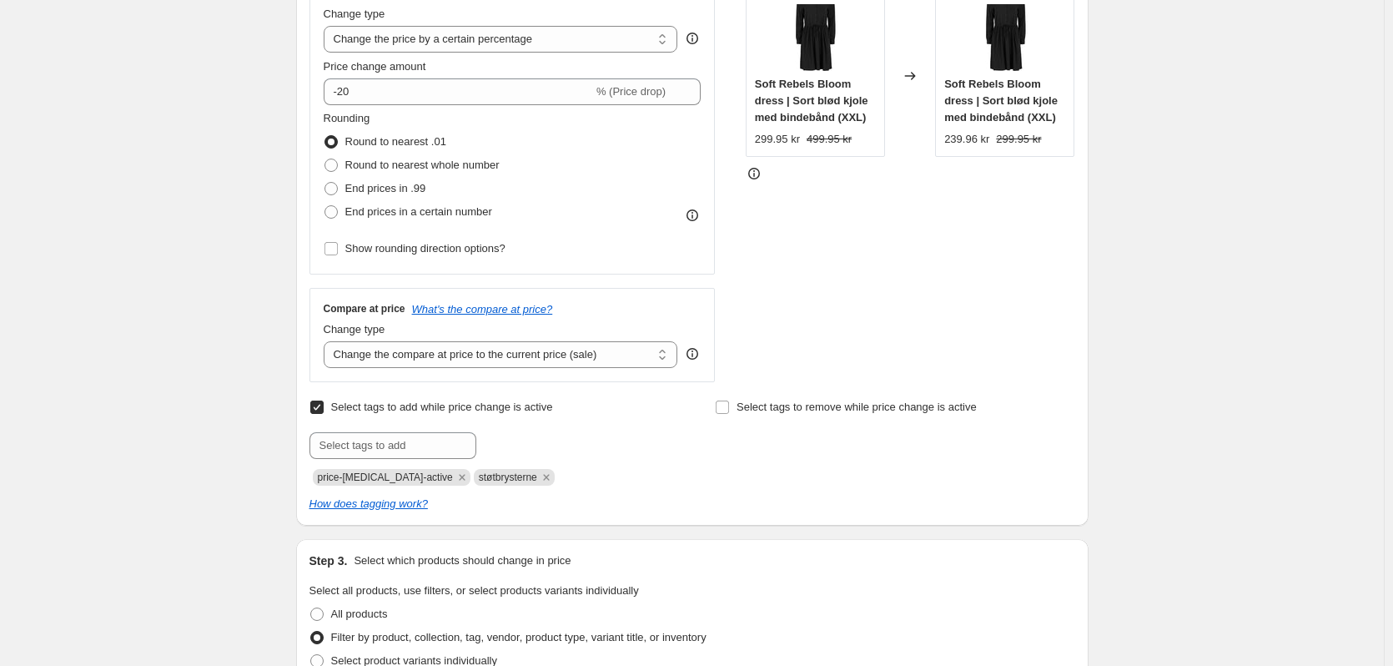
click at [70, 332] on div "Create new price change job. This page is ready Create new price change job Dra…" at bounding box center [692, 672] width 1384 height 2012
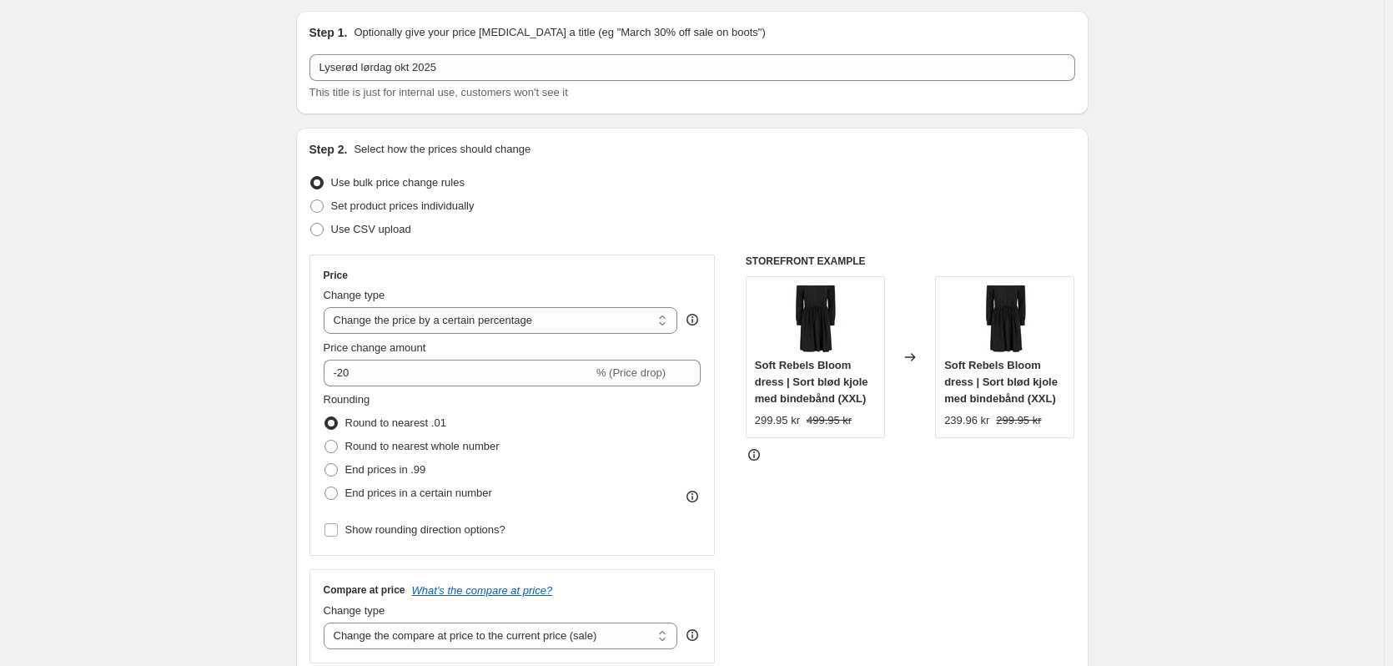
scroll to position [0, 0]
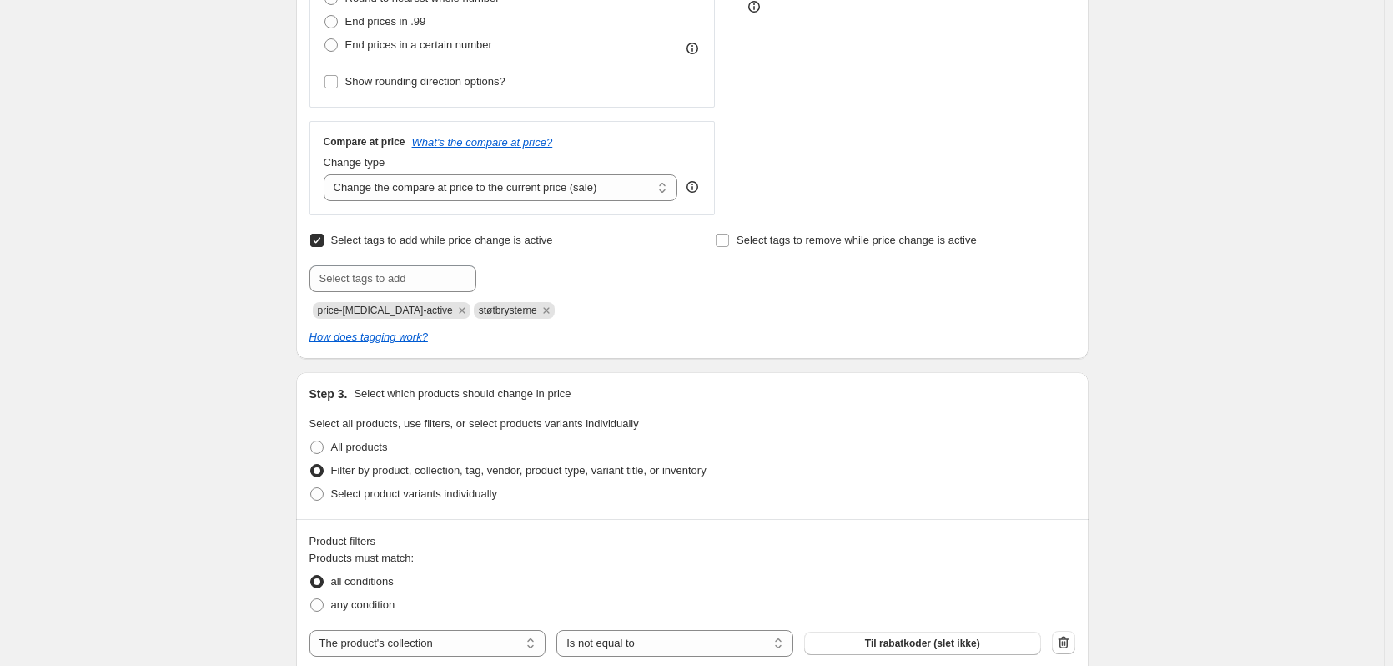
click at [180, 410] on div "Create new price change job. This page is ready Create new price change job Dra…" at bounding box center [692, 505] width 1384 height 2012
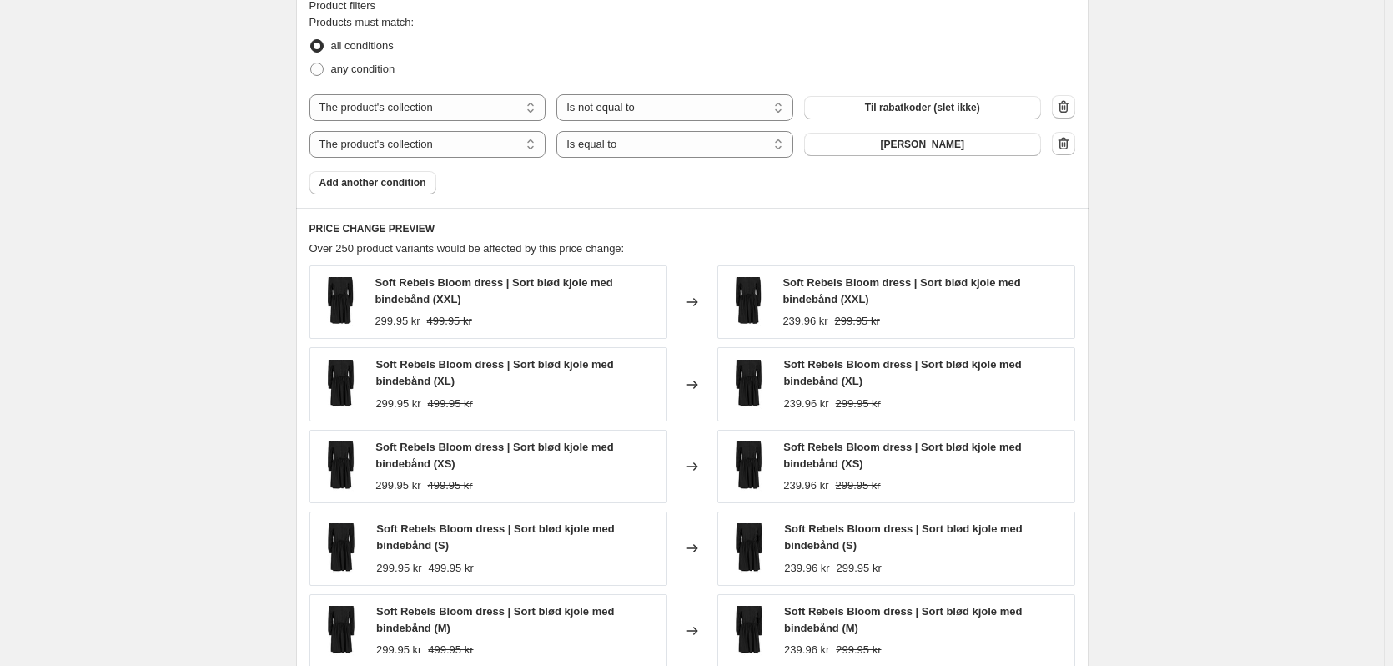
scroll to position [1085, 0]
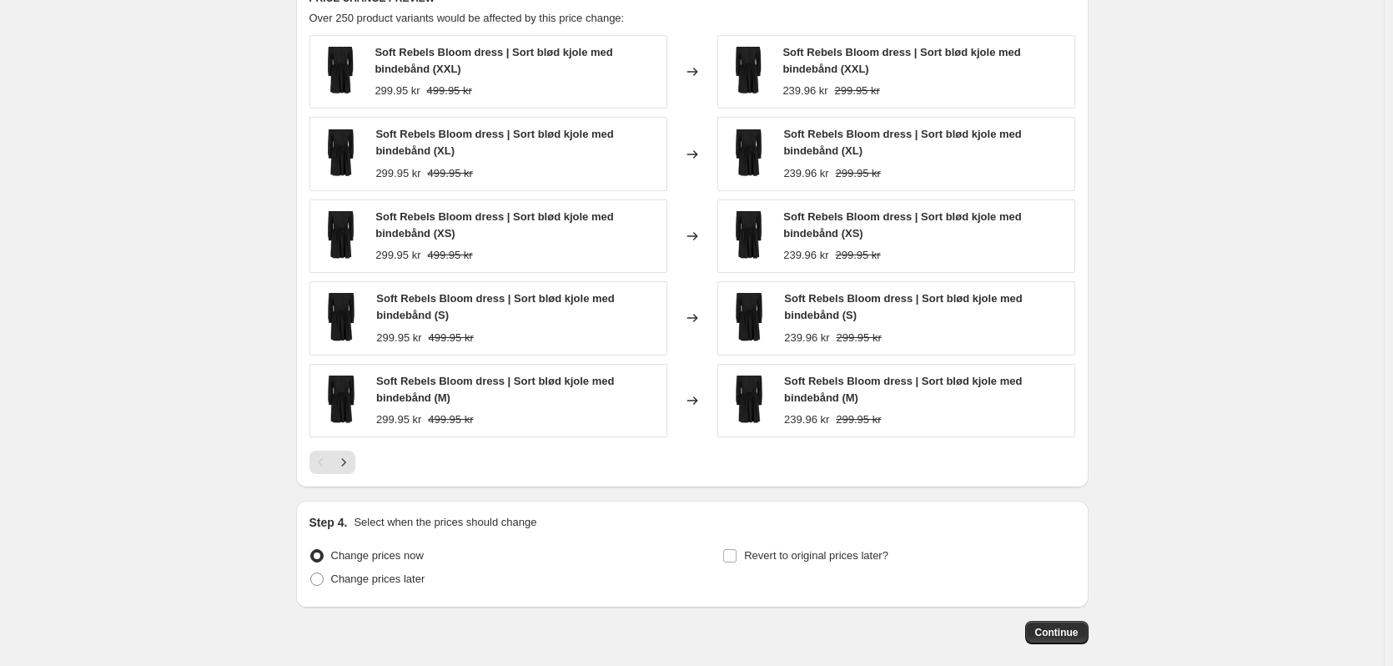
scroll to position [1335, 0]
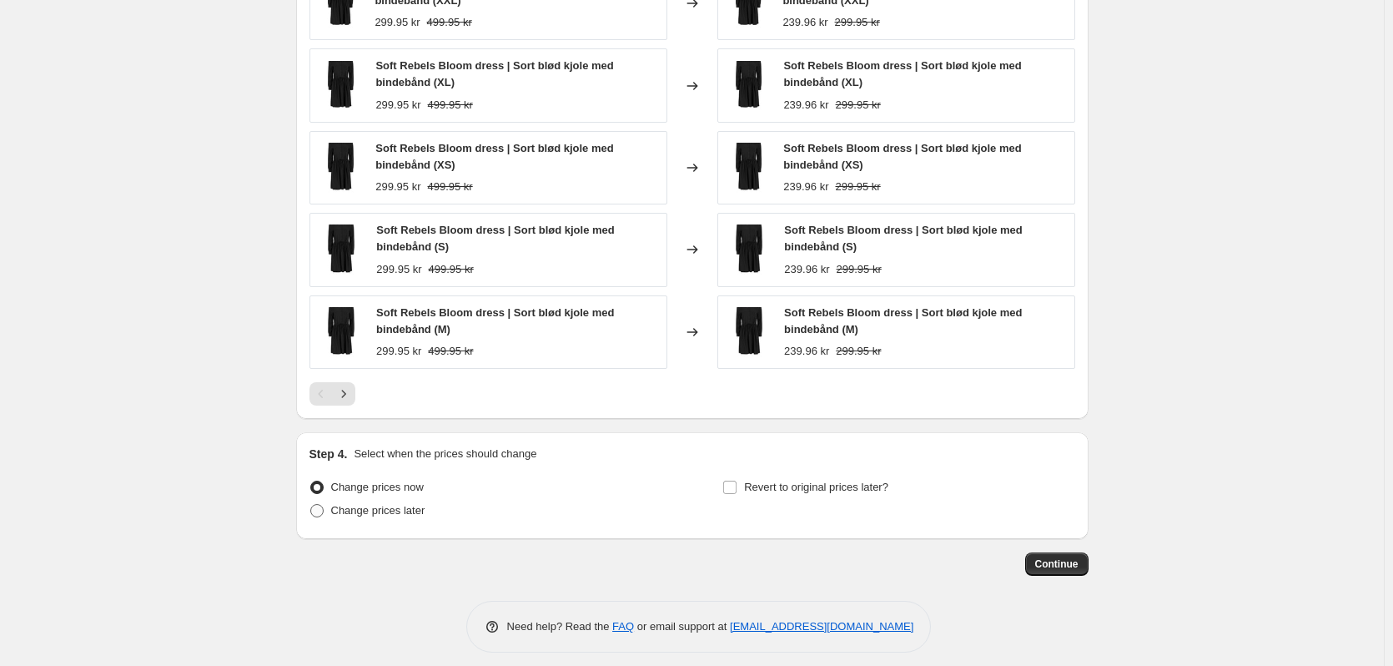
click at [315, 506] on span at bounding box center [316, 510] width 13 height 13
click at [311, 505] on input "Change prices later" at bounding box center [310, 504] width 1 height 1
radio input "true"
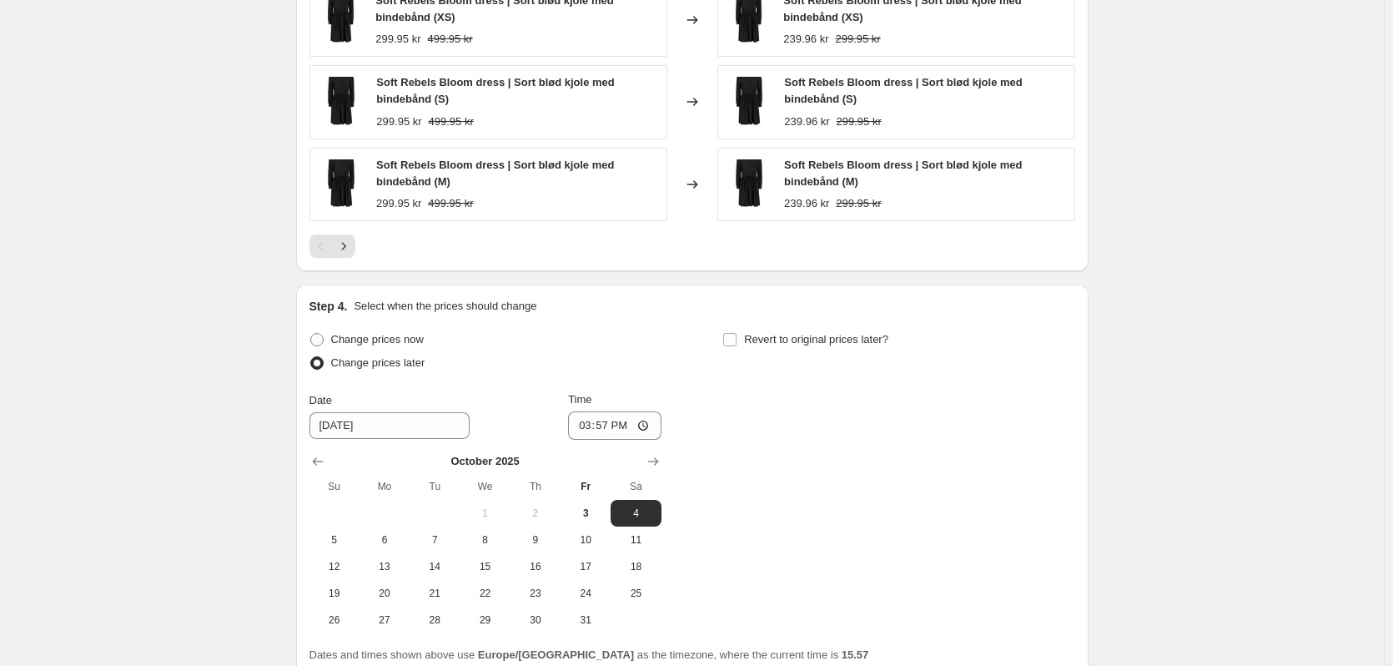
scroll to position [1502, 0]
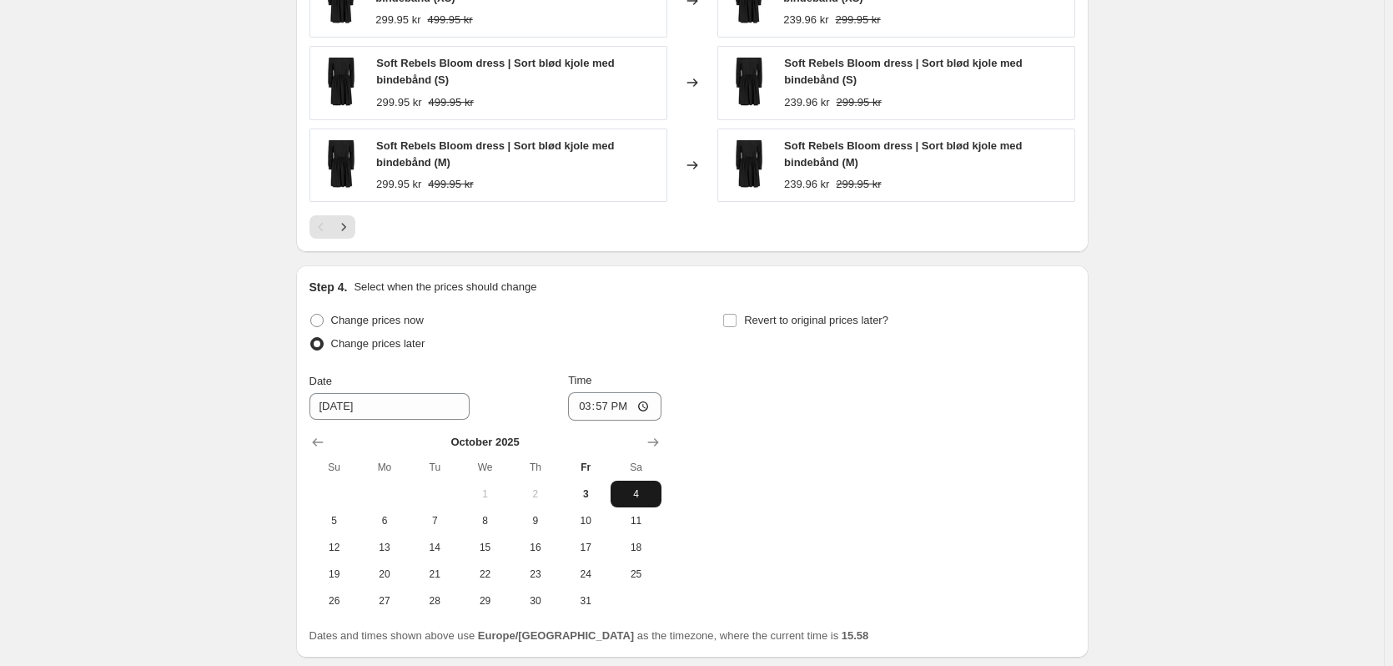
click at [643, 498] on span "4" at bounding box center [635, 493] width 37 height 13
click at [607, 410] on input "15:57" at bounding box center [614, 406] width 93 height 28
type input "05:30"
click at [731, 430] on div "Change prices now Change prices later Date 10/4/2025 Time 05:30 October 2025 Su…" at bounding box center [693, 461] width 766 height 305
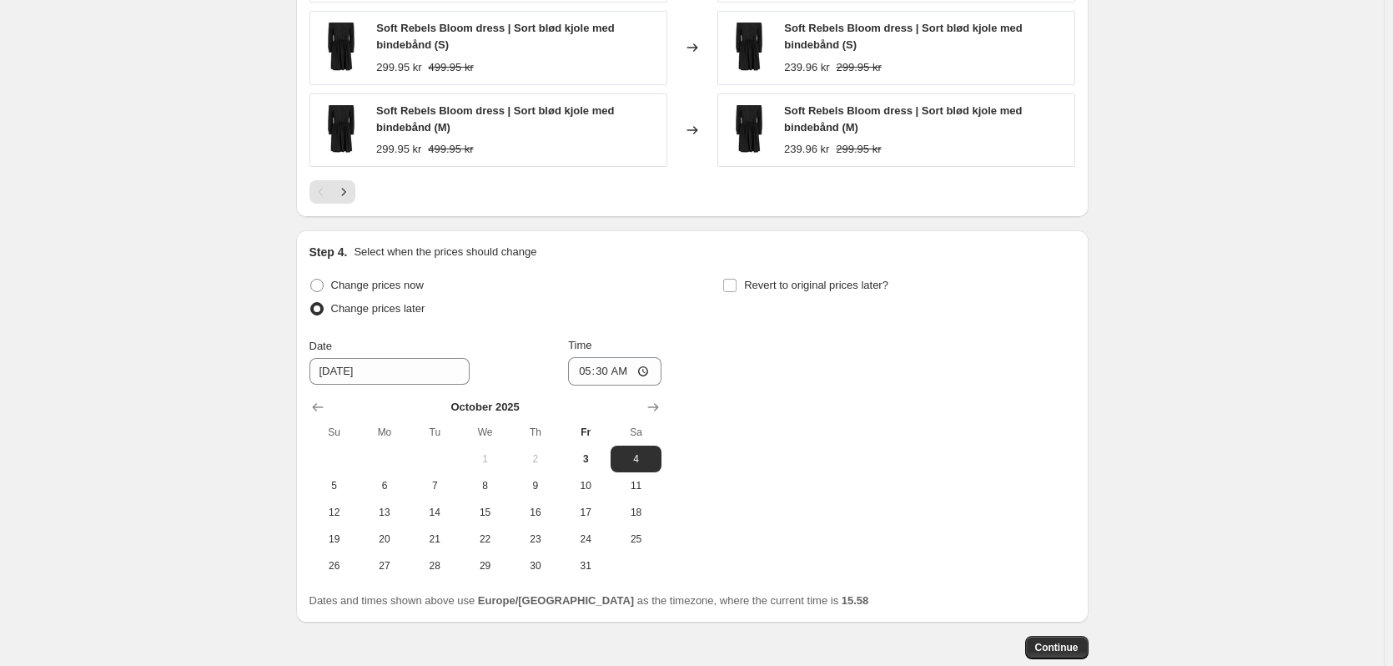
scroll to position [1585, 0]
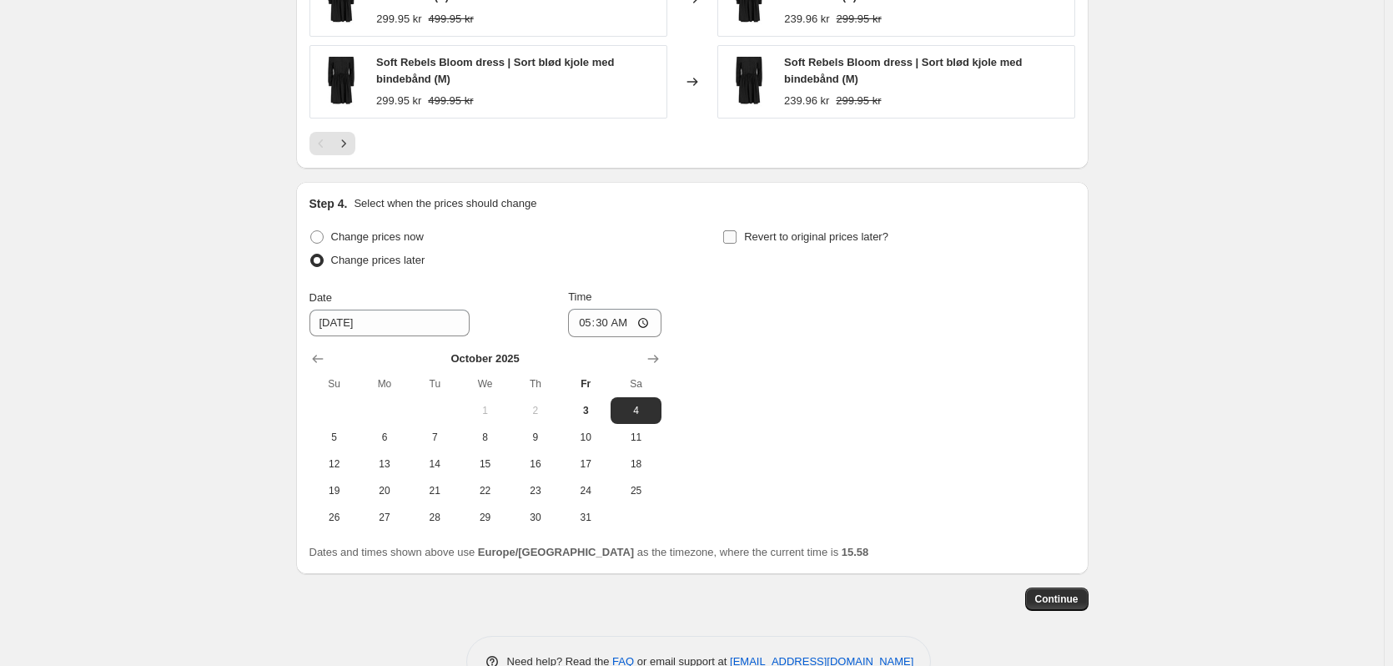
click at [743, 240] on label "Revert to original prices later?" at bounding box center [806, 236] width 166 height 23
click at [737, 240] on input "Revert to original prices later?" at bounding box center [729, 236] width 13 height 13
checkbox input "true"
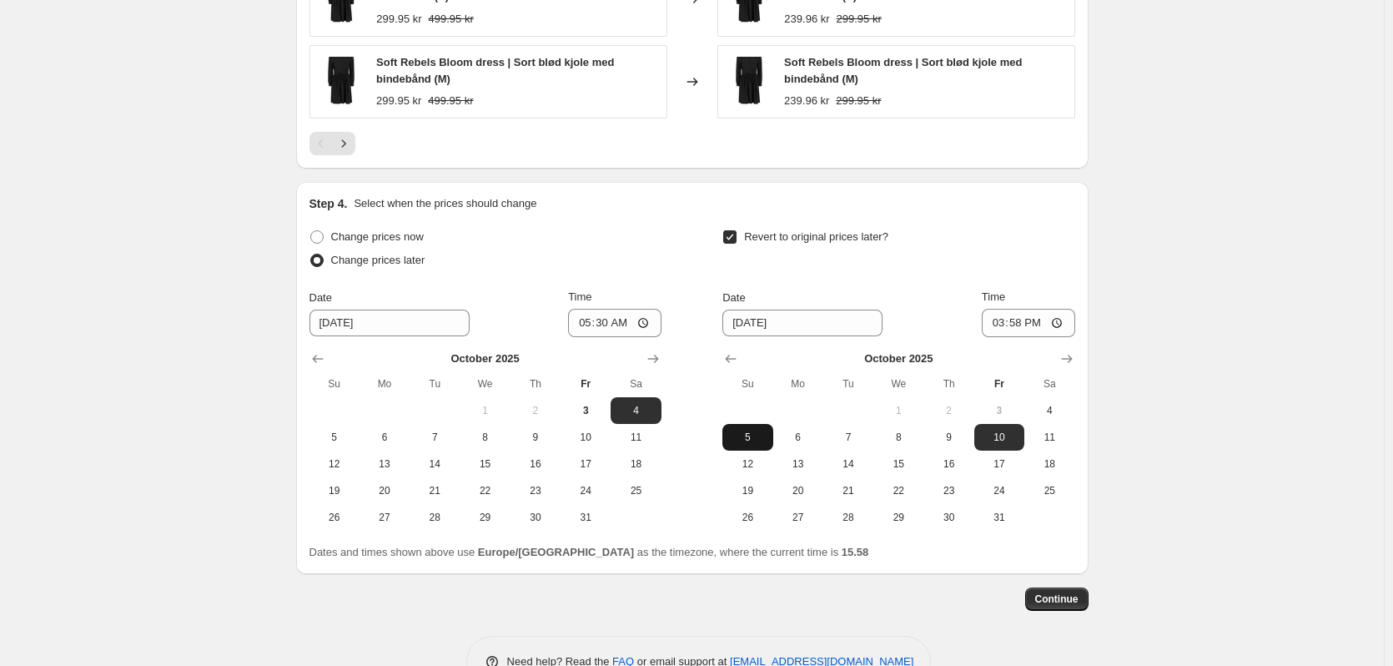
click at [751, 441] on span "5" at bounding box center [747, 436] width 37 height 13
type input "[DATE]"
click at [1021, 331] on input "15:58" at bounding box center [1028, 323] width 93 height 28
type input "23:59"
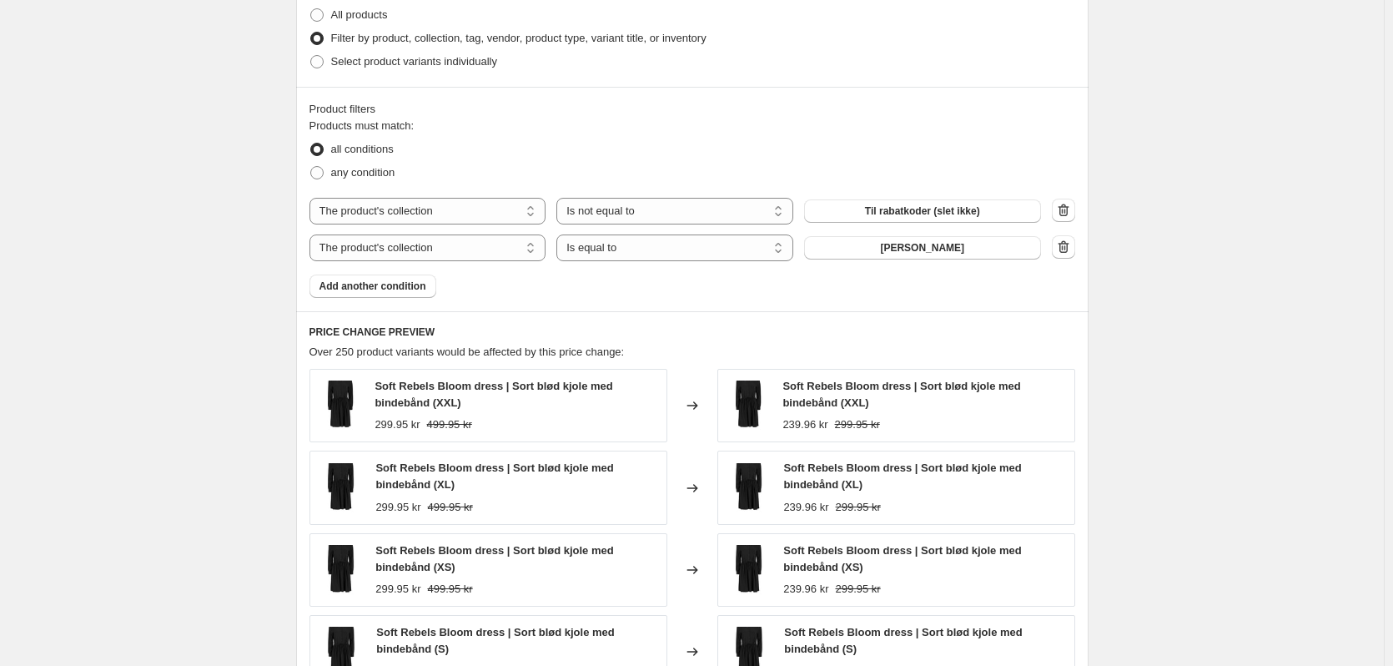
scroll to position [918, 0]
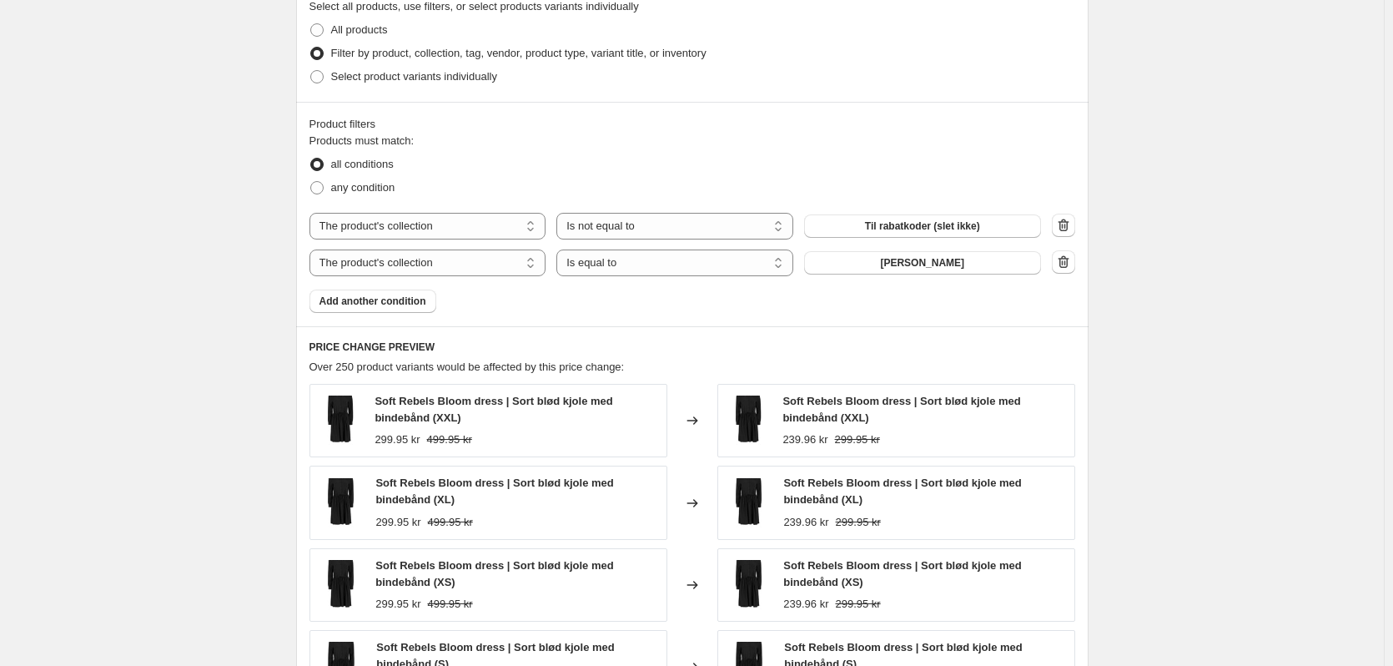
click at [1184, 545] on div "Create new price change job. This page is ready Create new price change job Dra…" at bounding box center [692, 231] width 1384 height 2298
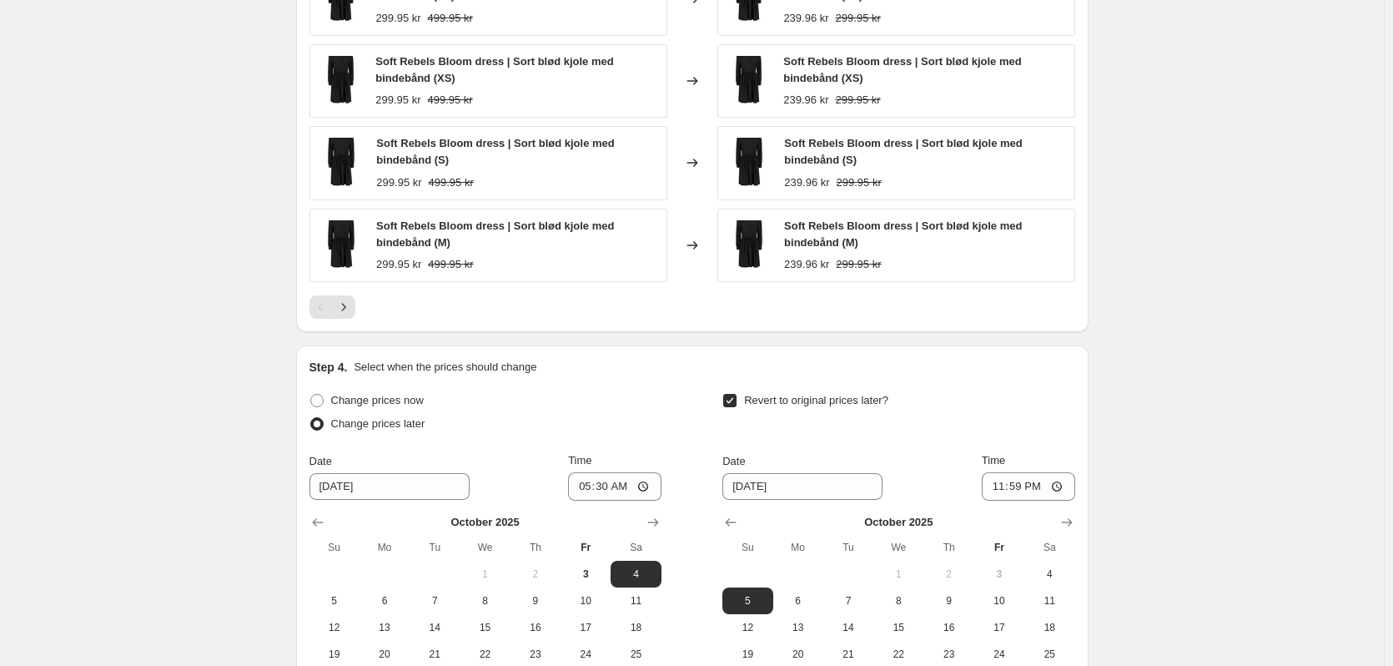
scroll to position [1633, 0]
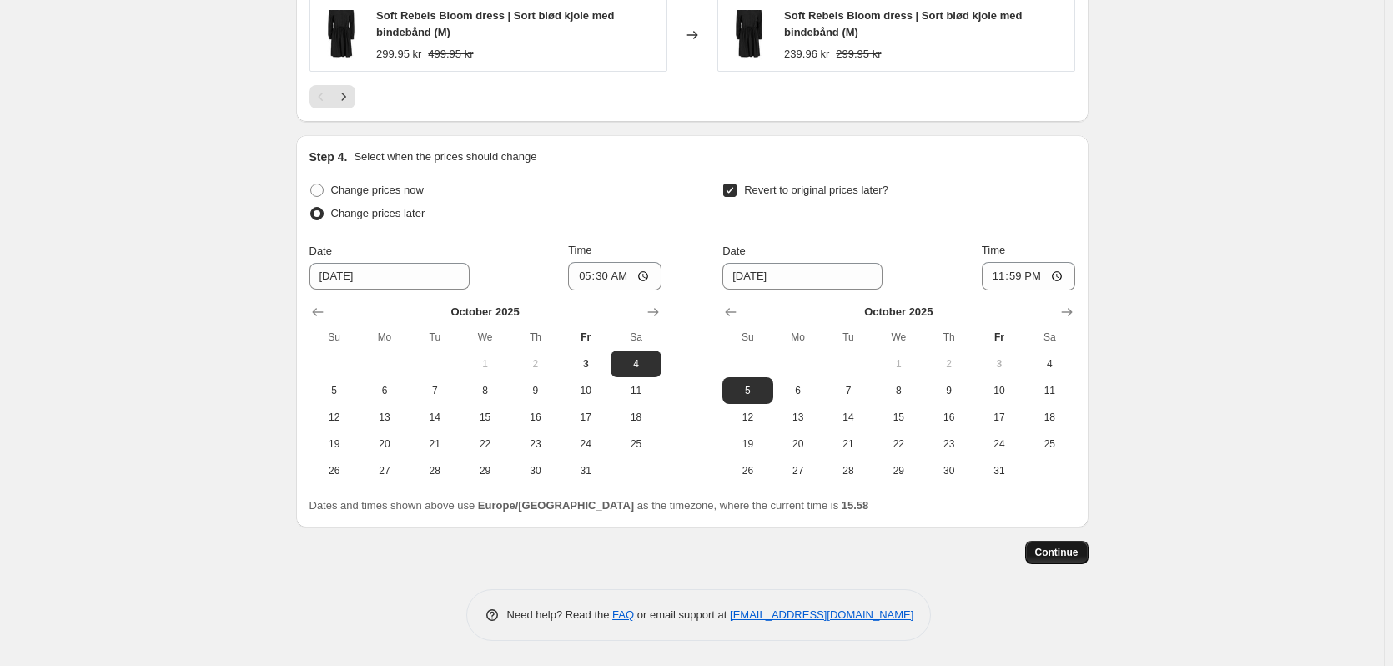
click at [1089, 549] on button "Continue" at bounding box center [1056, 552] width 63 height 23
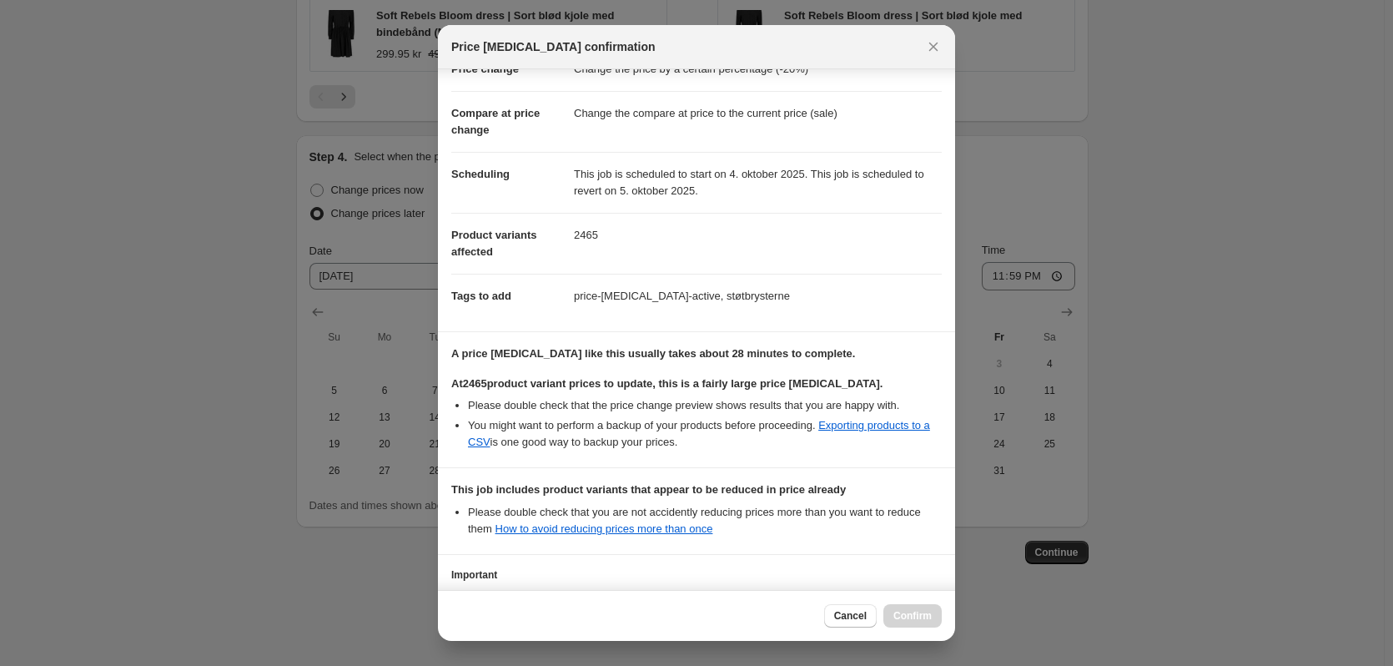
scroll to position [169, 0]
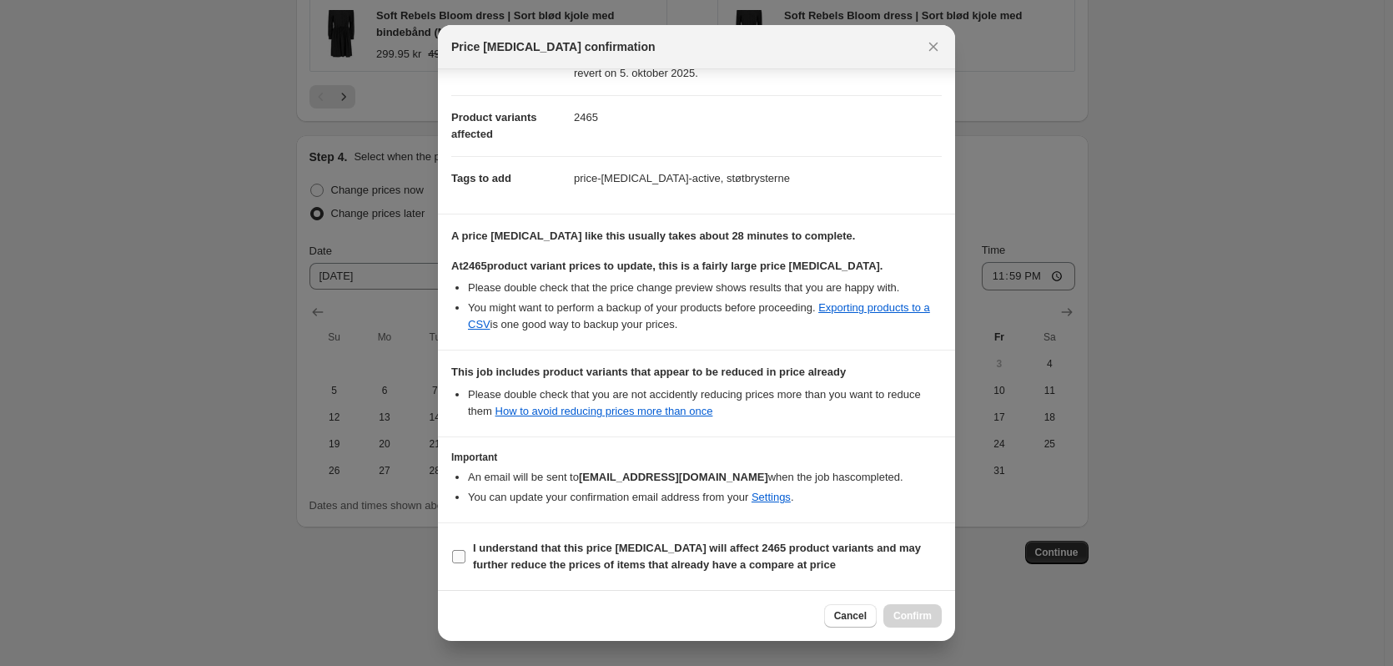
click at [506, 545] on b "I understand that this price change job will affect 2465 product variants and m…" at bounding box center [697, 555] width 448 height 29
click at [466, 550] on input "I understand that this price change job will affect 2465 product variants and m…" at bounding box center [458, 556] width 13 height 13
checkbox input "true"
click at [910, 615] on span "Confirm" at bounding box center [913, 615] width 38 height 13
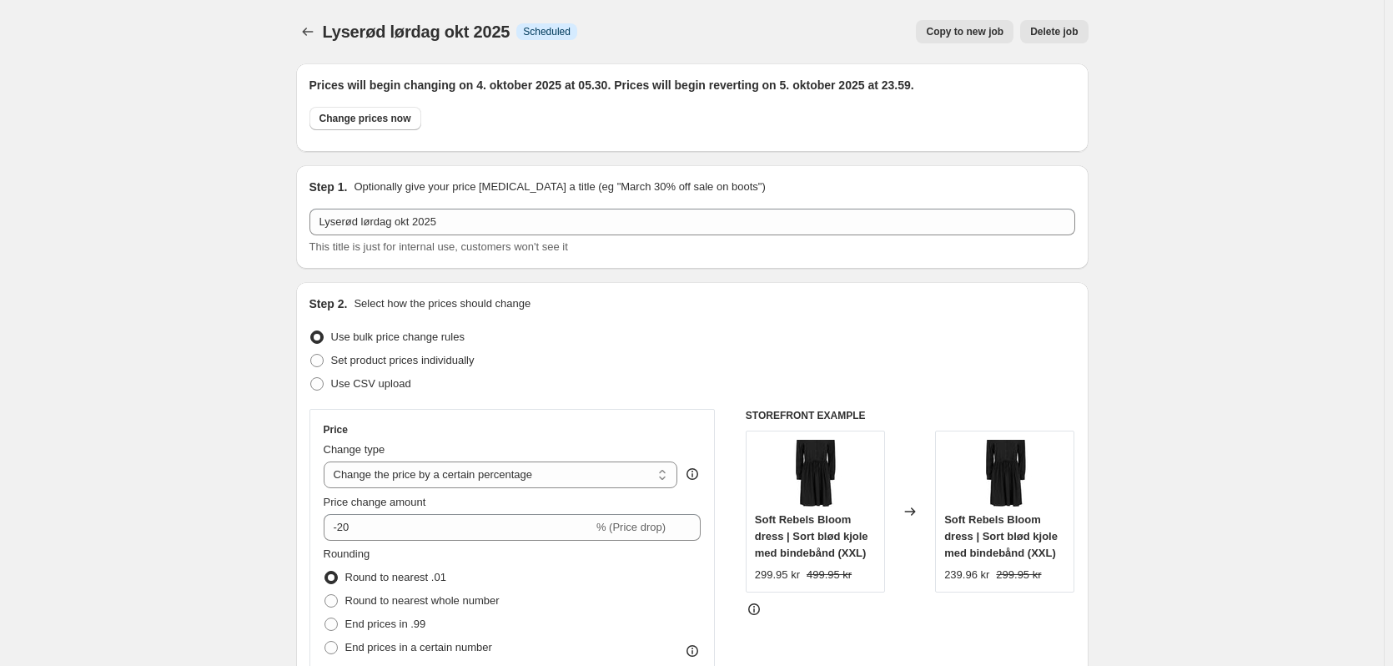
drag, startPoint x: 1191, startPoint y: 209, endPoint x: 1125, endPoint y: 172, distance: 75.4
click at [300, 24] on button "Price change jobs" at bounding box center [307, 31] width 23 height 23
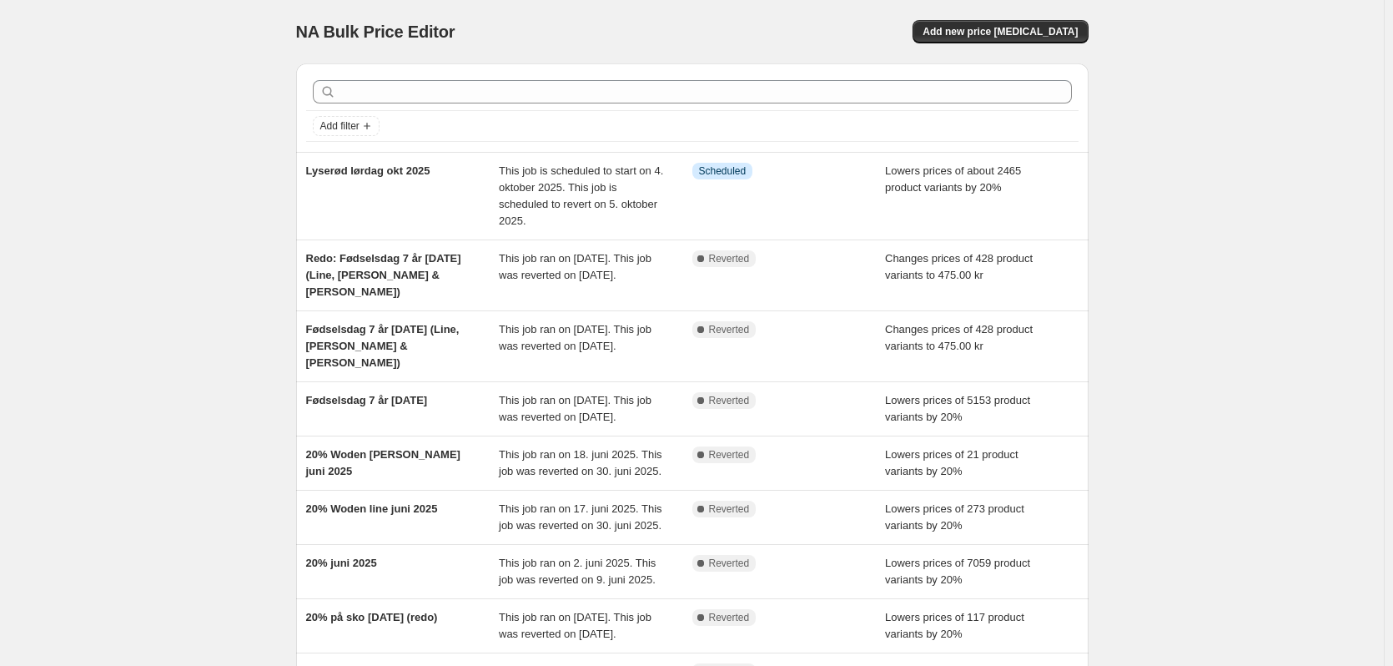
click at [175, 161] on div "NA Bulk Price Editor. This page is ready NA Bulk Price Editor Add new price cha…" at bounding box center [692, 463] width 1384 height 926
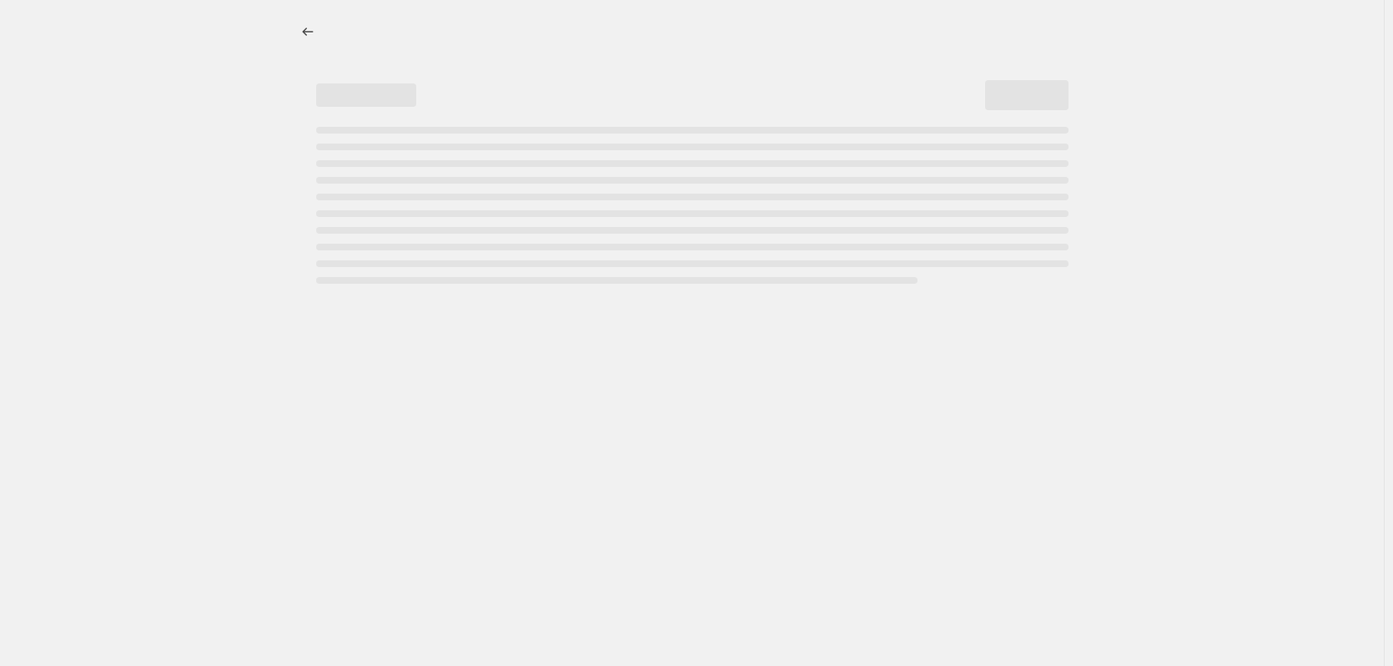
select select "percentage"
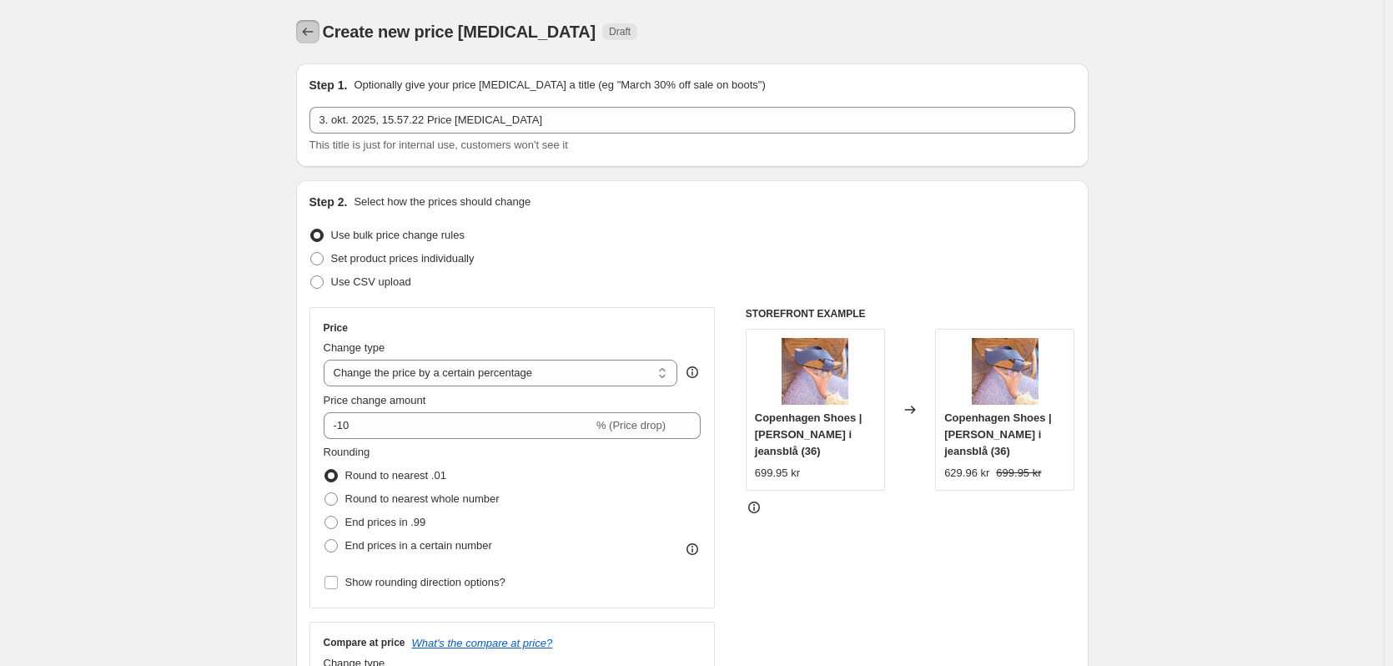
click at [305, 32] on icon "Price change jobs" at bounding box center [308, 31] width 17 height 17
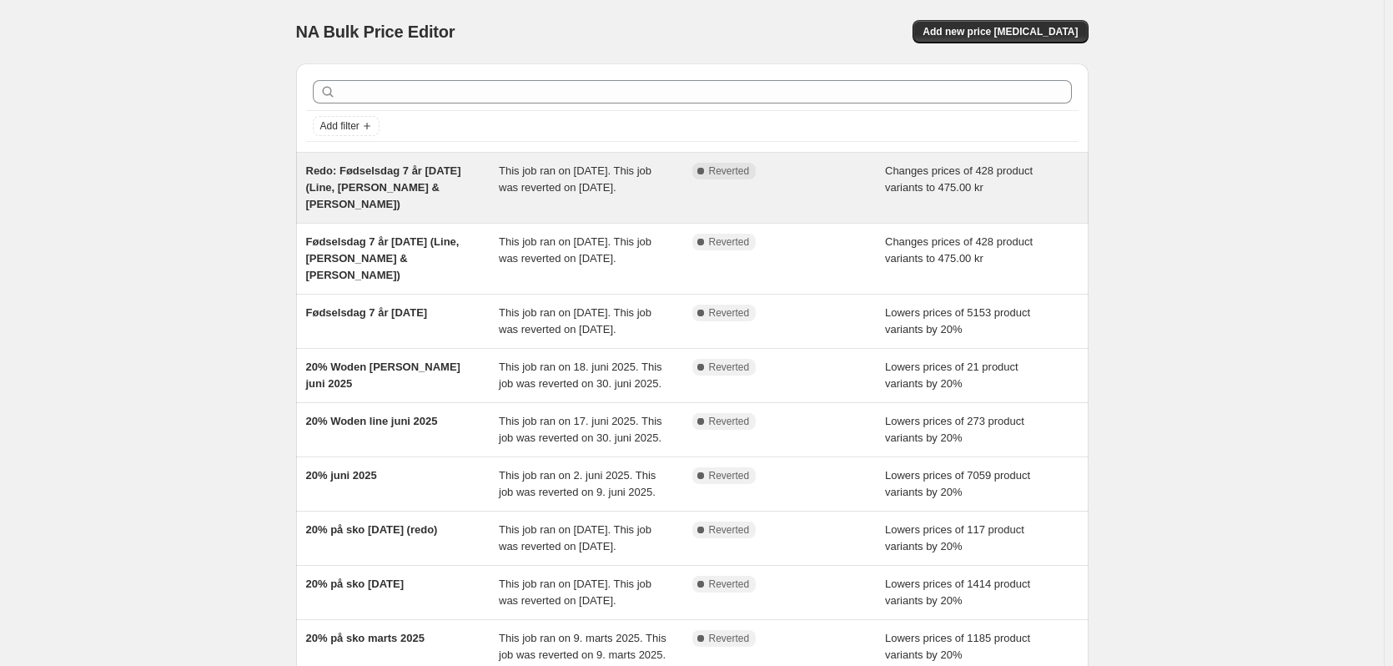
click at [348, 184] on span "Redo: Fødselsdag 7 år [DATE] (Line, [PERSON_NAME] & [PERSON_NAME])" at bounding box center [383, 187] width 155 height 46
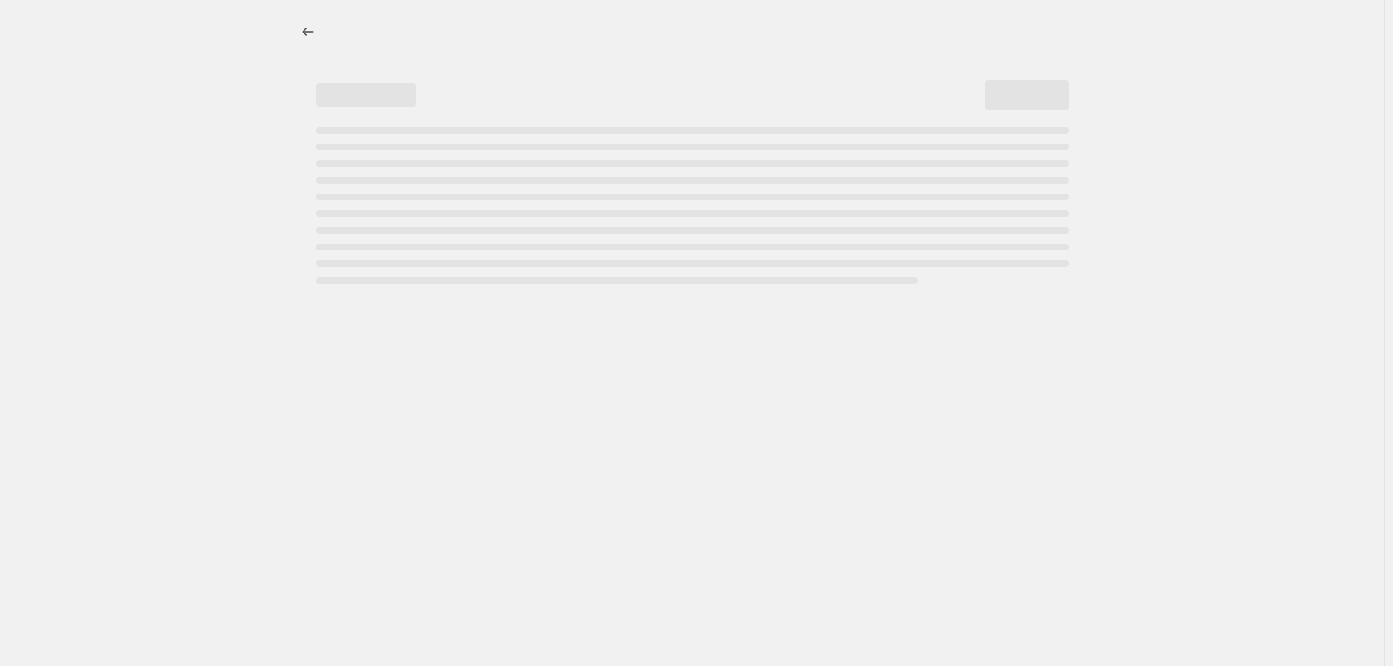
select select "collection"
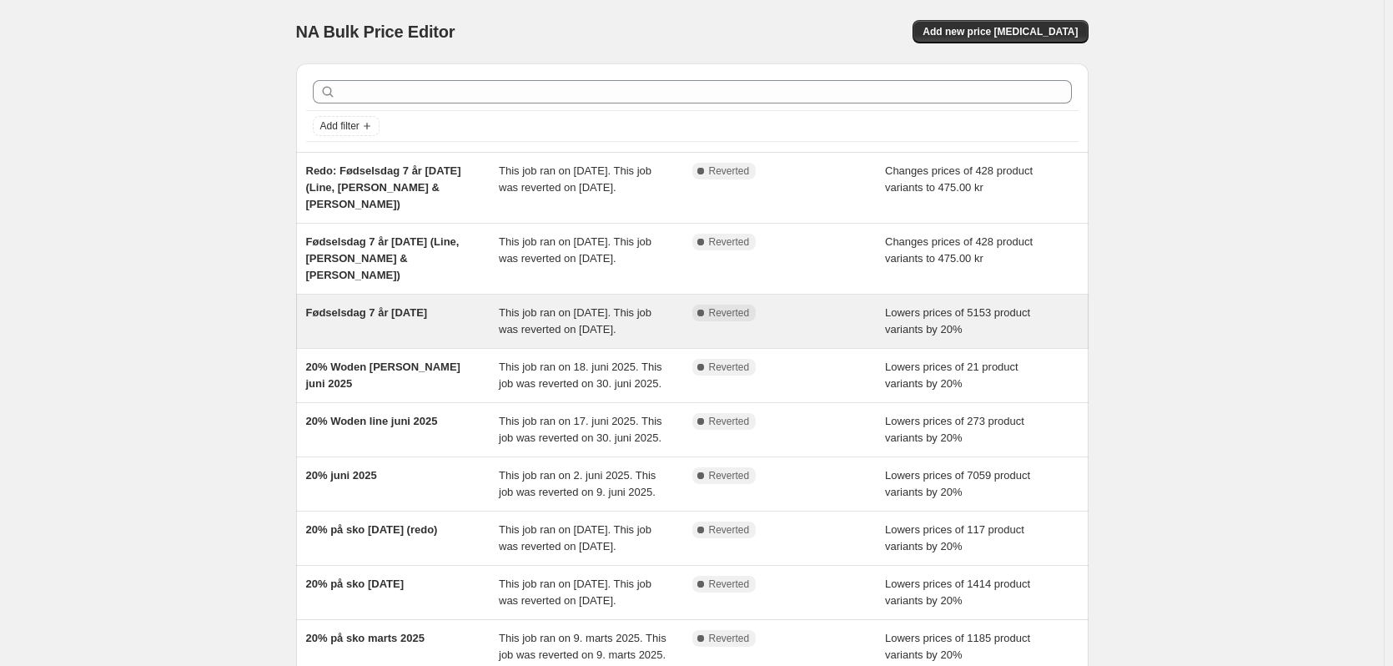
click at [389, 311] on span "Fødselsdag 7 år [DATE]" at bounding box center [367, 312] width 122 height 13
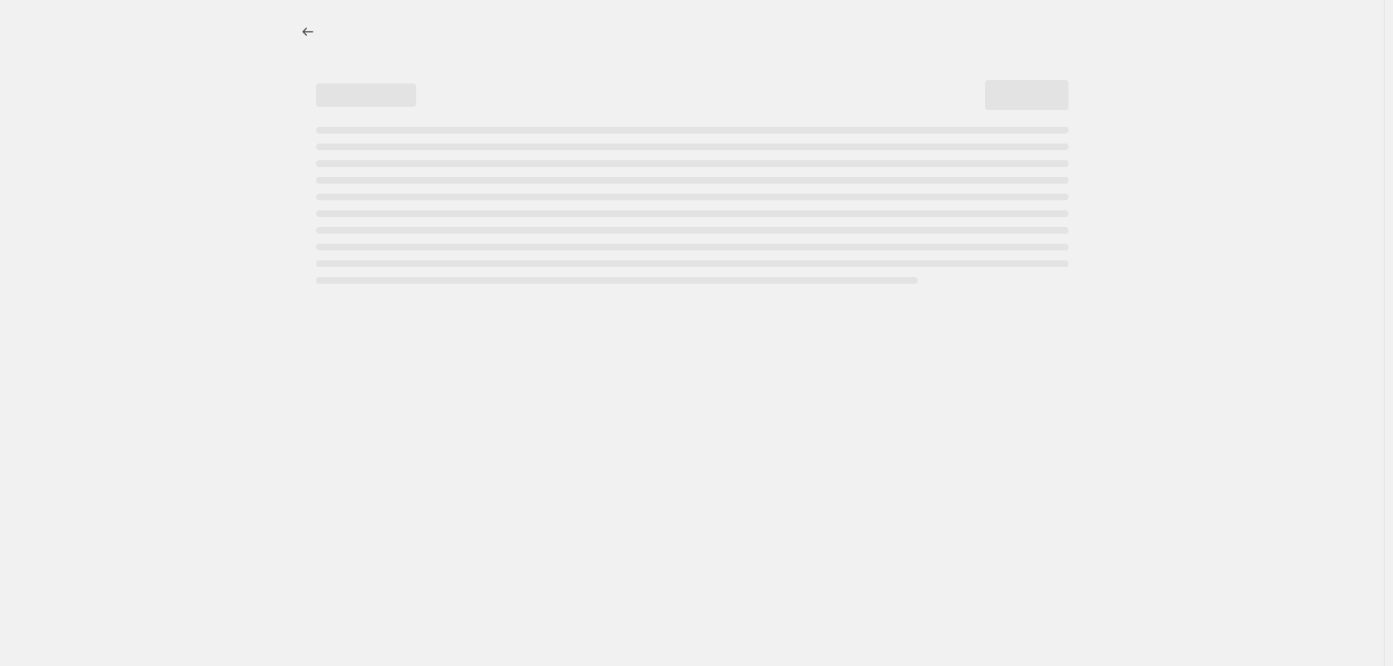
select select "percentage"
select select "collection"
select select "not_equal"
select select "collection"
select select "not_equal"
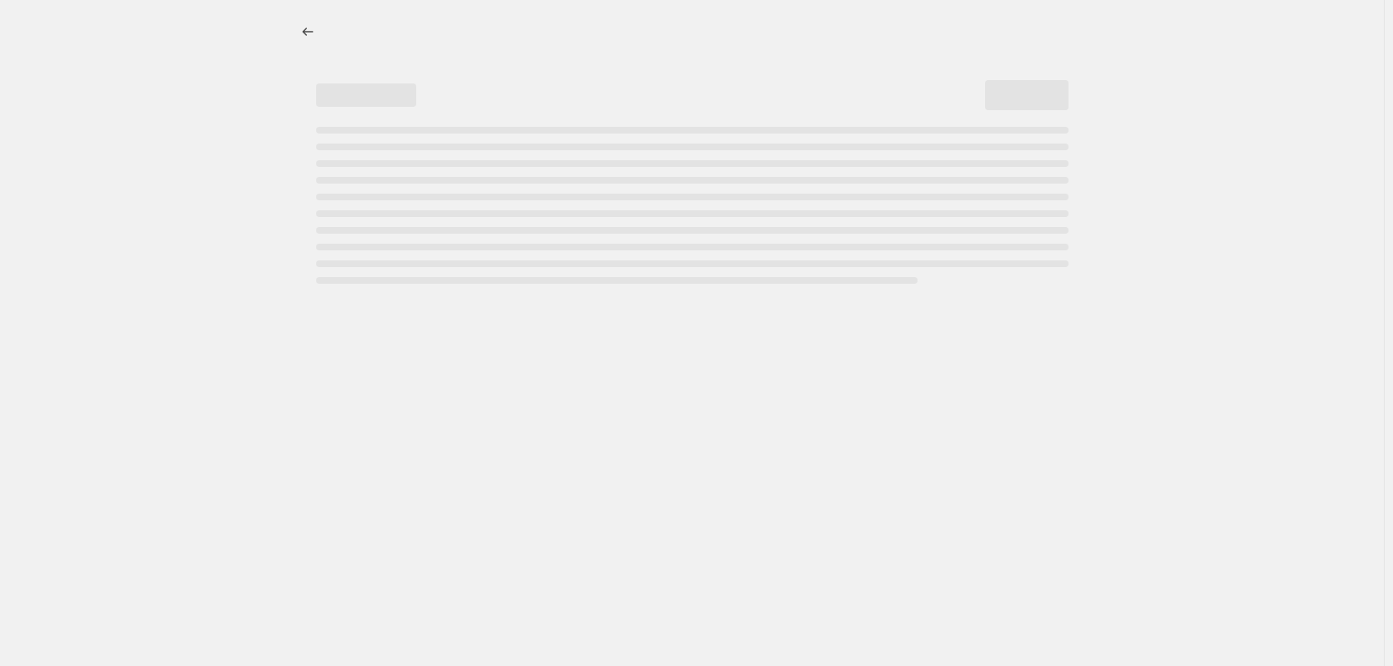
select select "collection"
select select "not_equal"
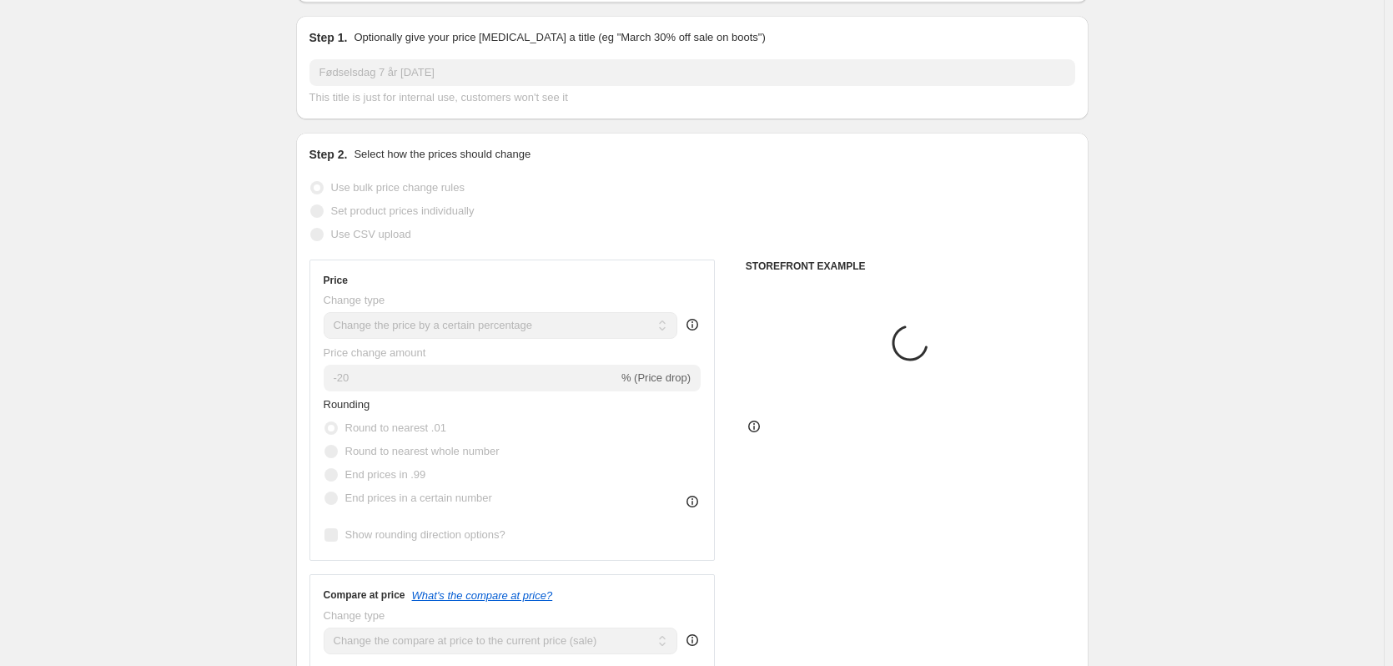
scroll to position [167, 0]
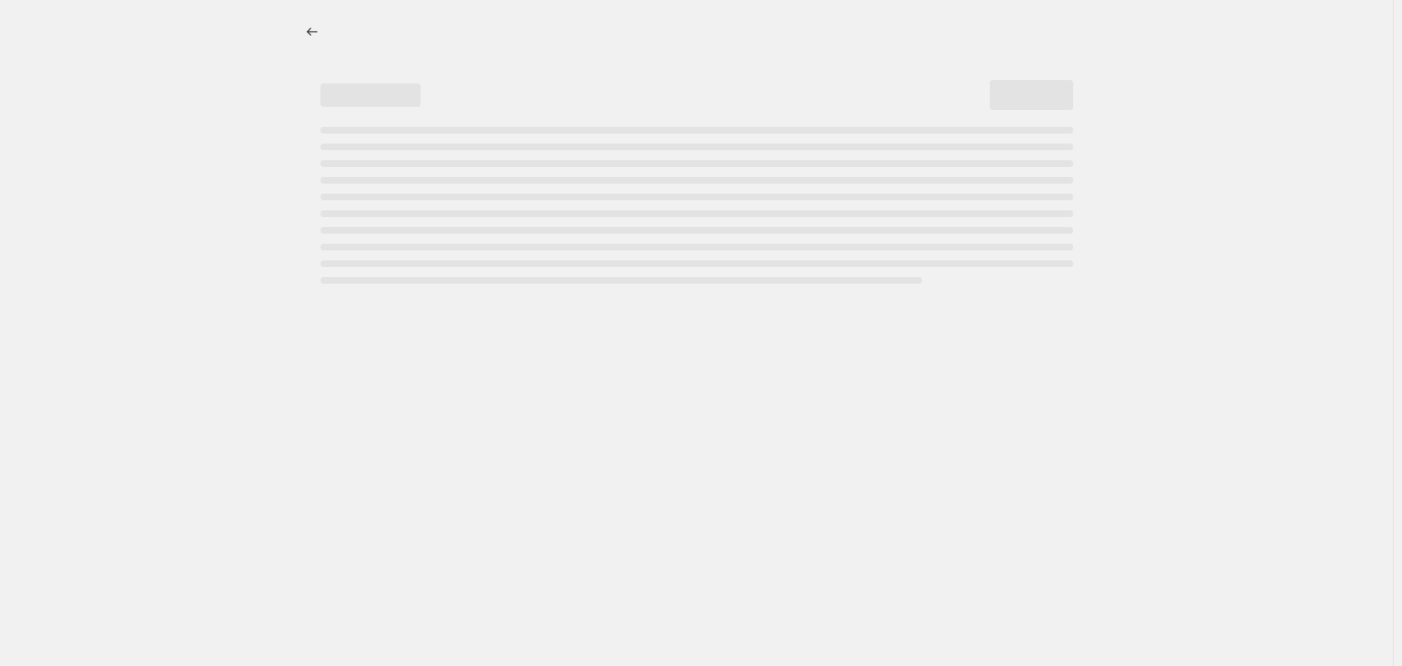
select select "percentage"
select select "collection"
select select "not_equal"
select select "collection"
select select "not_equal"
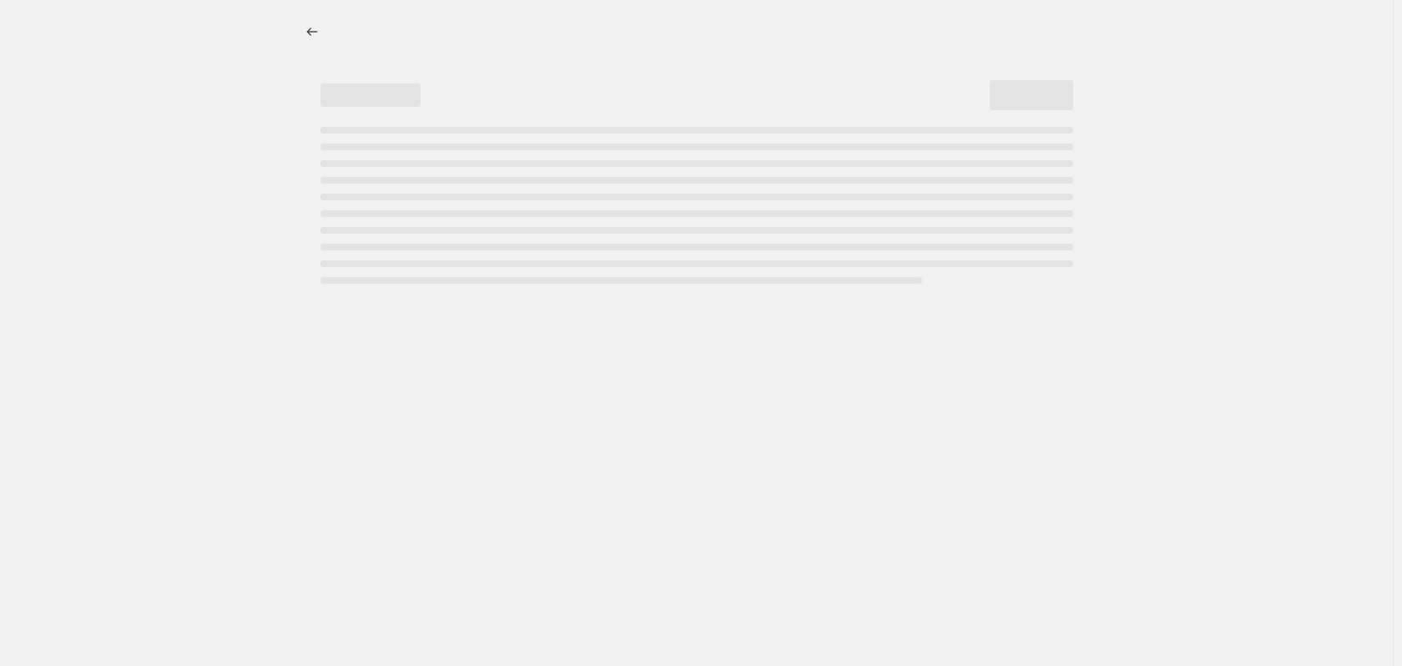
select select "collection"
select select "not_equal"
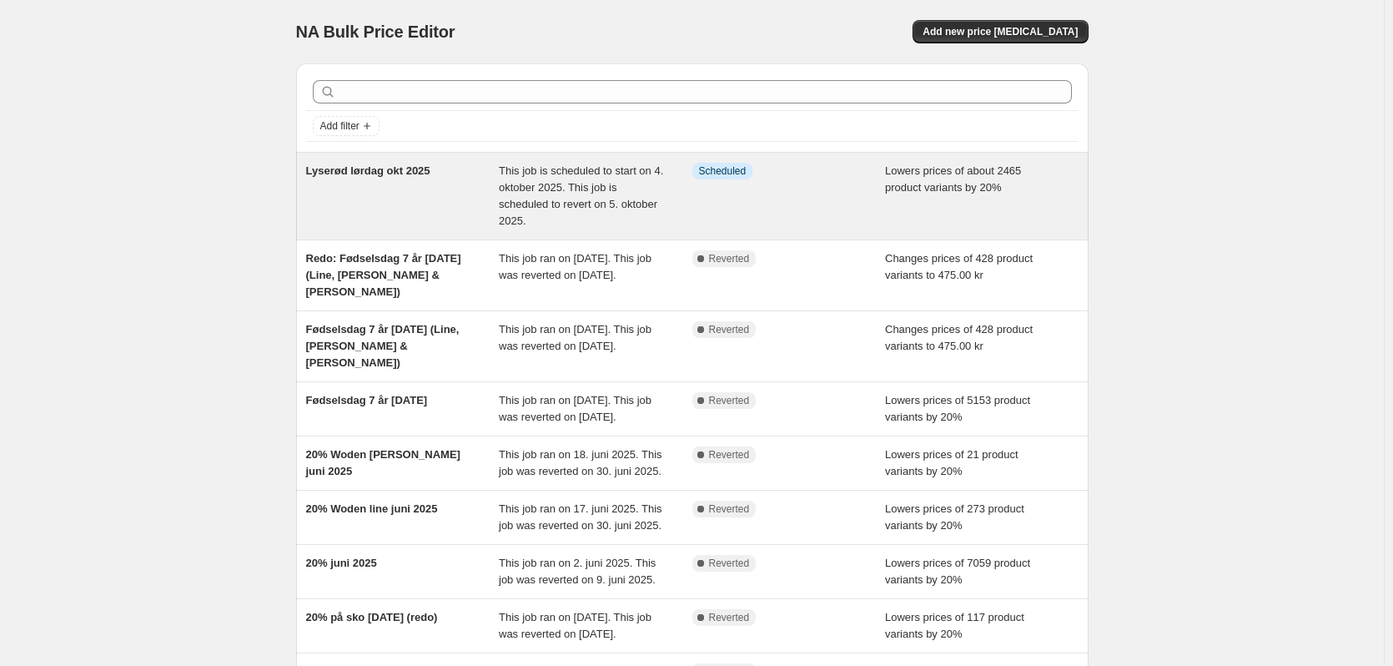
click at [349, 174] on span "Lyserød lørdag okt 2025" at bounding box center [368, 170] width 124 height 13
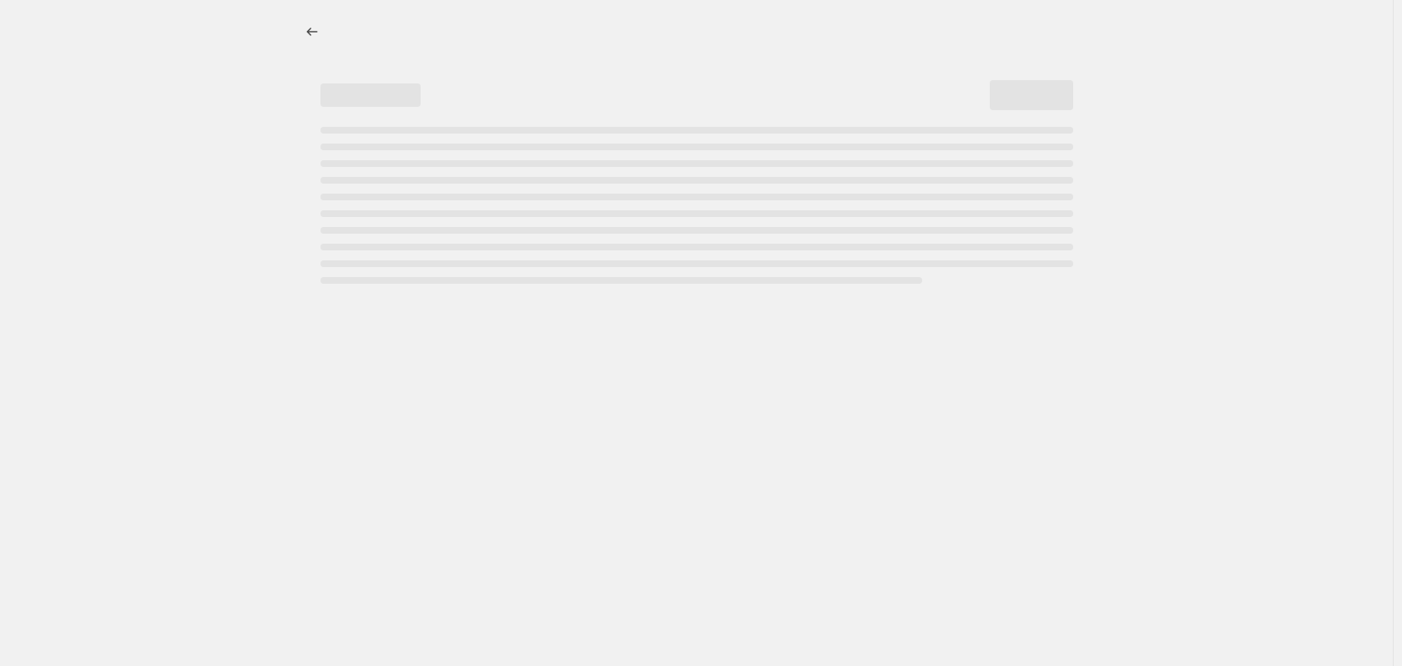
select select "percentage"
select select "not_equal"
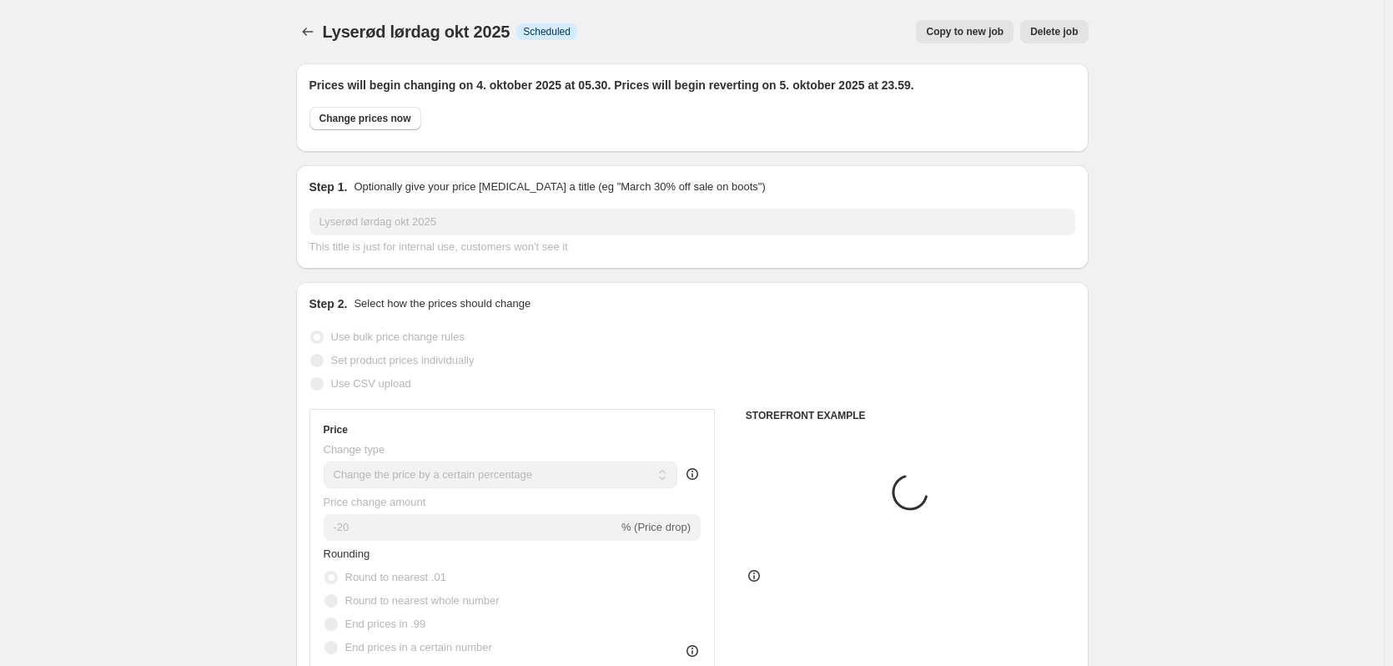
select select "collection"
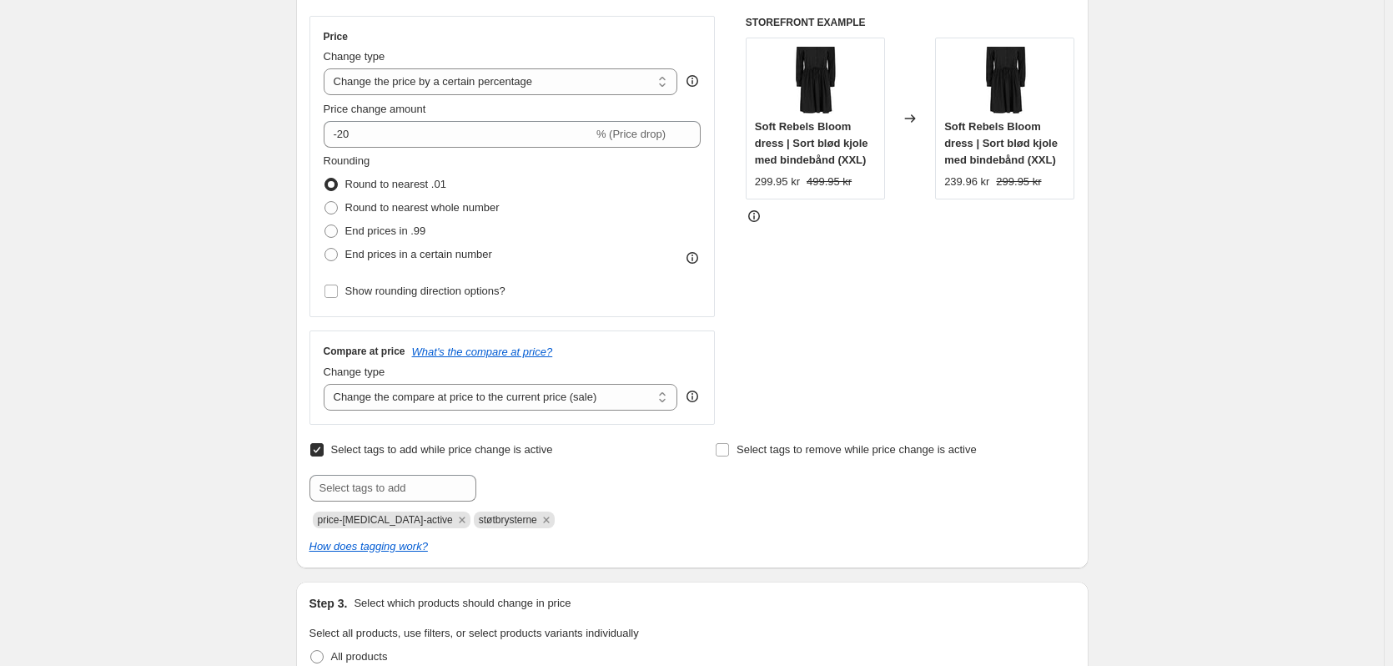
scroll to position [373, 0]
